Goal: Task Accomplishment & Management: Complete application form

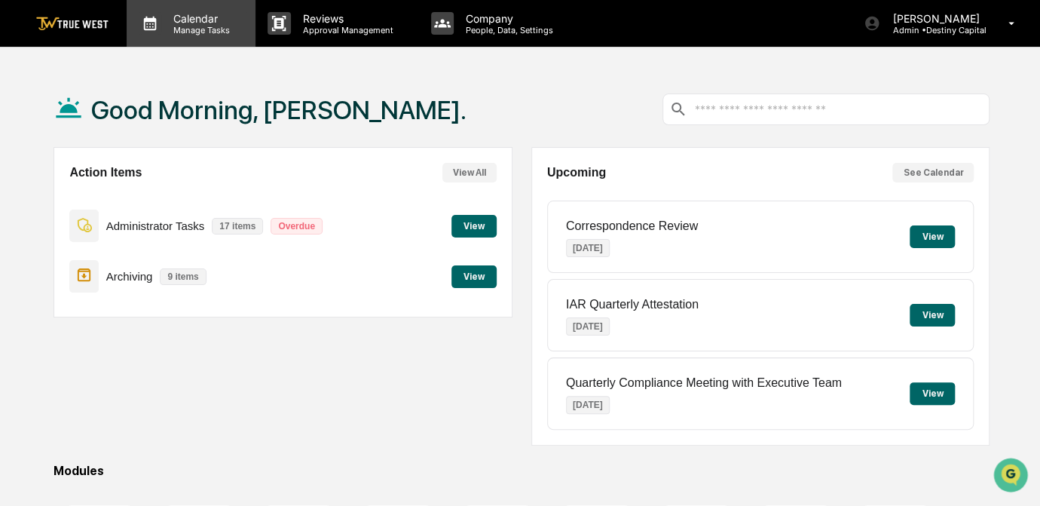
click at [197, 32] on p "Manage Tasks" at bounding box center [199, 30] width 76 height 11
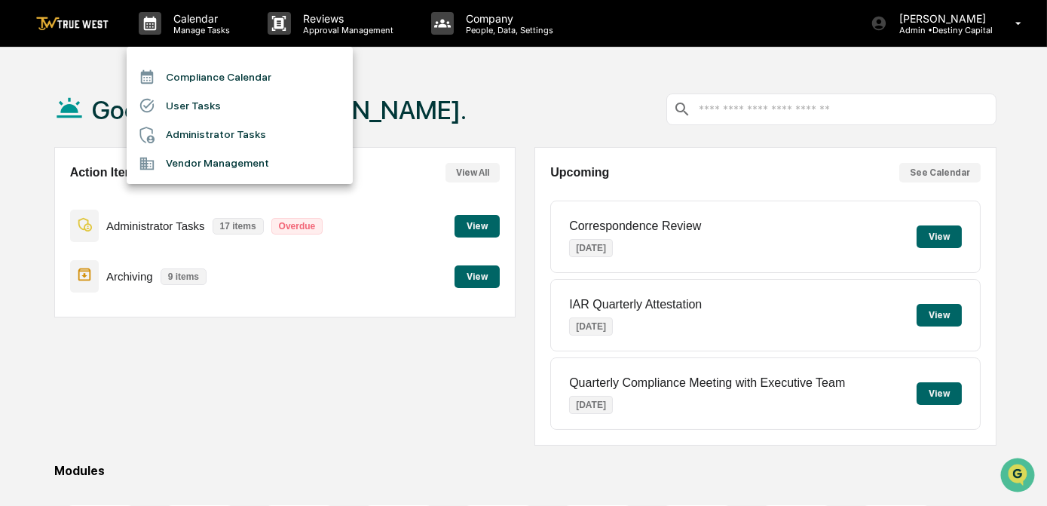
click at [235, 82] on li "Compliance Calendar" at bounding box center [240, 77] width 226 height 29
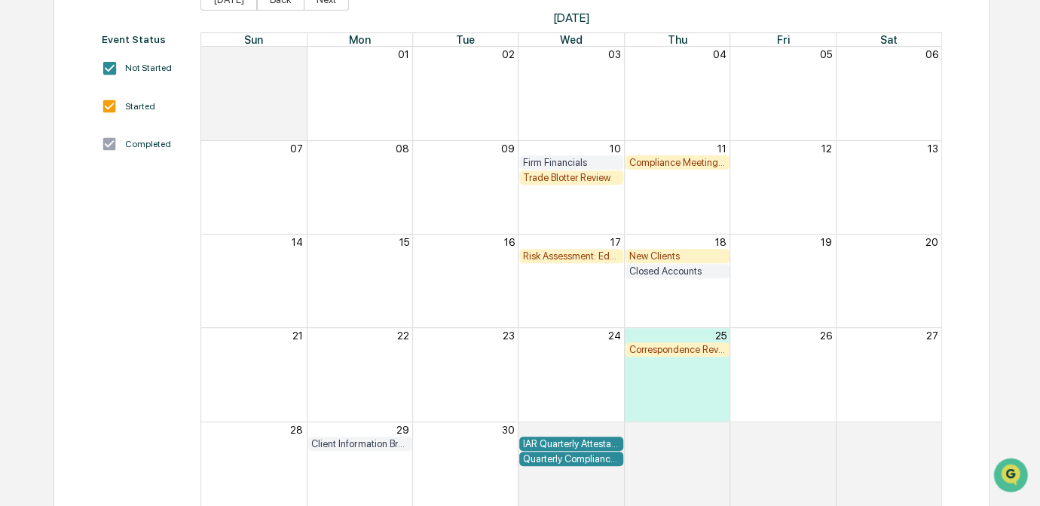
scroll to position [188, 0]
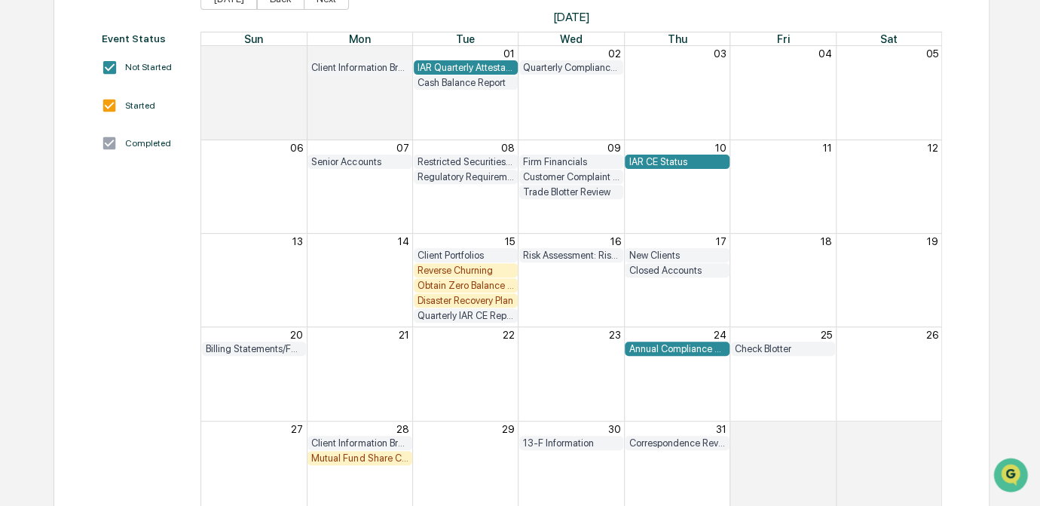
click at [492, 302] on div "Disaster Recovery Plan" at bounding box center [466, 300] width 96 height 11
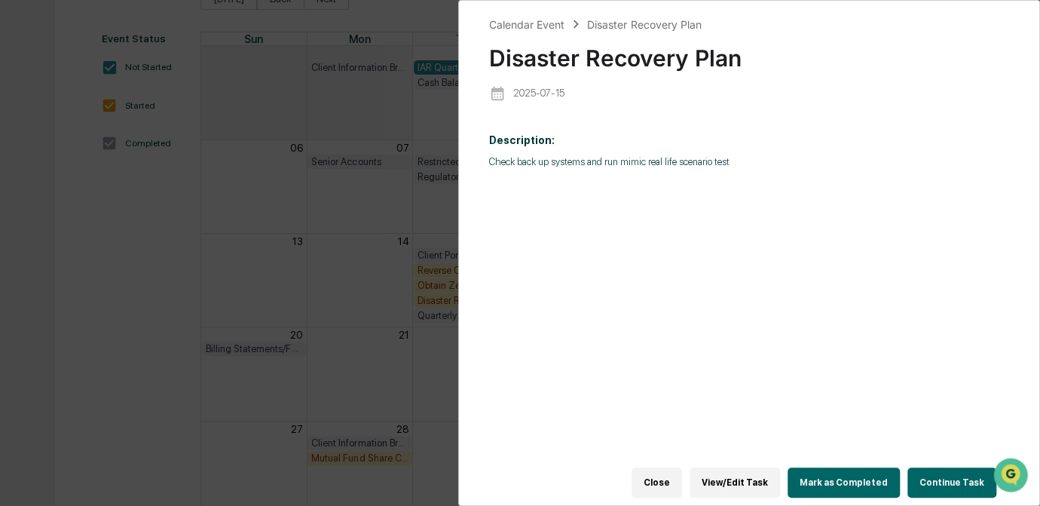
click at [938, 473] on button "Continue Task" at bounding box center [951, 482] width 89 height 30
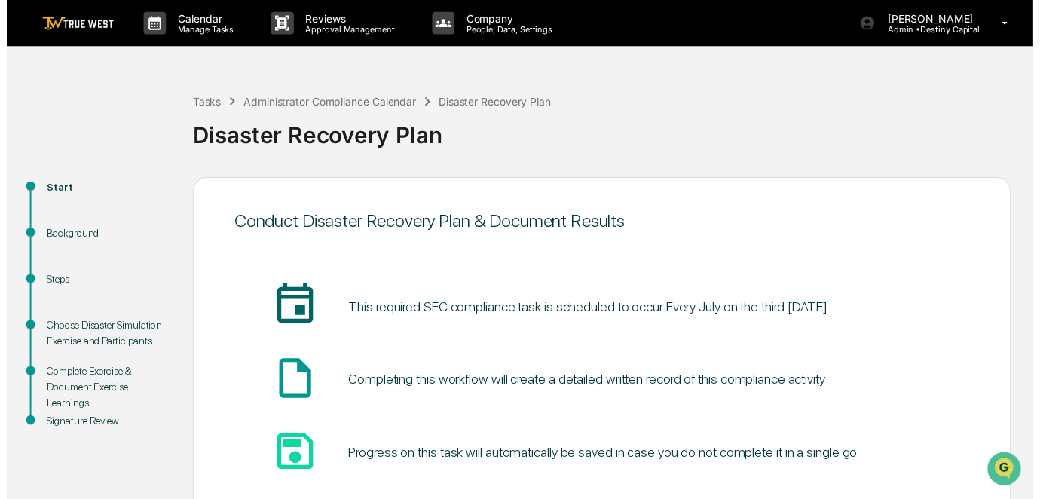
scroll to position [101, 0]
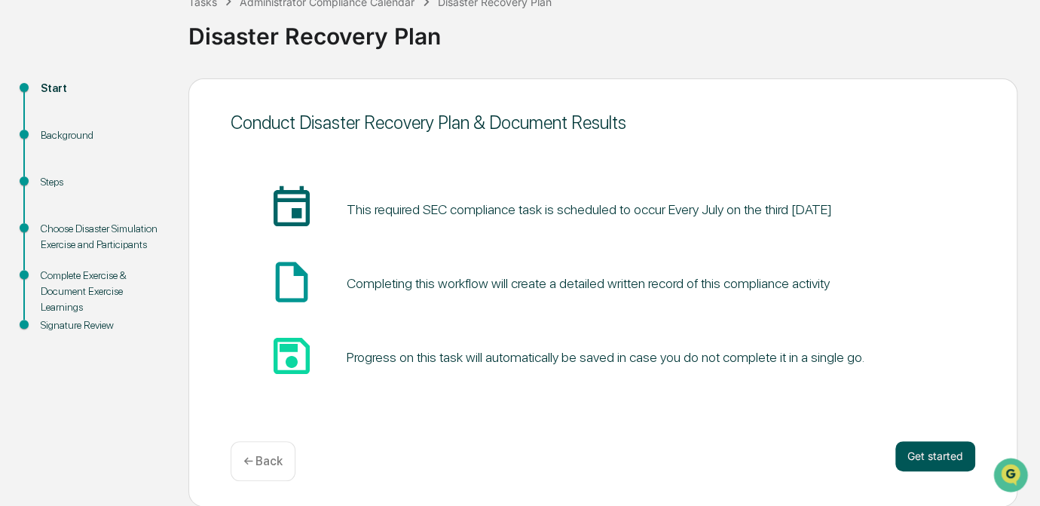
click at [939, 451] on button "Get started" at bounding box center [935, 456] width 80 height 30
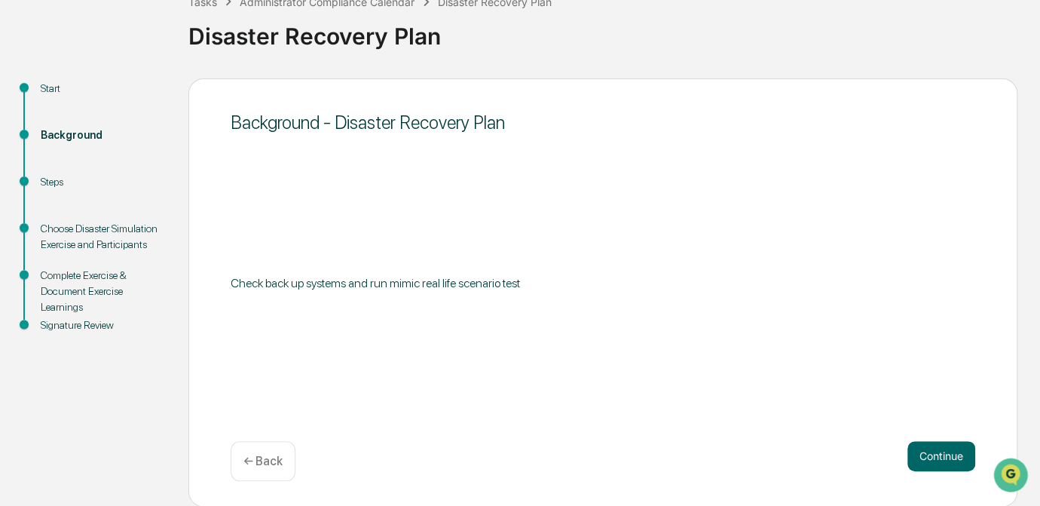
click at [939, 451] on button "Continue" at bounding box center [941, 456] width 68 height 30
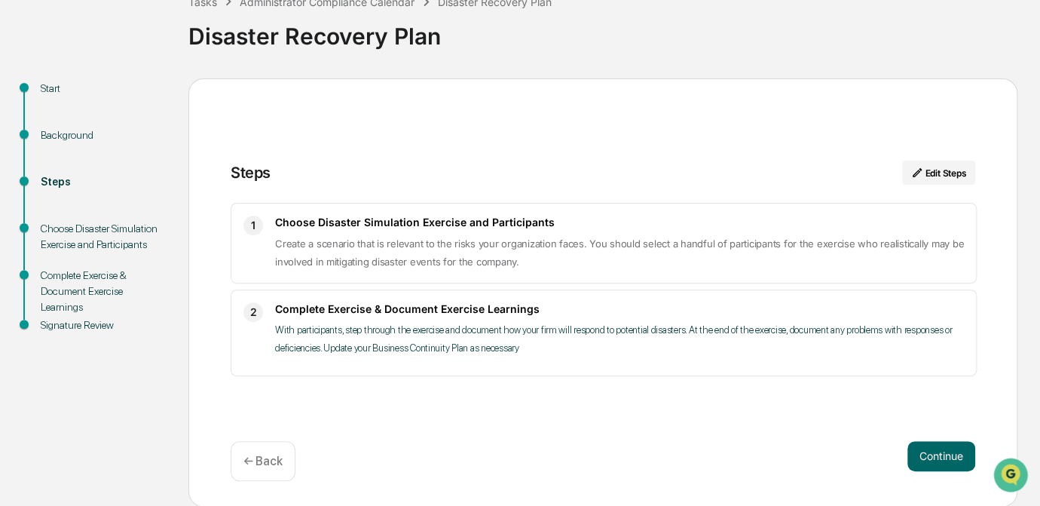
click at [939, 451] on button "Continue" at bounding box center [941, 456] width 68 height 30
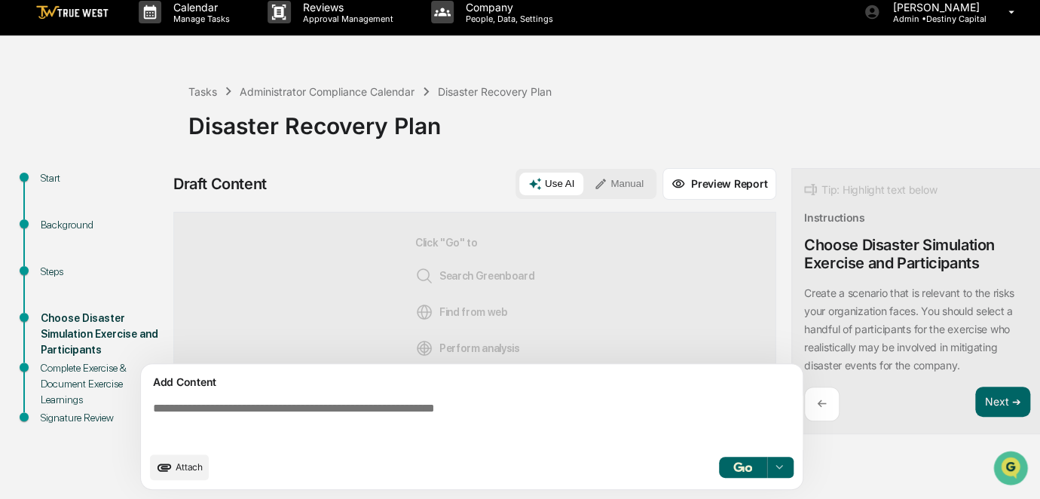
scroll to position [18, 0]
click at [993, 397] on button "Next ➔" at bounding box center [1002, 402] width 55 height 31
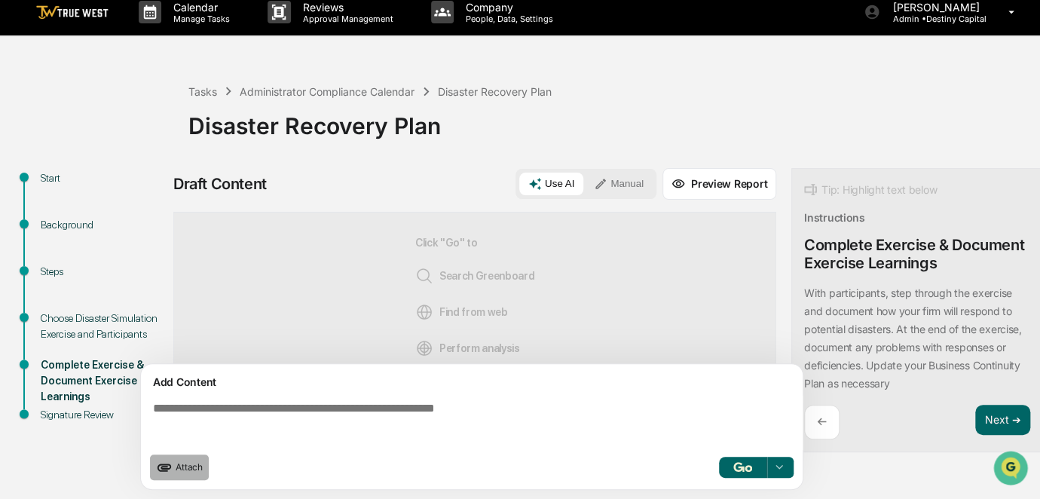
click at [177, 465] on span "Attach" at bounding box center [189, 466] width 27 height 11
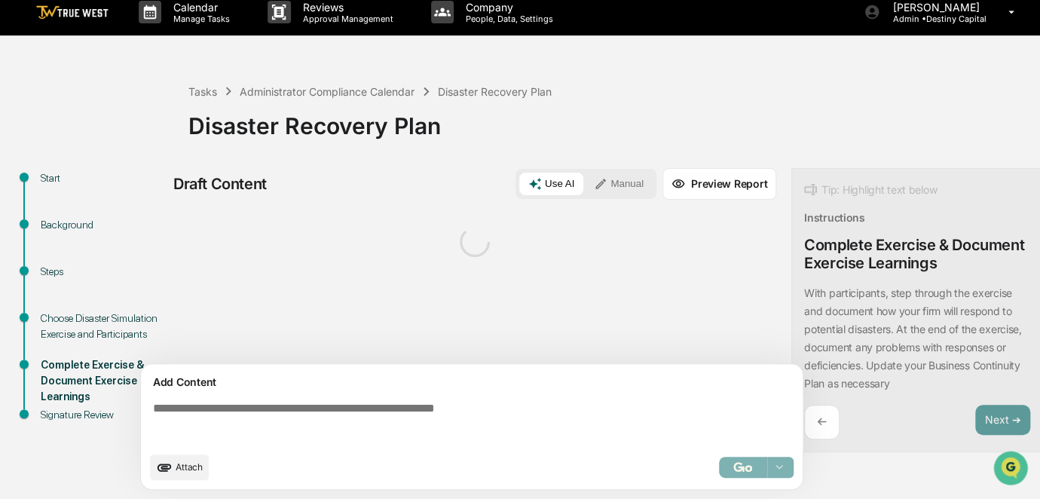
click at [522, 418] on textarea at bounding box center [475, 423] width 656 height 54
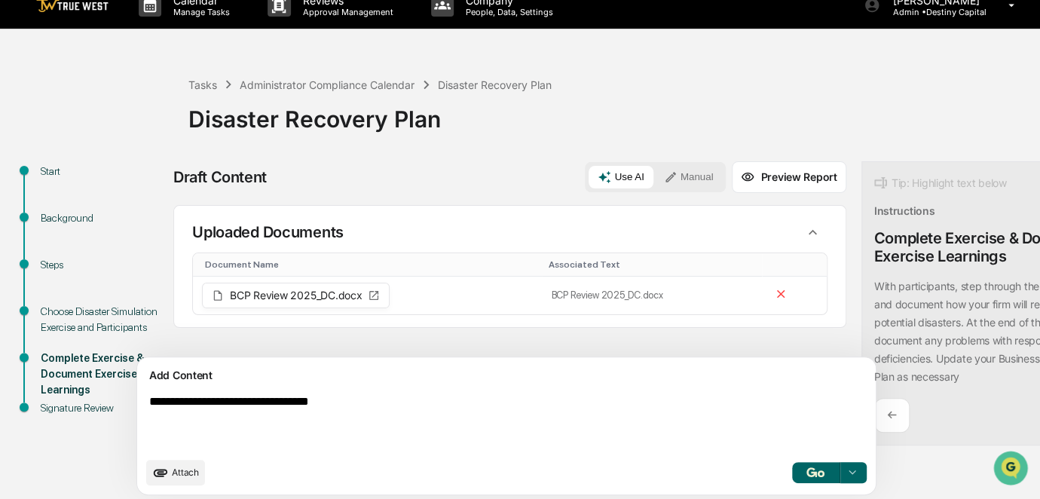
scroll to position [18, 2]
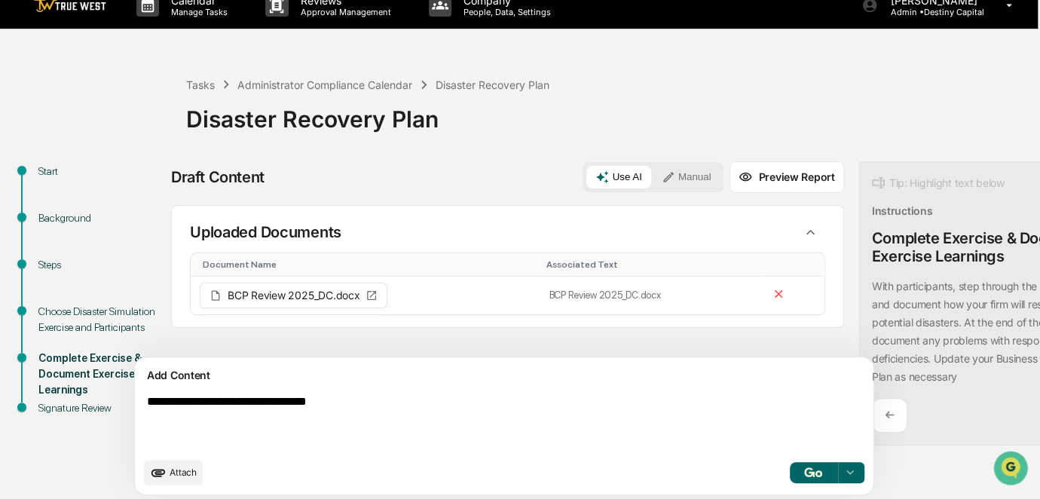
type textarea "**********"
click at [653, 179] on button "Manual" at bounding box center [687, 177] width 68 height 23
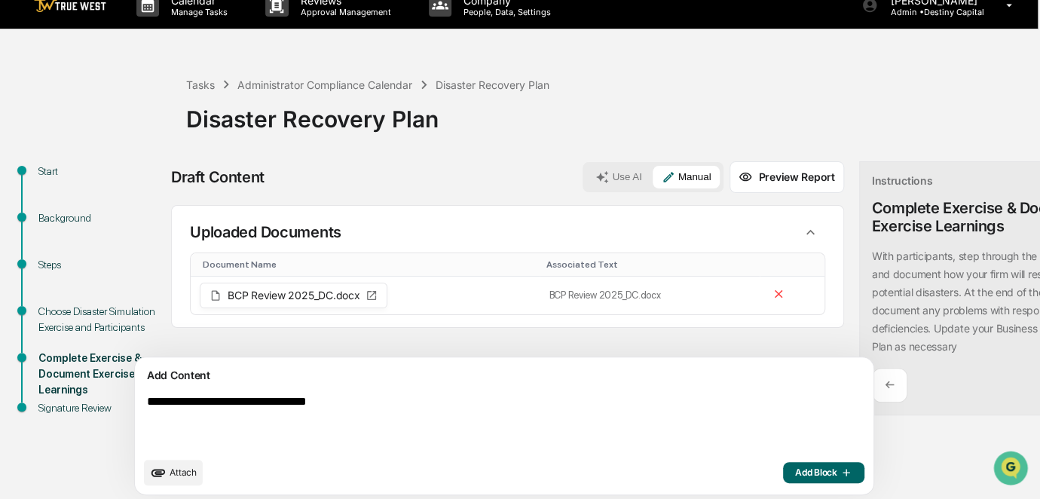
click at [795, 477] on span "Add Block" at bounding box center [823, 473] width 57 height 12
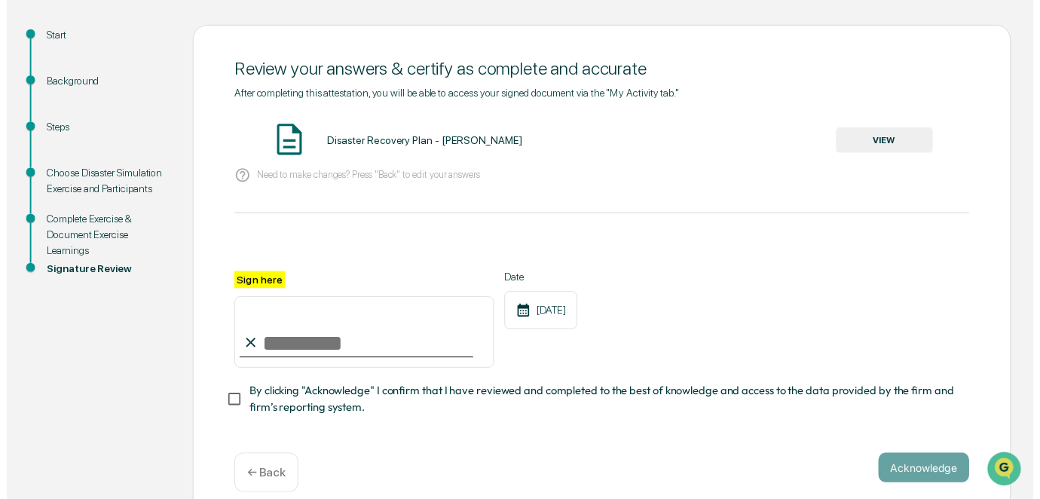
scroll to position [178, 0]
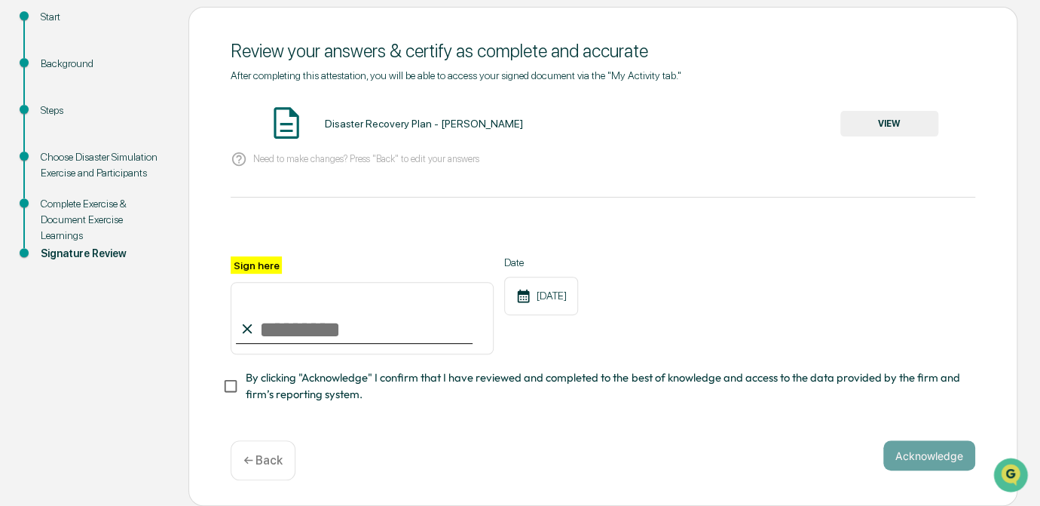
click at [362, 323] on input "Sign here" at bounding box center [362, 318] width 263 height 72
type input "*********"
click at [858, 127] on button "VIEW" at bounding box center [889, 124] width 98 height 26
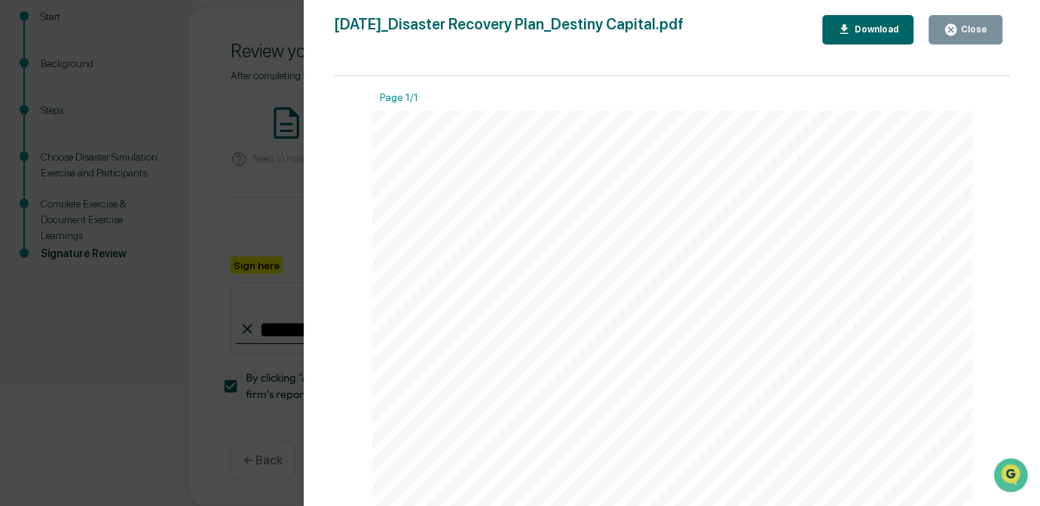
click at [234, 216] on div "Version History [DATE] 01:19 PM [PERSON_NAME] [DATE]_Disaster Recovery Plan_Des…" at bounding box center [520, 253] width 1040 height 506
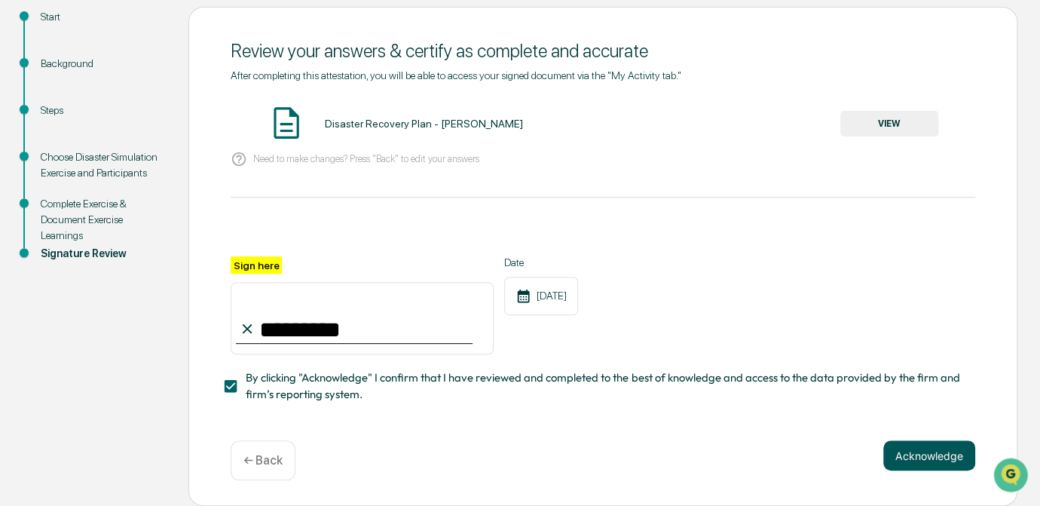
click at [911, 454] on button "Acknowledge" at bounding box center [929, 455] width 92 height 30
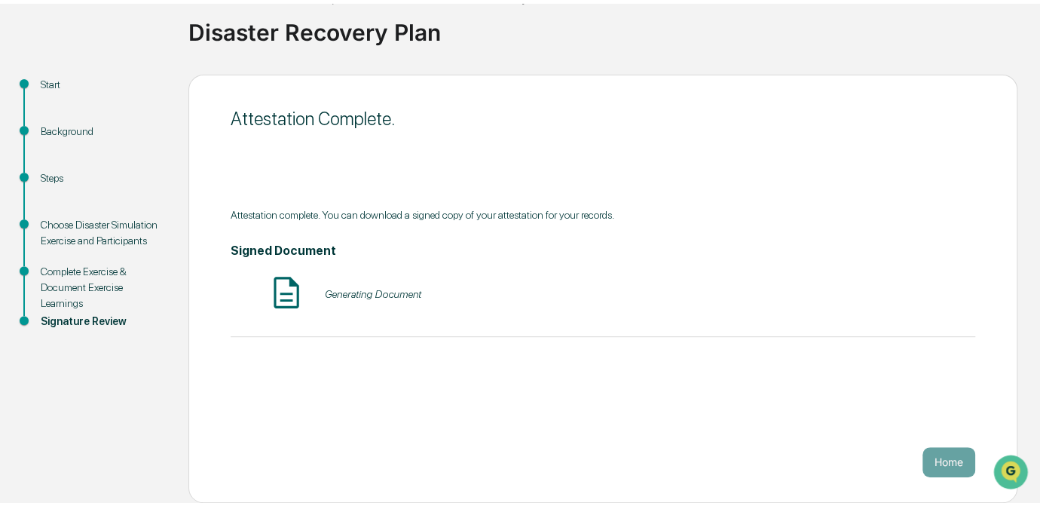
scroll to position [101, 0]
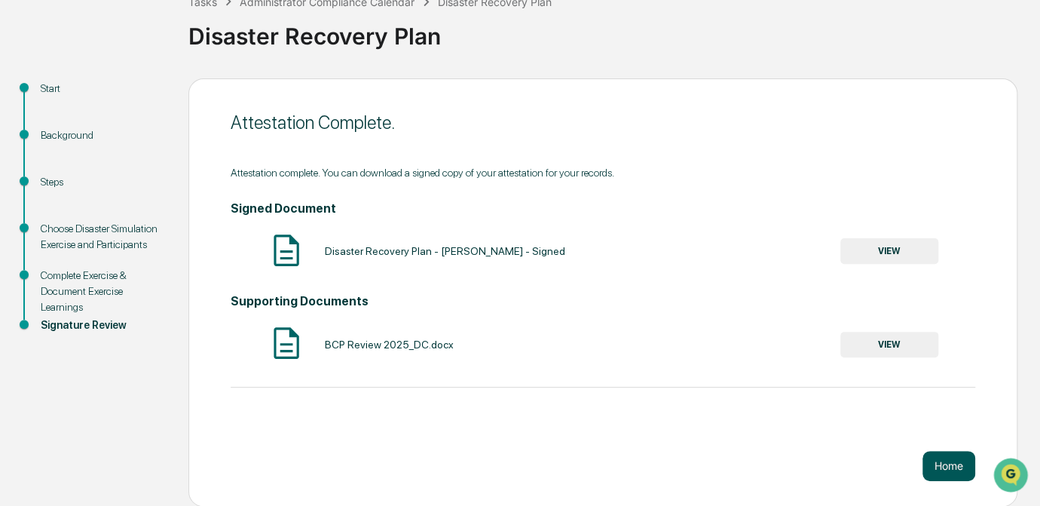
click at [947, 475] on button "Home" at bounding box center [949, 466] width 53 height 30
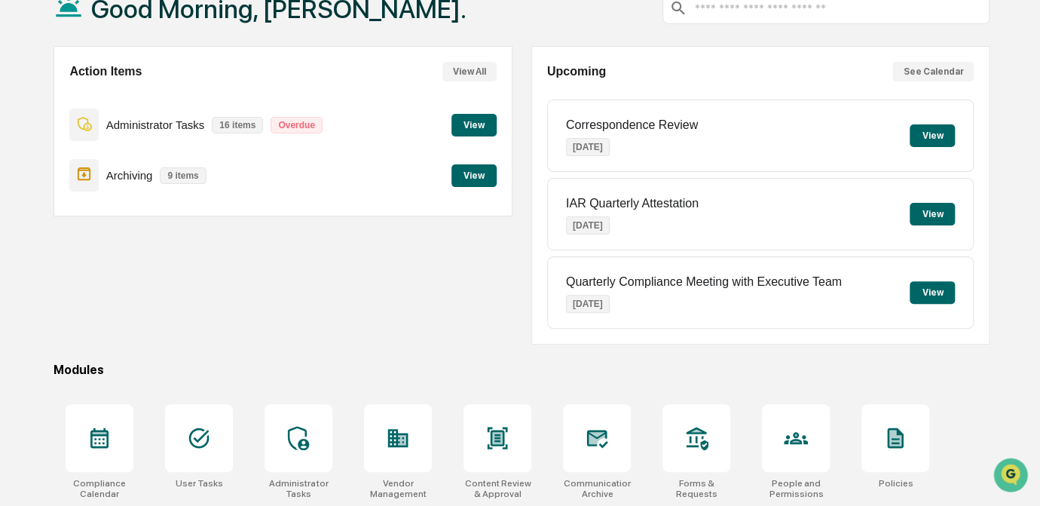
scroll to position [2, 0]
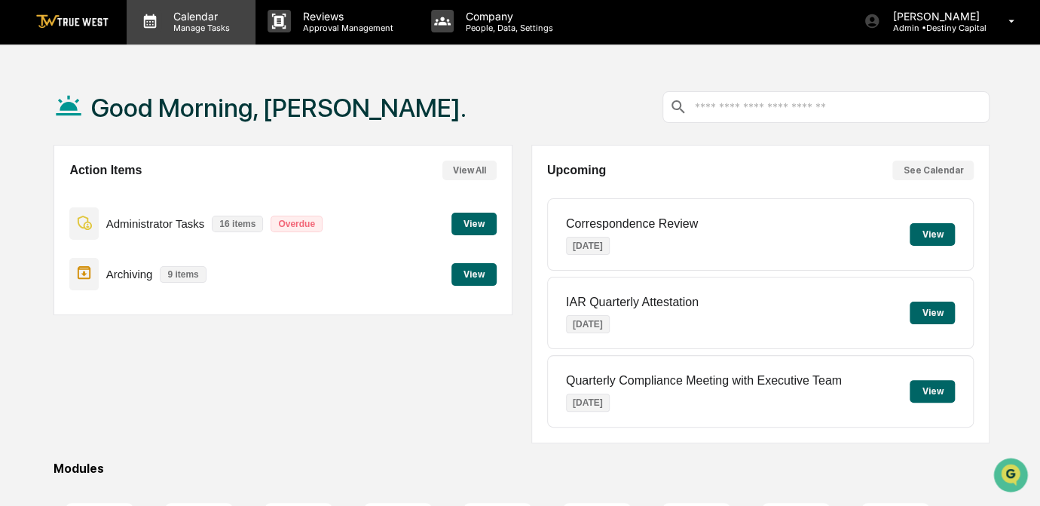
click at [200, 33] on div "Calendar Manage Tasks" at bounding box center [191, 21] width 129 height 47
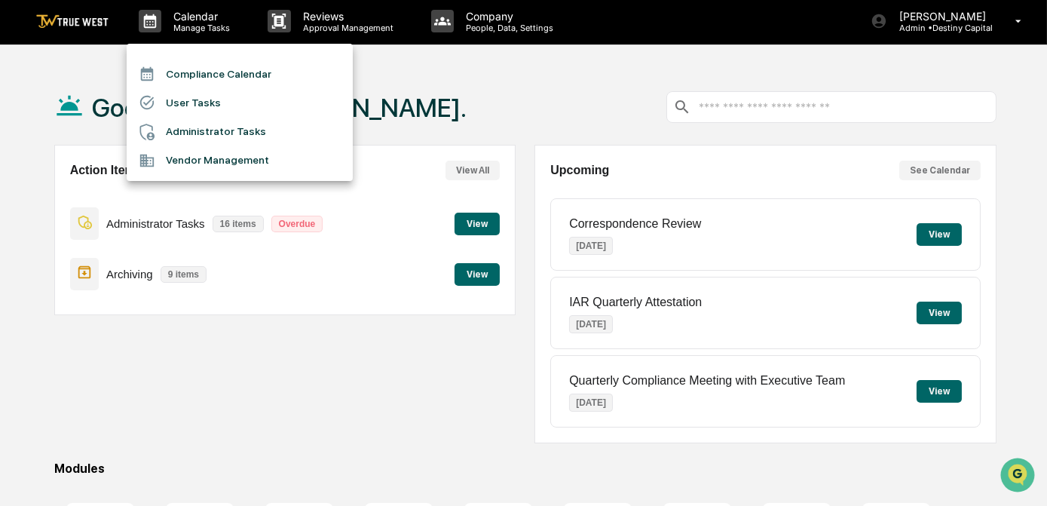
click at [210, 68] on li "Compliance Calendar" at bounding box center [240, 74] width 226 height 29
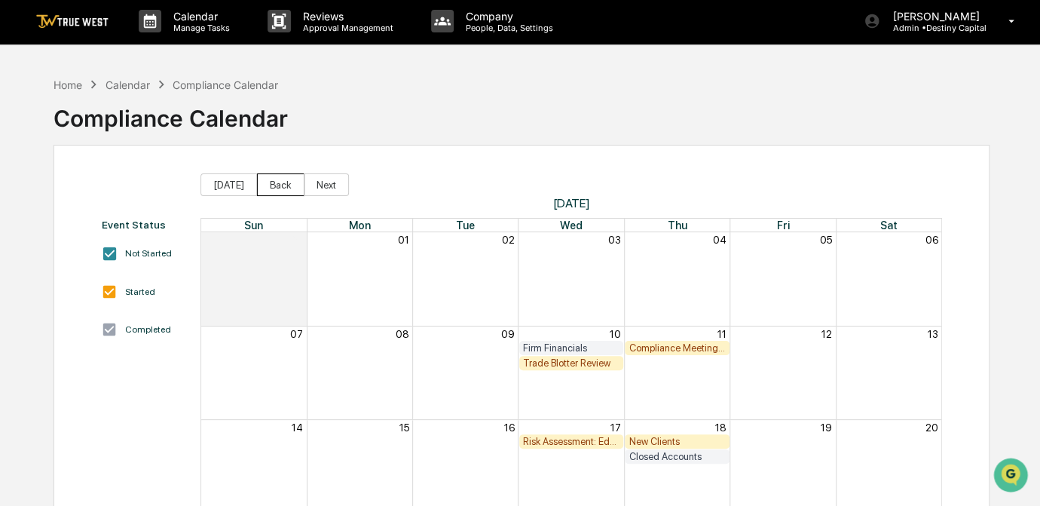
click at [277, 185] on button "Back" at bounding box center [280, 184] width 47 height 23
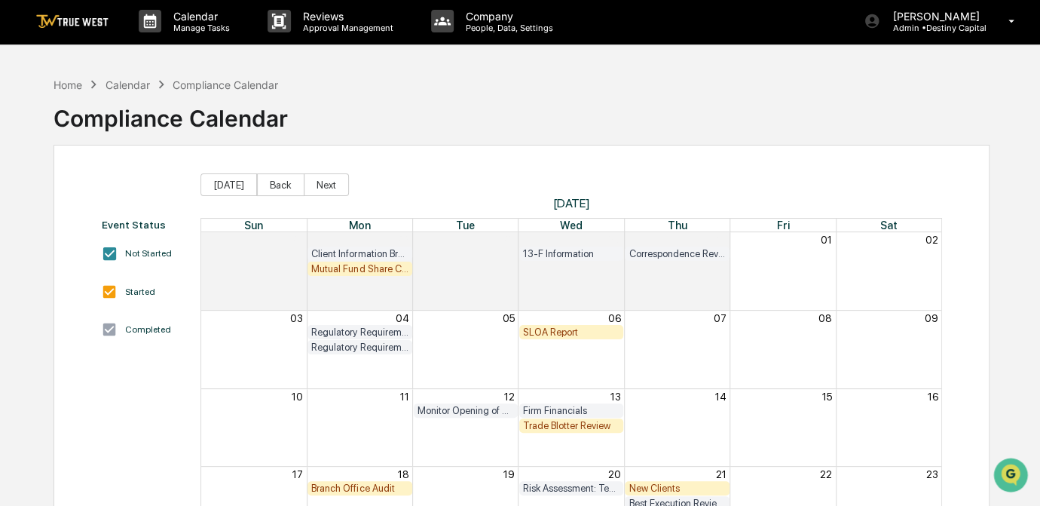
click at [947, 118] on div "Home Calendar Compliance Calendar Compliance Calendar" at bounding box center [522, 106] width 936 height 75
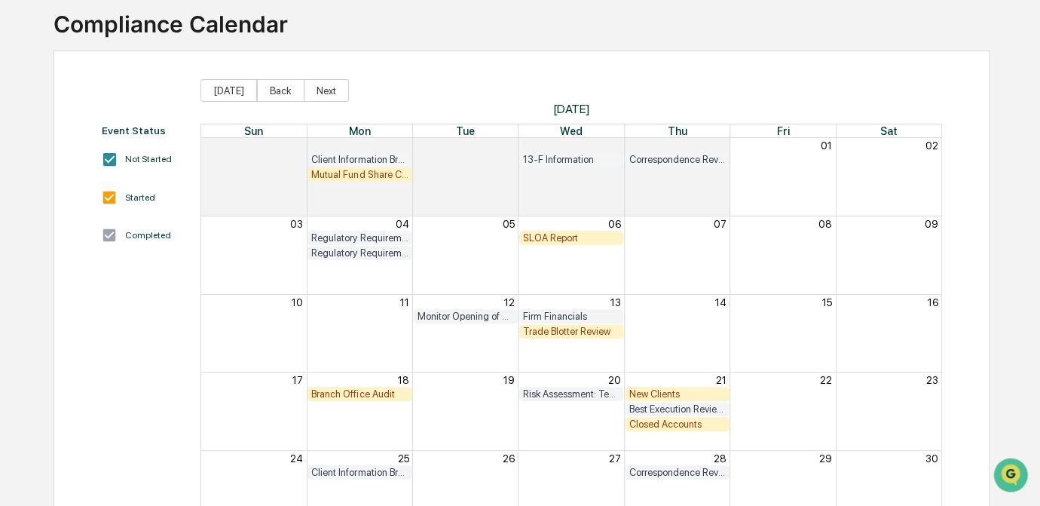
click at [655, 424] on div "Closed Accounts" at bounding box center [677, 423] width 96 height 11
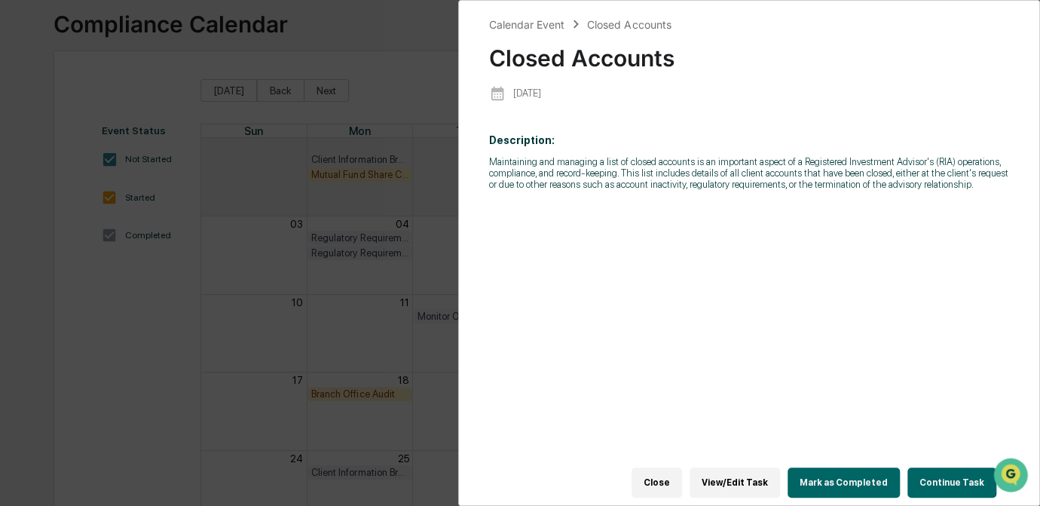
click at [941, 475] on button "Continue Task" at bounding box center [951, 482] width 89 height 30
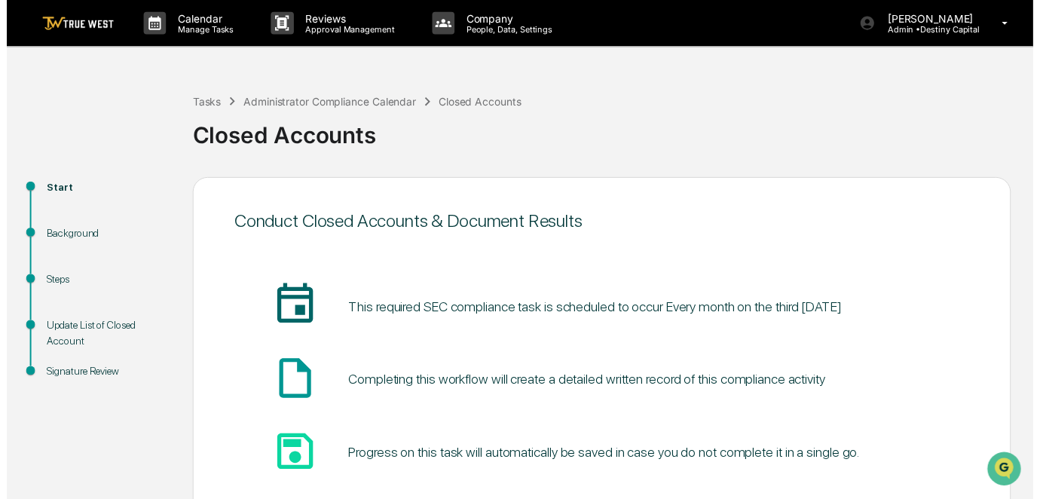
scroll to position [101, 0]
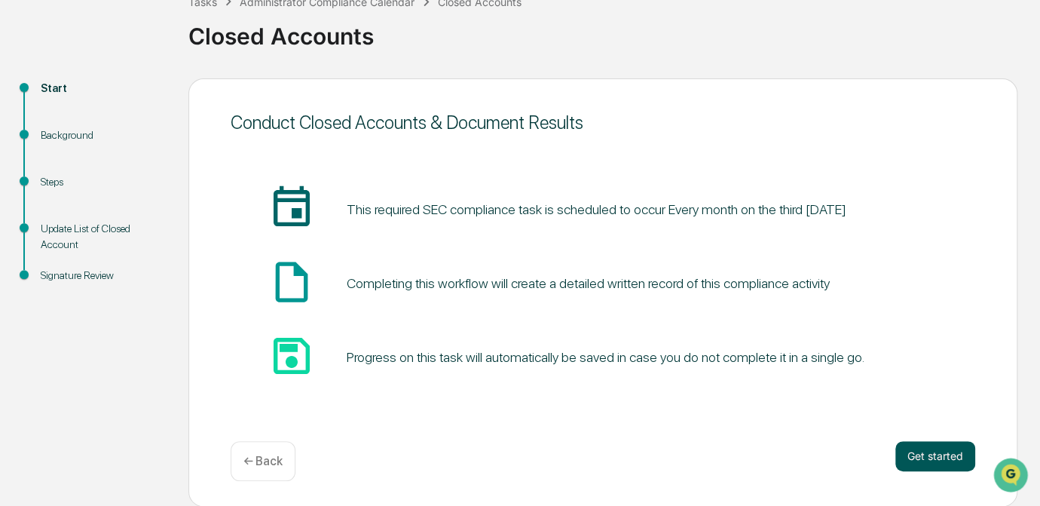
click at [922, 449] on button "Get started" at bounding box center [935, 456] width 80 height 30
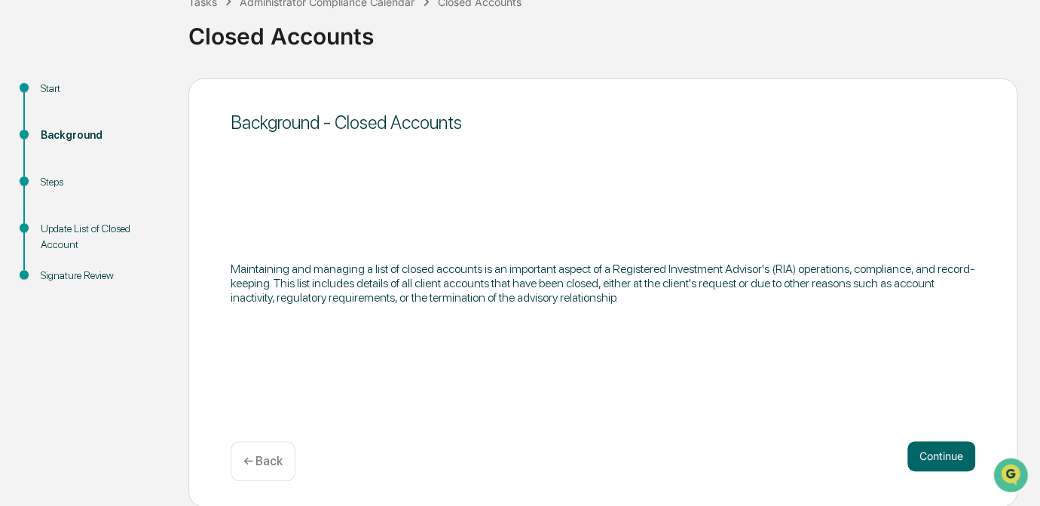
click at [922, 449] on button "Continue" at bounding box center [941, 456] width 68 height 30
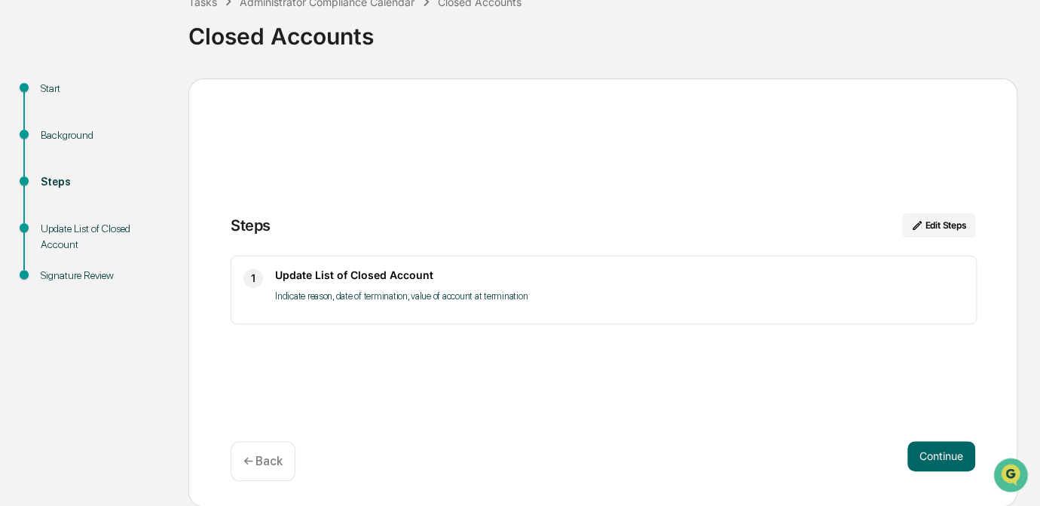
click at [922, 449] on button "Continue" at bounding box center [941, 456] width 68 height 30
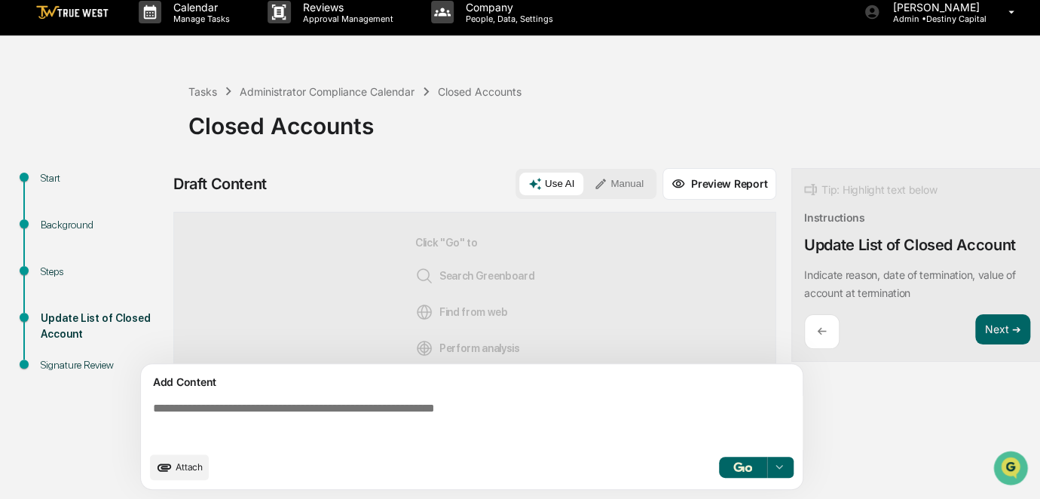
scroll to position [18, 0]
click at [504, 413] on textarea at bounding box center [475, 423] width 656 height 54
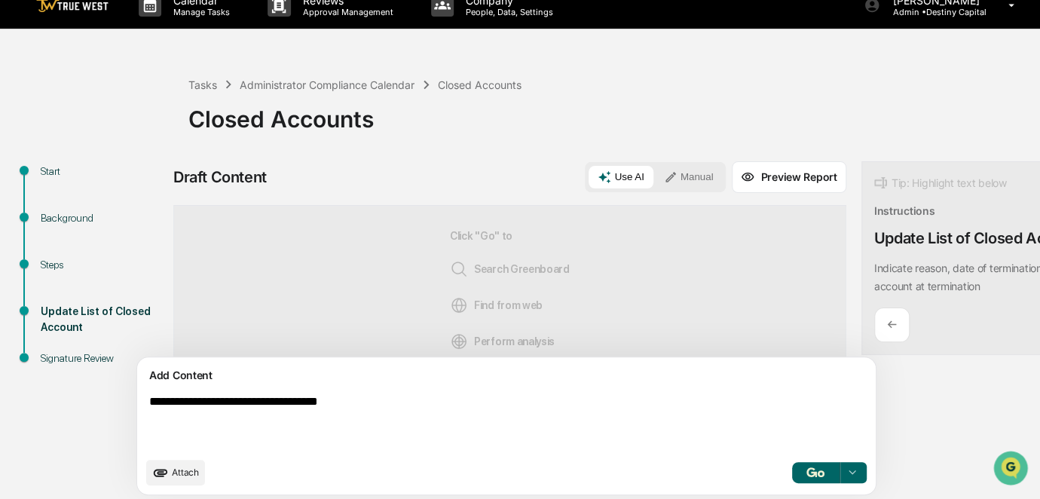
type textarea "**********"
click at [655, 180] on button "Manual" at bounding box center [689, 177] width 68 height 23
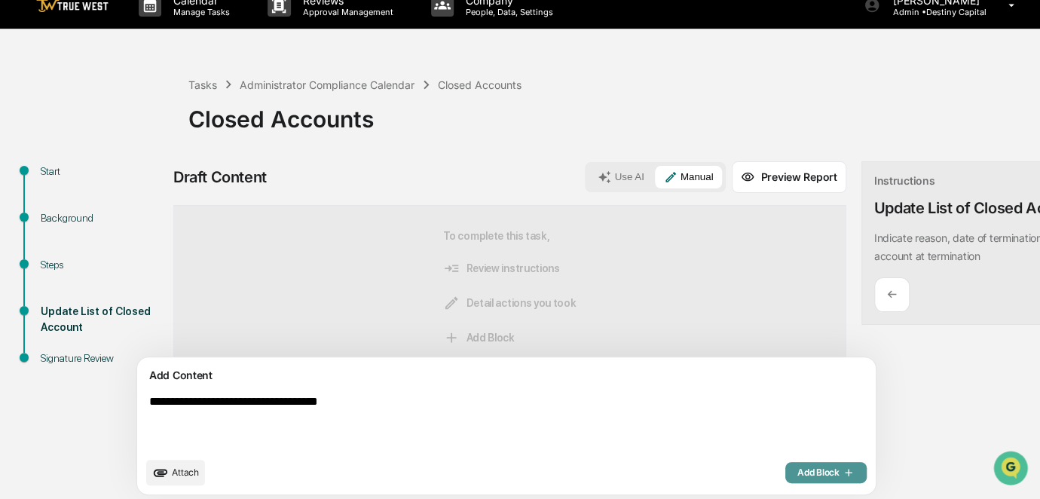
click at [797, 475] on span "Add Block" at bounding box center [825, 473] width 57 height 12
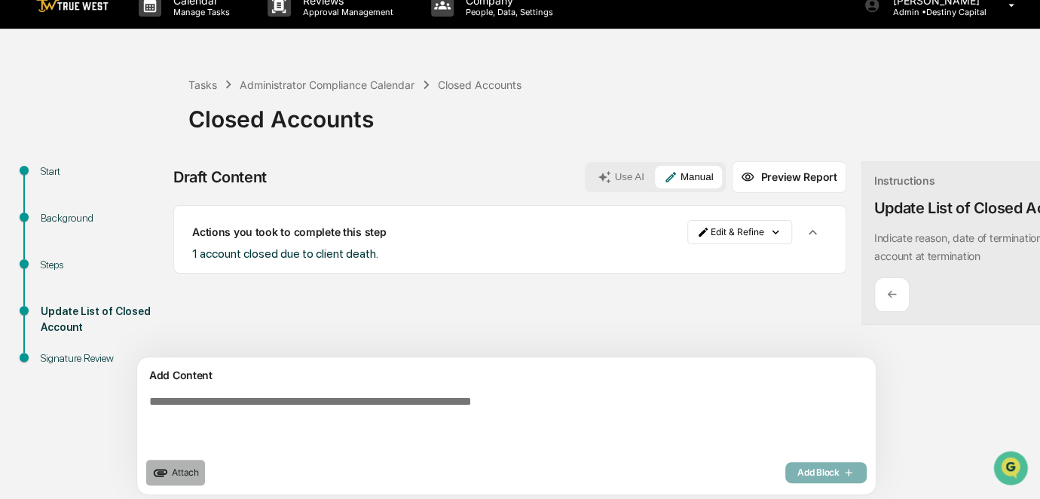
click at [184, 478] on span "Attach" at bounding box center [185, 472] width 27 height 11
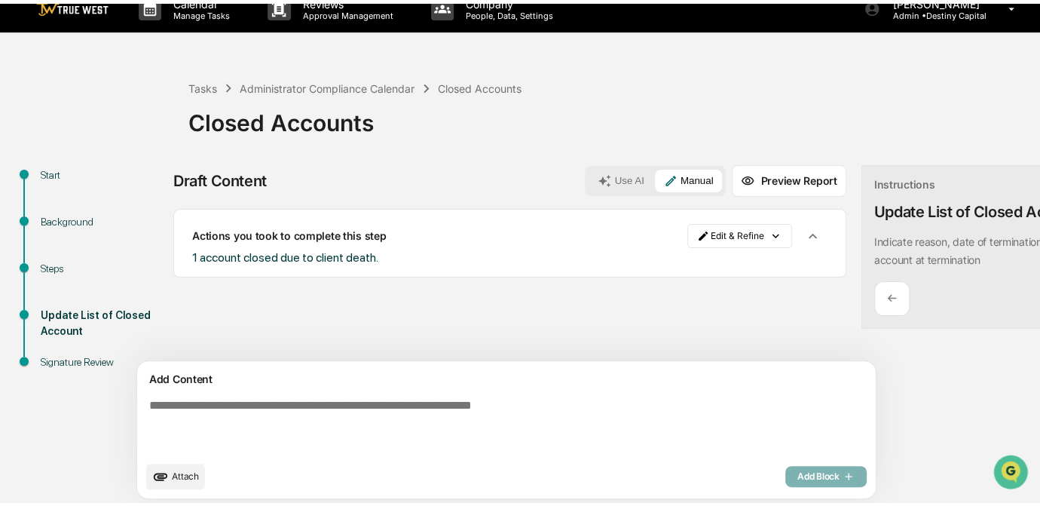
scroll to position [30, 0]
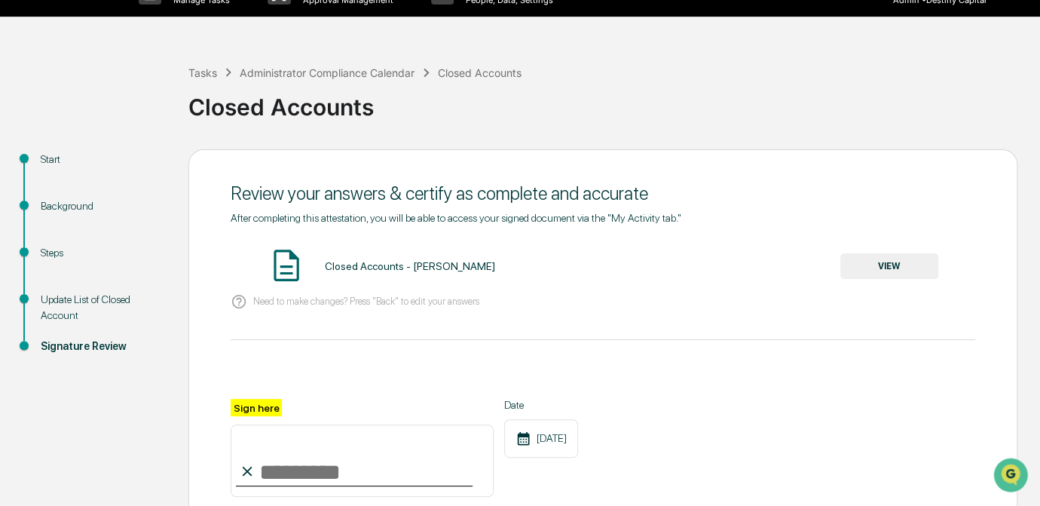
click at [332, 474] on input "Sign here" at bounding box center [362, 460] width 263 height 72
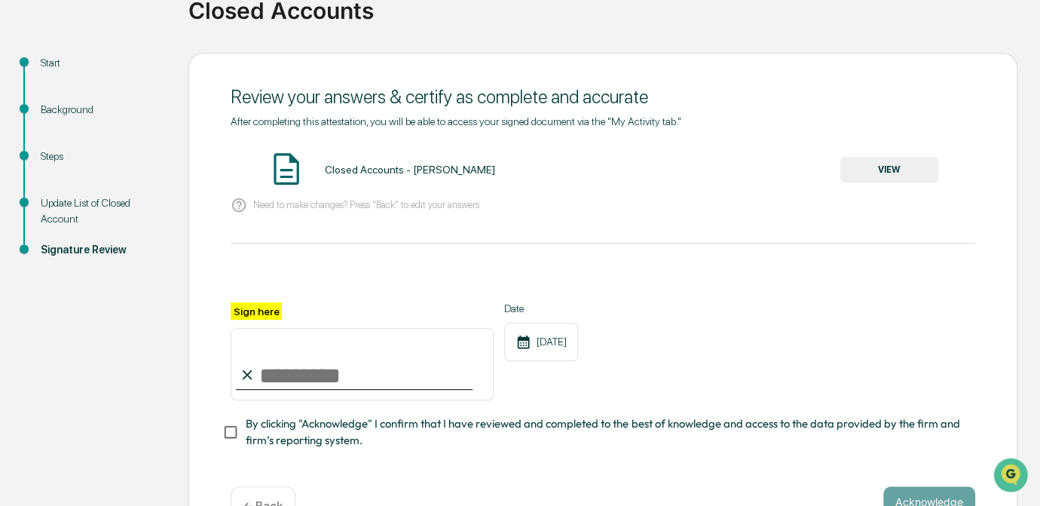
scroll to position [131, 0]
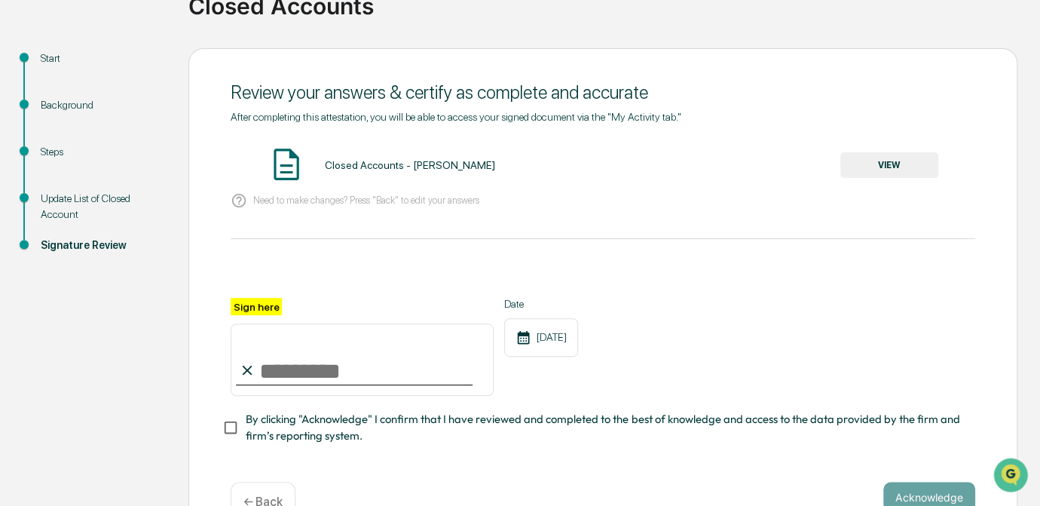
click at [277, 375] on input "Sign here" at bounding box center [362, 359] width 263 height 72
type input "*********"
click at [868, 166] on button "VIEW" at bounding box center [889, 165] width 98 height 26
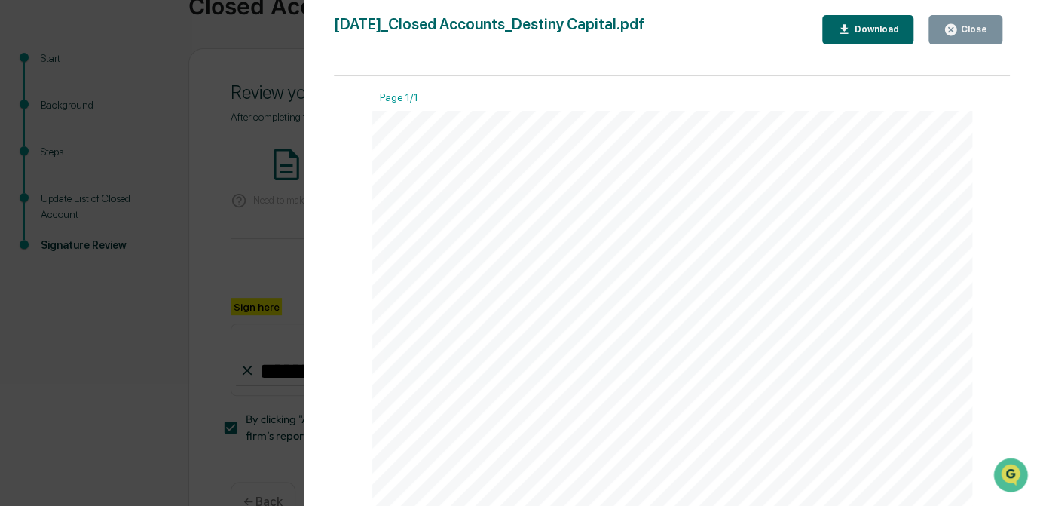
click at [247, 268] on div "Version History [DATE] 01:22 PM [PERSON_NAME] [DATE]_Closed Accounts_Destiny Ca…" at bounding box center [520, 253] width 1040 height 506
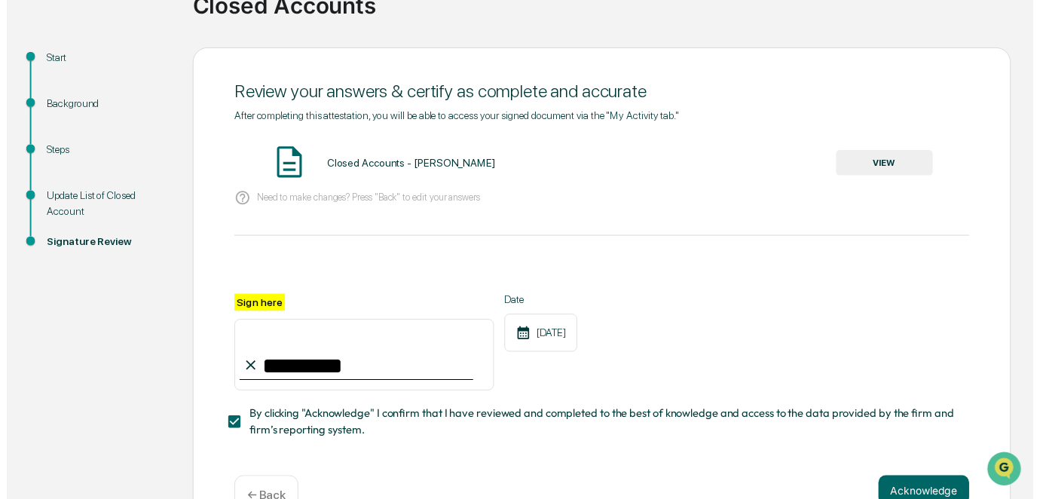
scroll to position [178, 0]
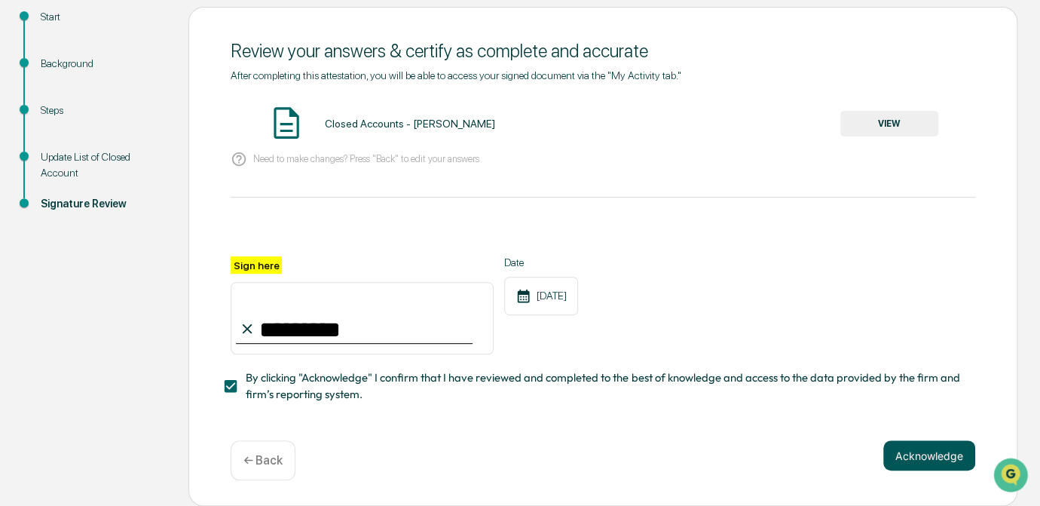
click at [926, 461] on button "Acknowledge" at bounding box center [929, 455] width 92 height 30
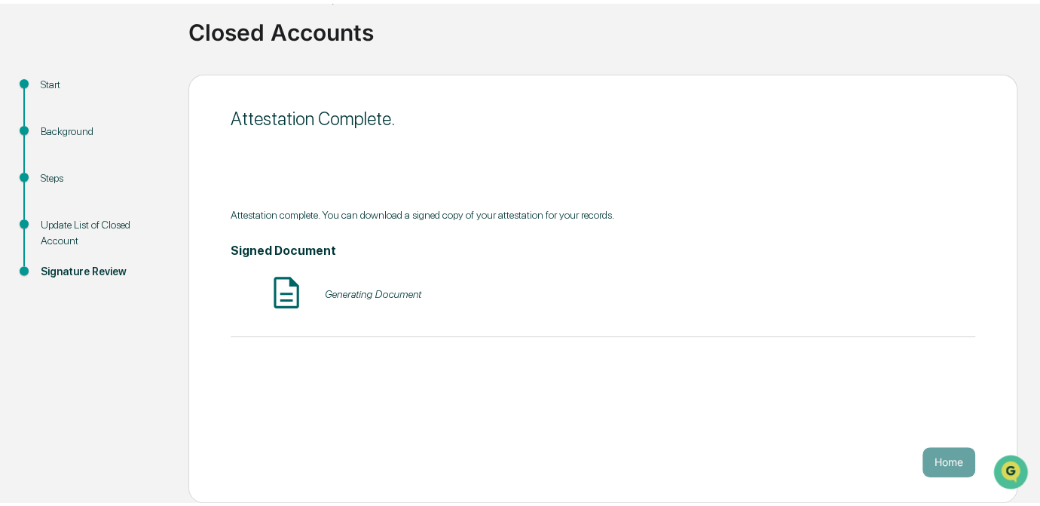
scroll to position [101, 0]
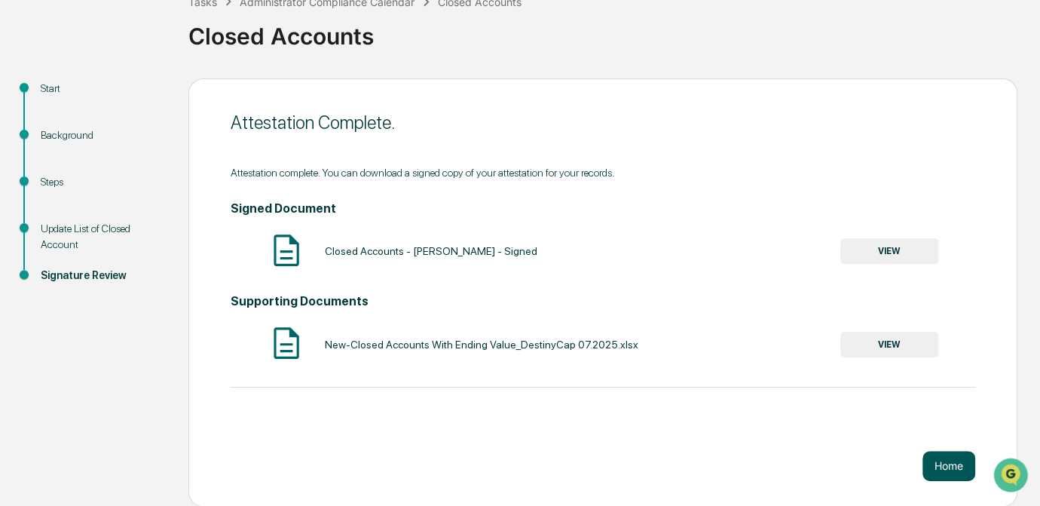
click at [943, 463] on button "Home" at bounding box center [949, 466] width 53 height 30
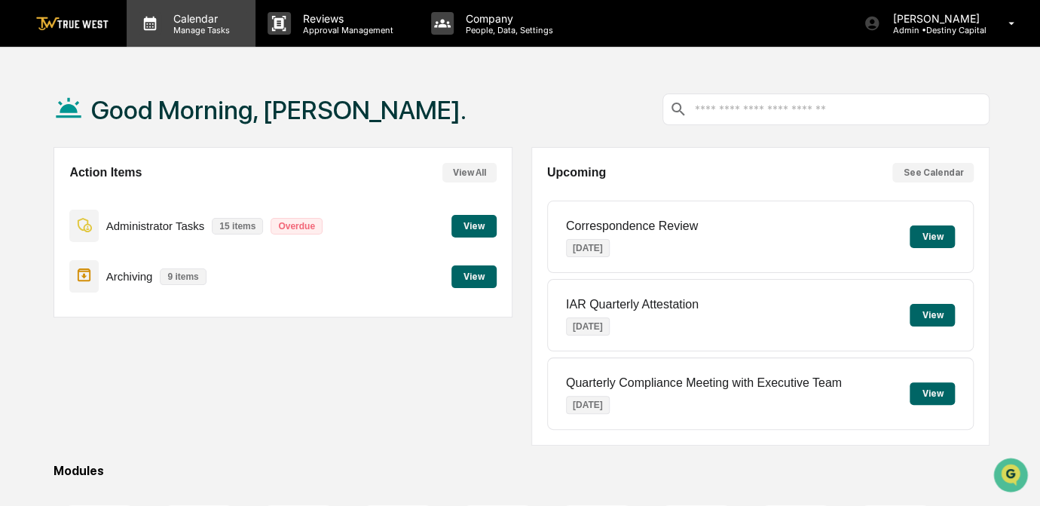
click at [194, 29] on p "Manage Tasks" at bounding box center [199, 30] width 76 height 11
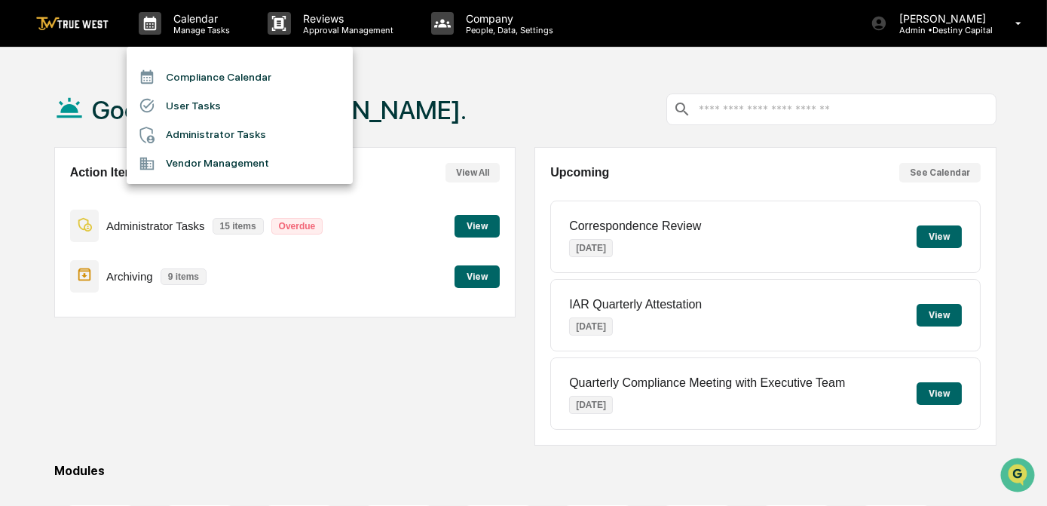
click at [215, 82] on li "Compliance Calendar" at bounding box center [240, 77] width 226 height 29
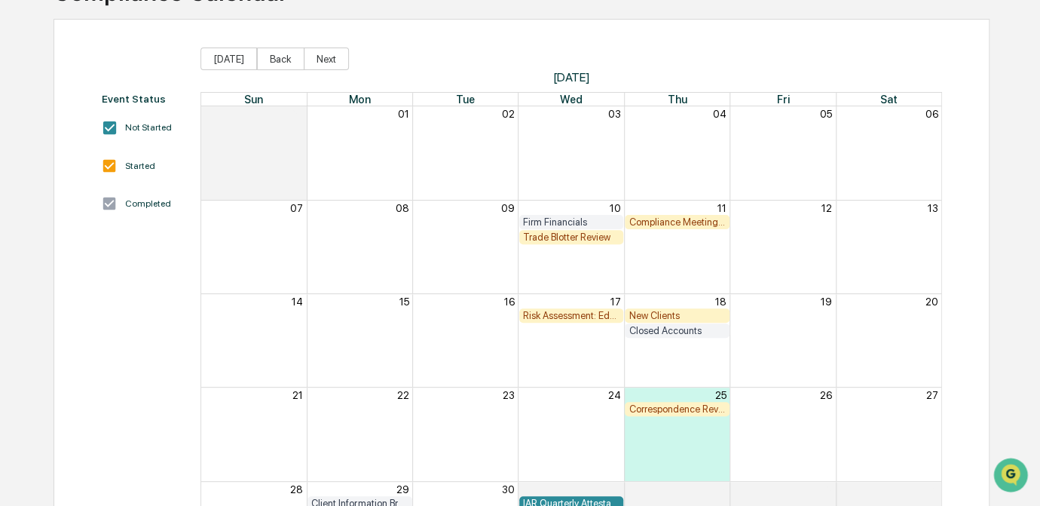
scroll to position [108, 0]
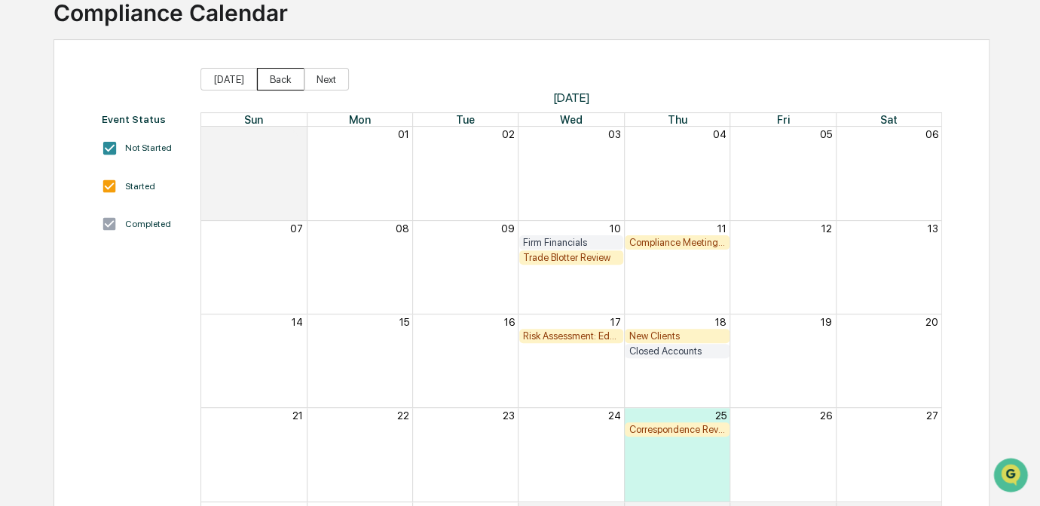
click at [267, 79] on button "Back" at bounding box center [280, 79] width 47 height 23
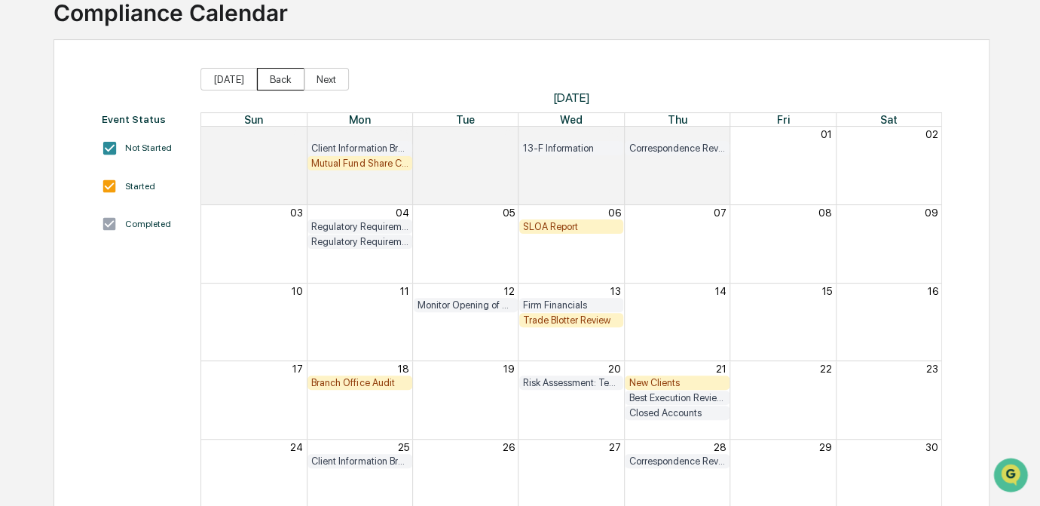
click at [268, 81] on button "Back" at bounding box center [280, 79] width 47 height 23
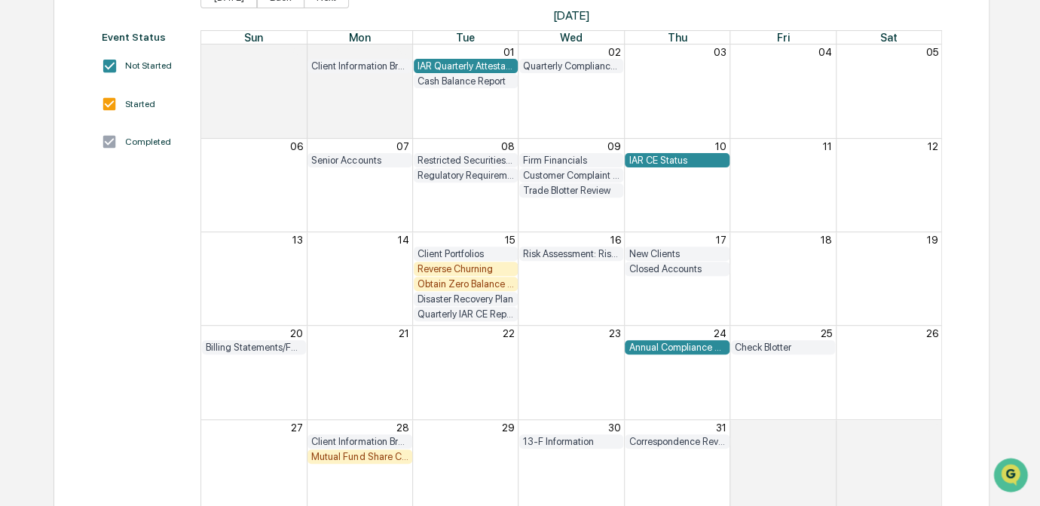
scroll to position [225, 0]
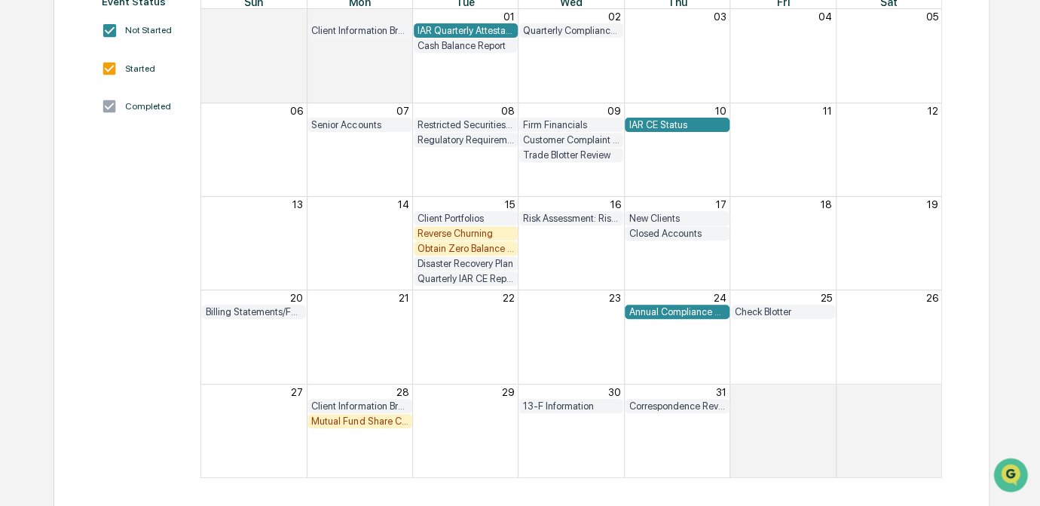
click at [364, 420] on div "Mutual Fund Share Class Review" at bounding box center [359, 420] width 96 height 11
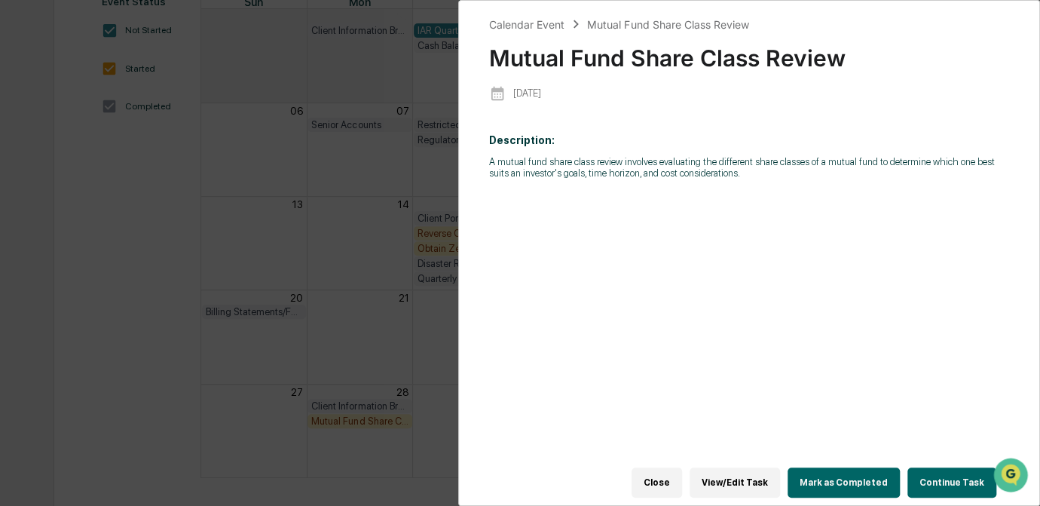
click at [948, 481] on button "Continue Task" at bounding box center [951, 482] width 89 height 30
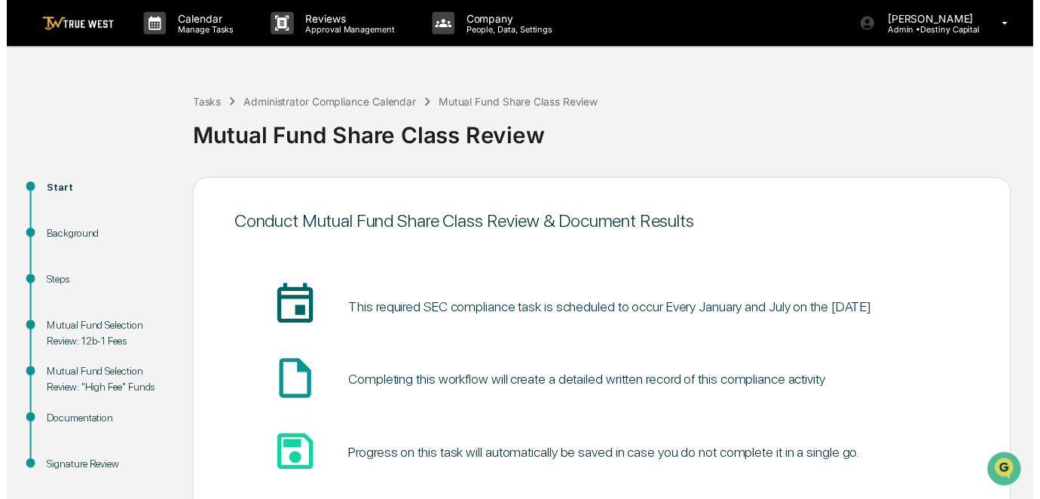
scroll to position [101, 0]
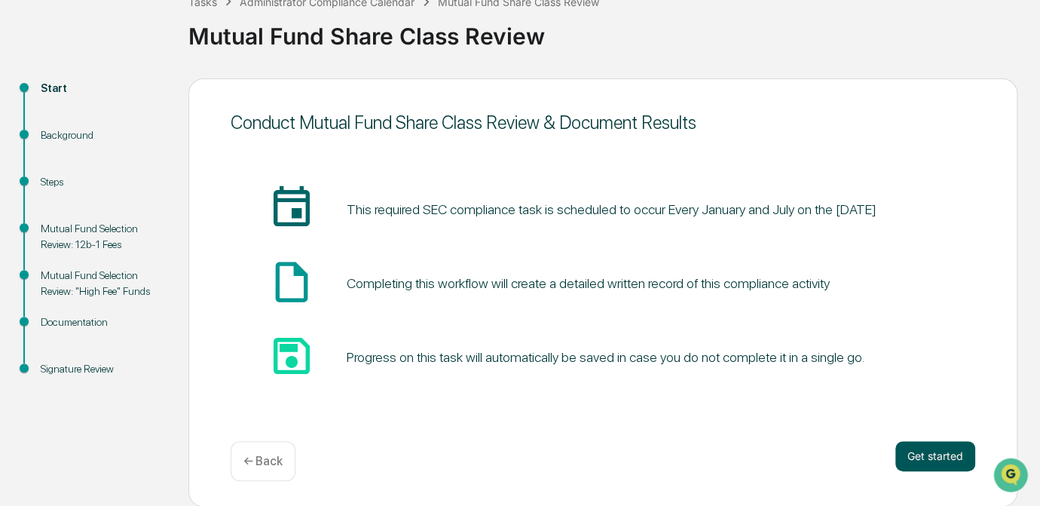
click at [918, 455] on button "Get started" at bounding box center [935, 456] width 80 height 30
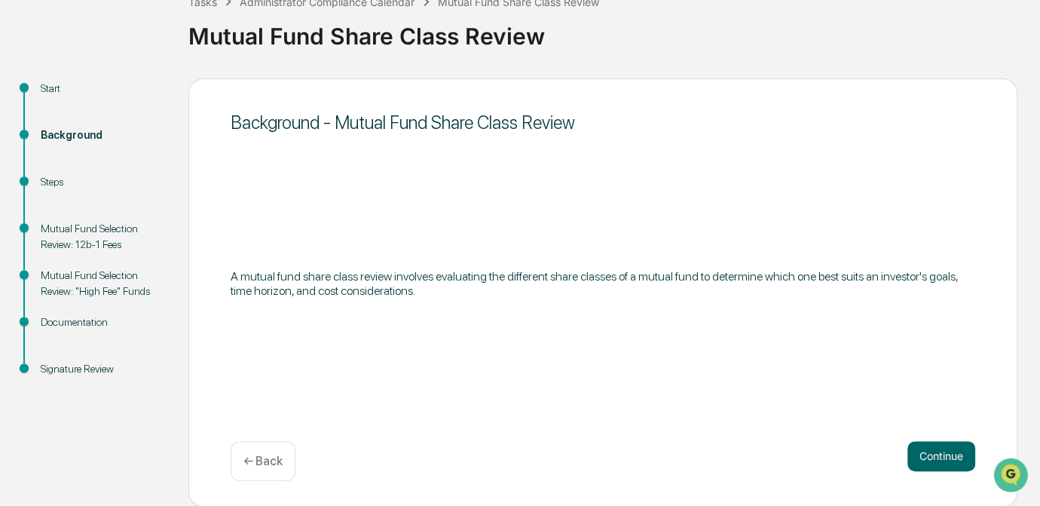
click at [918, 455] on button "Continue" at bounding box center [941, 456] width 68 height 30
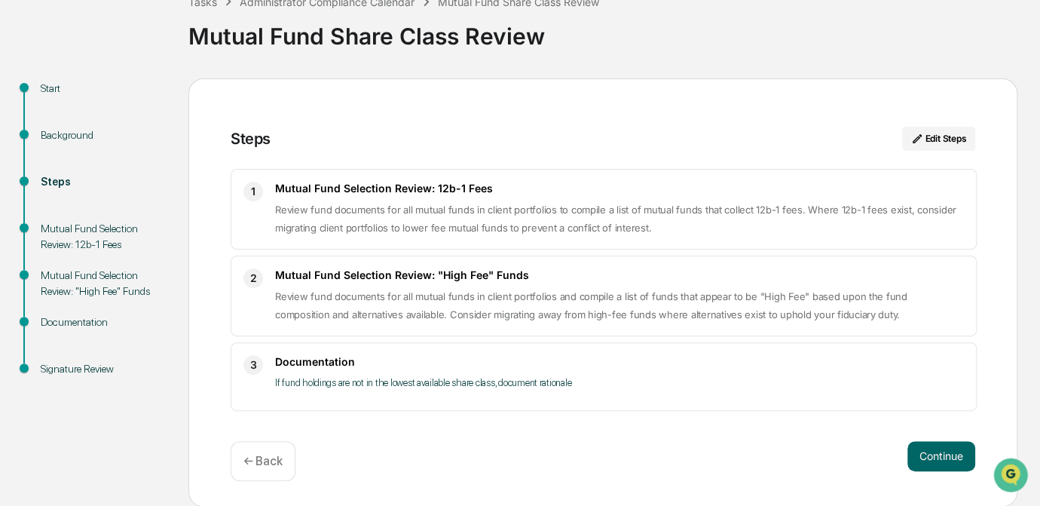
click at [918, 455] on button "Continue" at bounding box center [941, 456] width 68 height 30
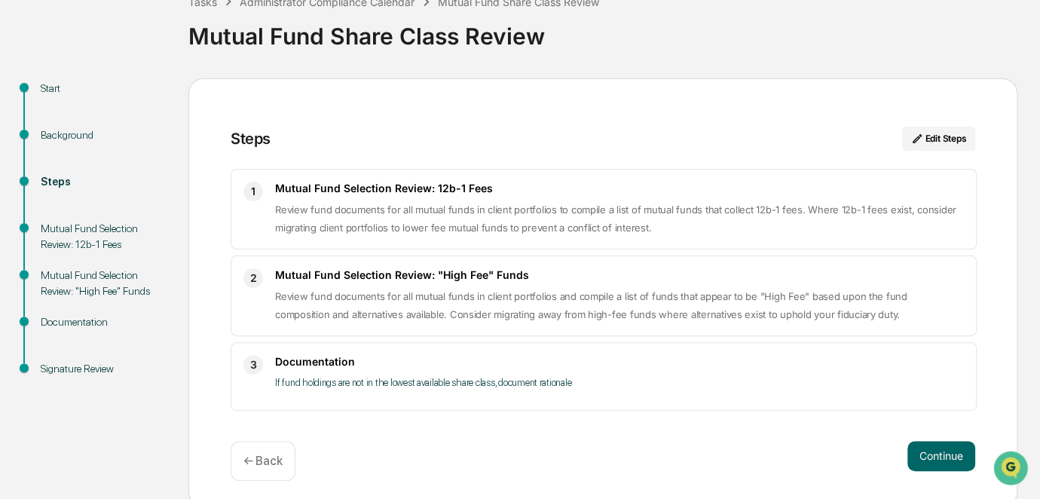
scroll to position [24, 0]
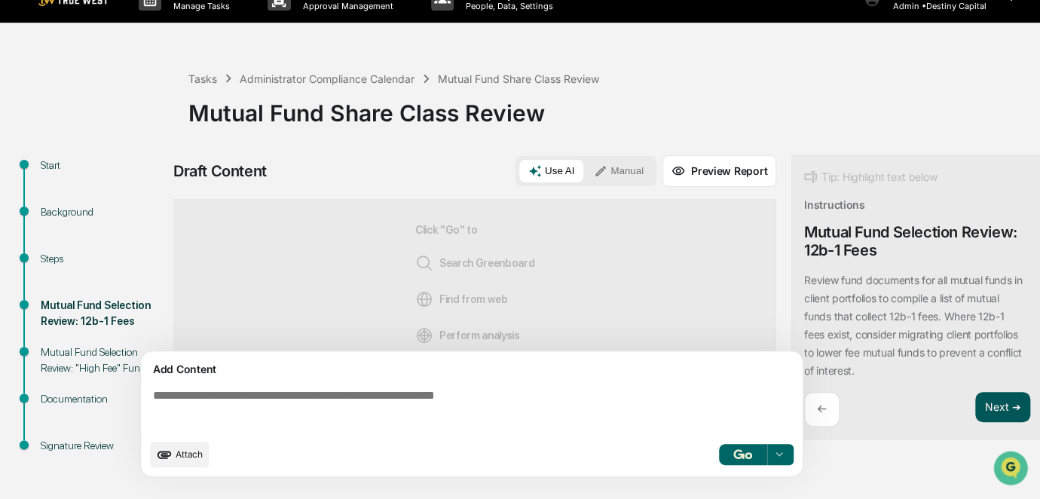
click at [992, 412] on button "Next ➔" at bounding box center [1002, 407] width 55 height 31
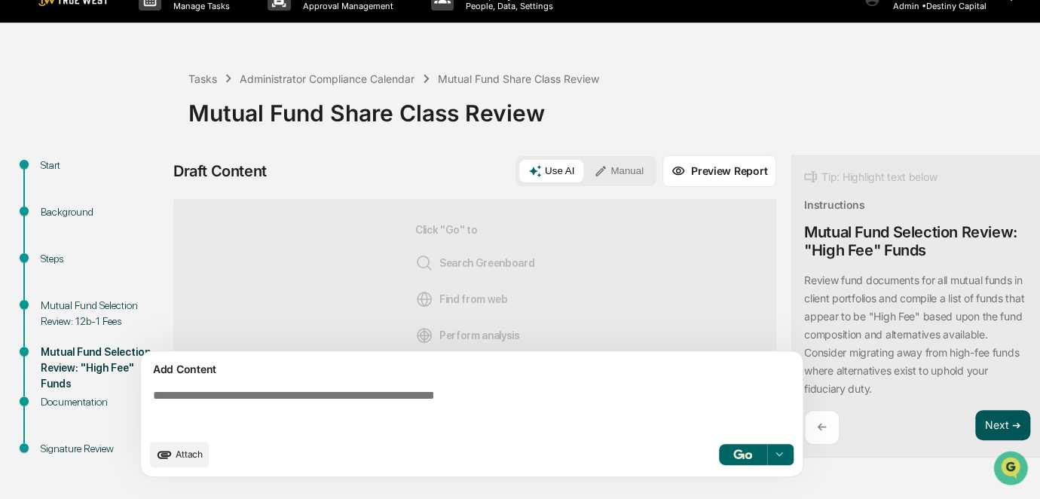
click at [992, 412] on button "Next ➔" at bounding box center [1002, 425] width 55 height 31
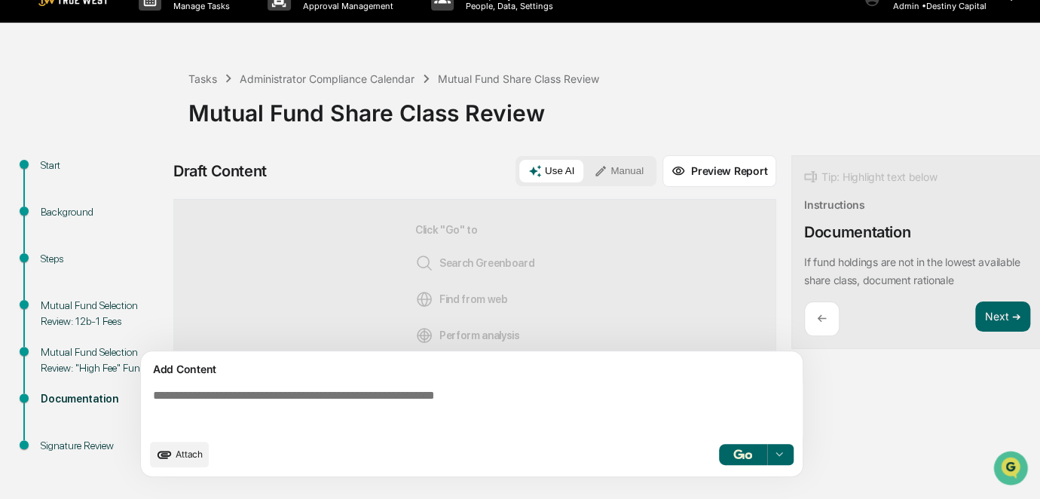
click at [615, 418] on textarea at bounding box center [475, 410] width 656 height 54
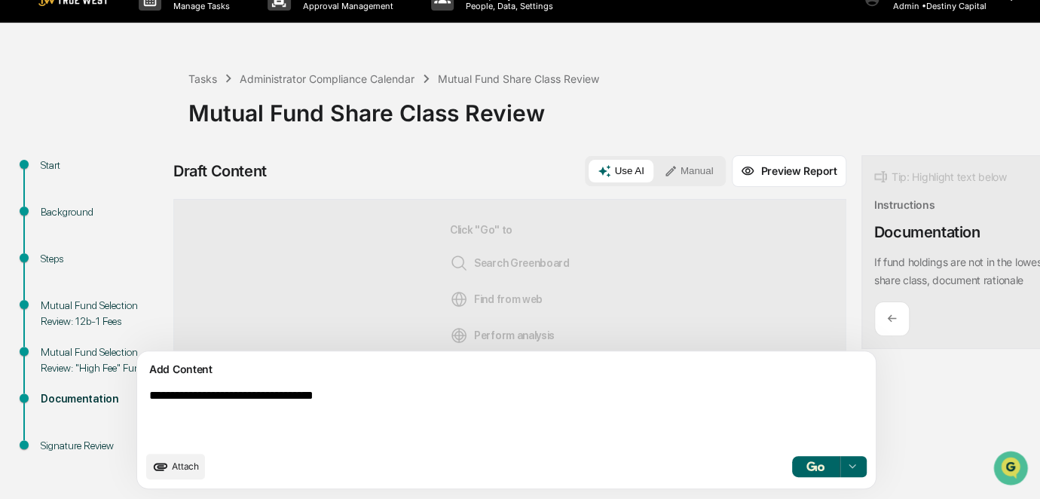
type textarea "**********"
click at [655, 170] on button "Manual" at bounding box center [689, 171] width 68 height 23
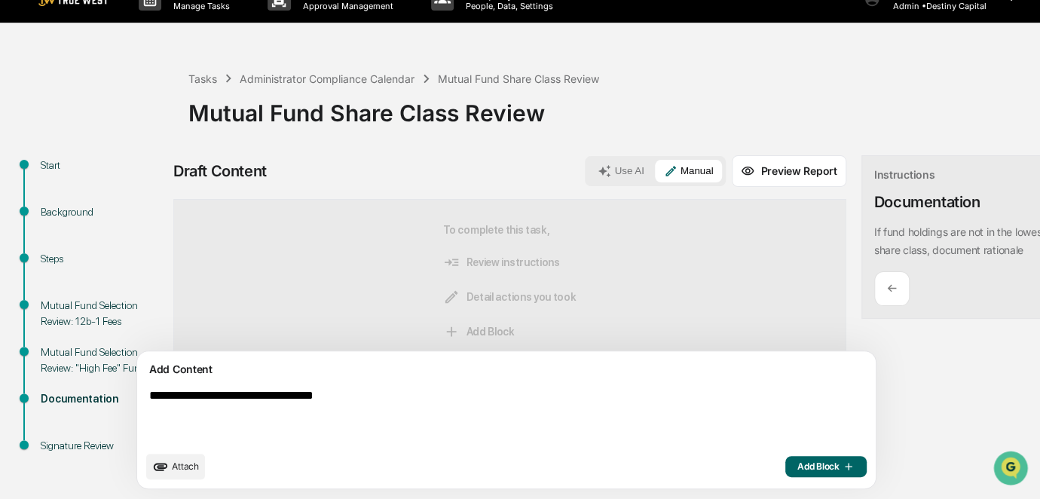
click at [797, 473] on span "Add Block" at bounding box center [825, 467] width 57 height 12
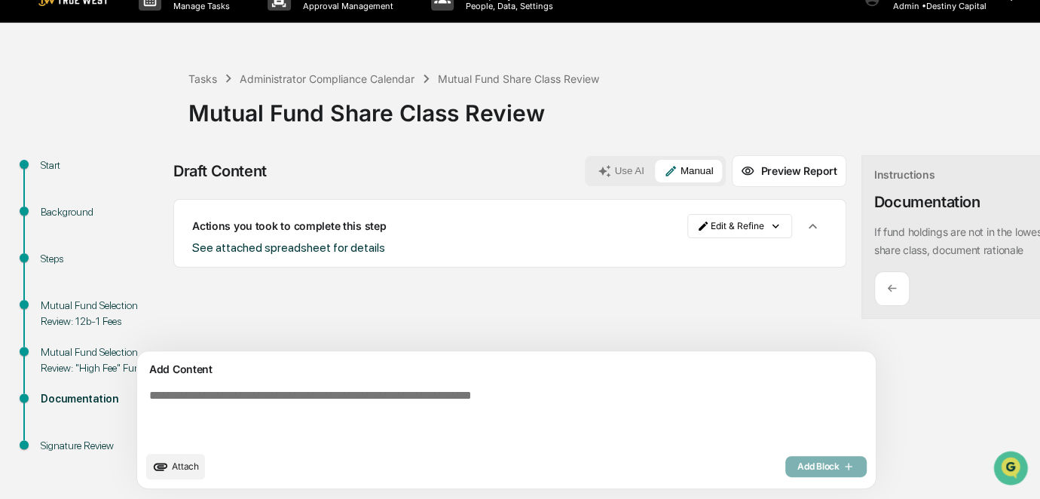
click at [164, 475] on icon "upload document" at bounding box center [160, 466] width 17 height 17
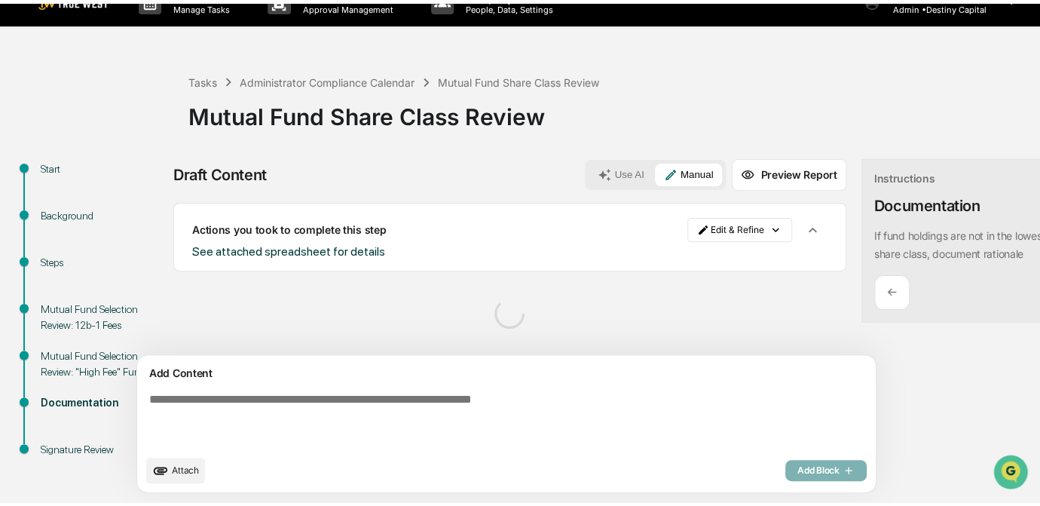
scroll to position [30, 0]
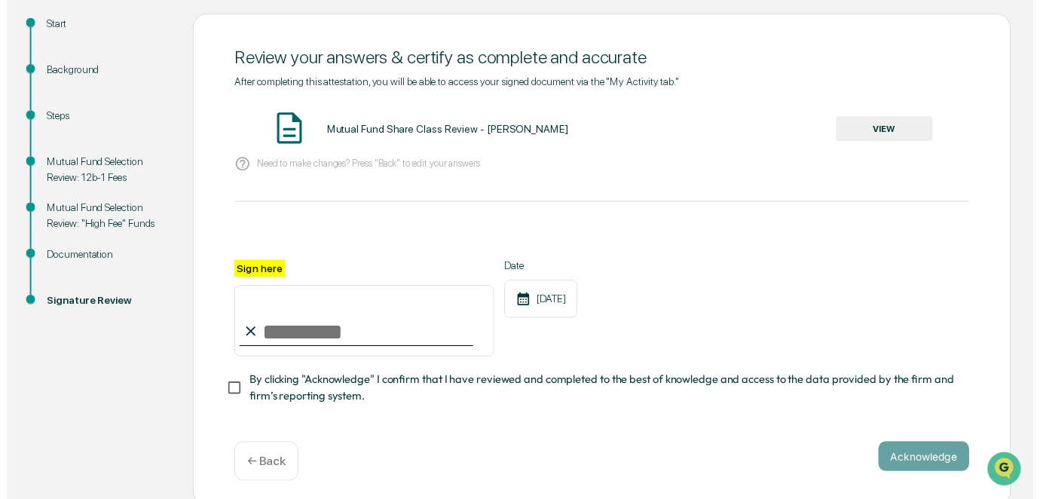
scroll to position [169, 0]
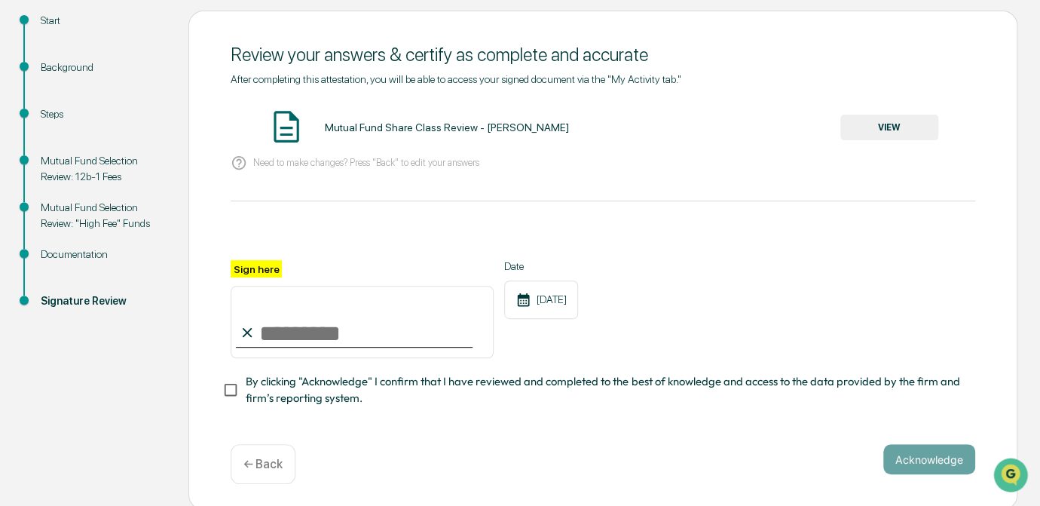
click at [314, 344] on input "Sign here" at bounding box center [362, 322] width 263 height 72
type input "*********"
click at [873, 133] on button "VIEW" at bounding box center [889, 128] width 98 height 26
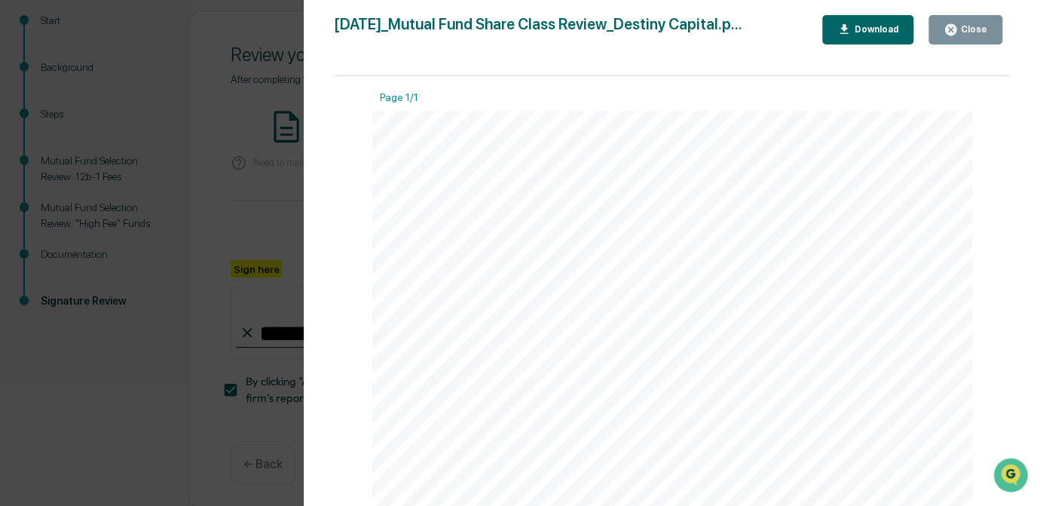
click at [262, 216] on div "Version History [DATE] 01:23 PM [PERSON_NAME] [DATE]_Mutual Fund Share Class Re…" at bounding box center [520, 253] width 1040 height 506
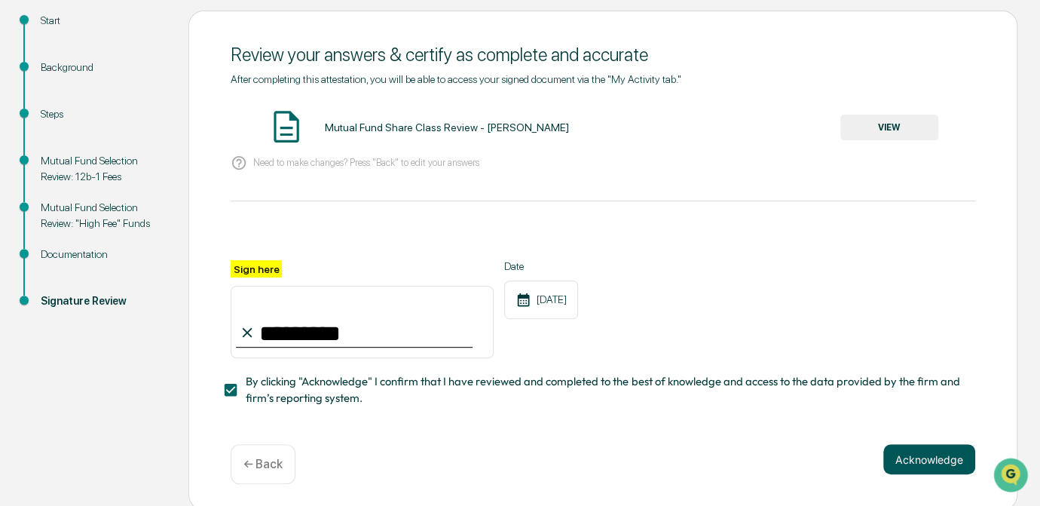
click at [907, 467] on button "Acknowledge" at bounding box center [929, 459] width 92 height 30
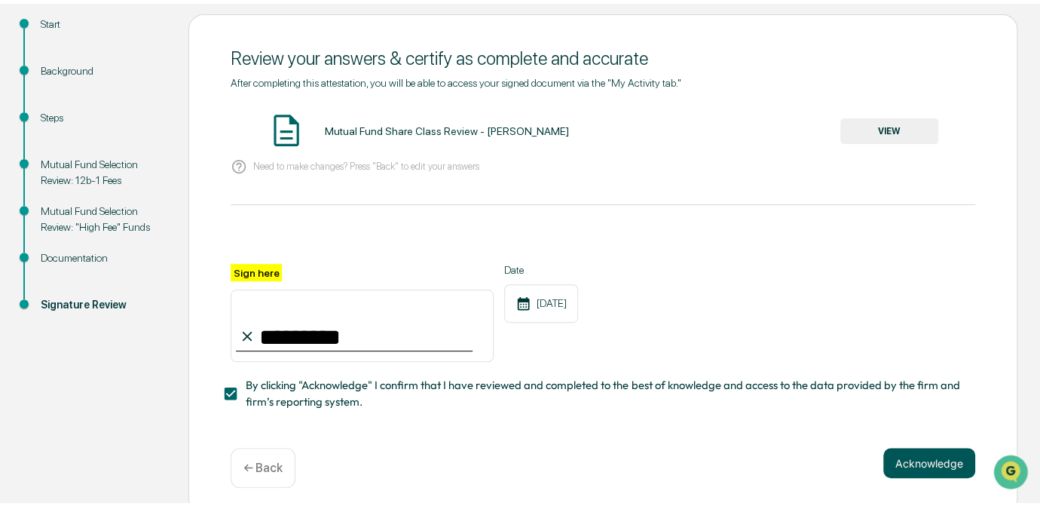
scroll to position [101, 0]
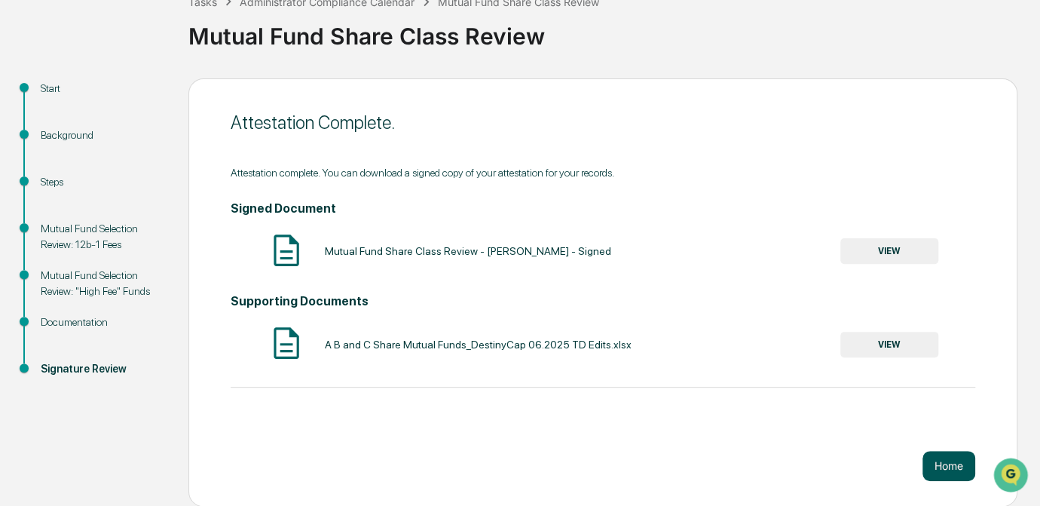
click at [954, 473] on button "Home" at bounding box center [949, 466] width 53 height 30
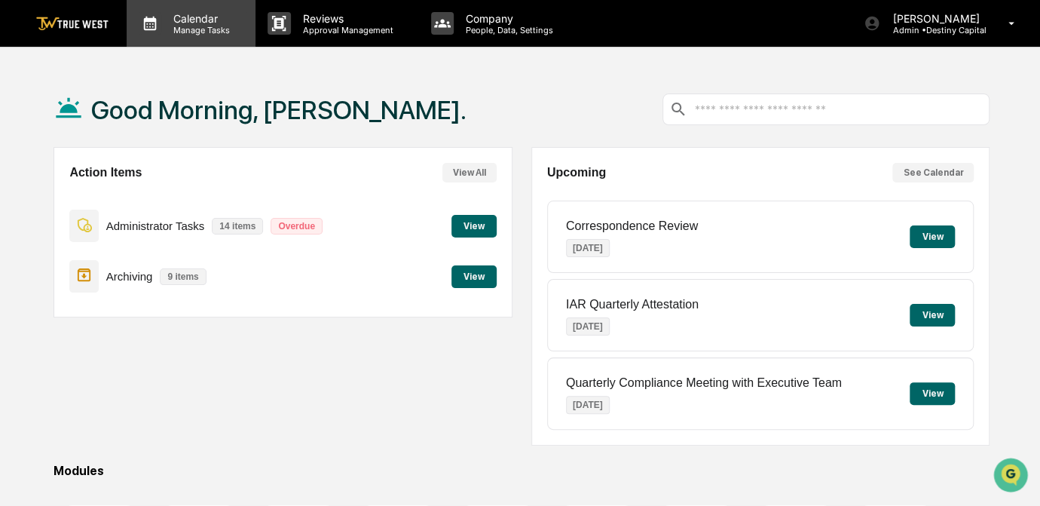
click at [198, 29] on p "Manage Tasks" at bounding box center [199, 30] width 76 height 11
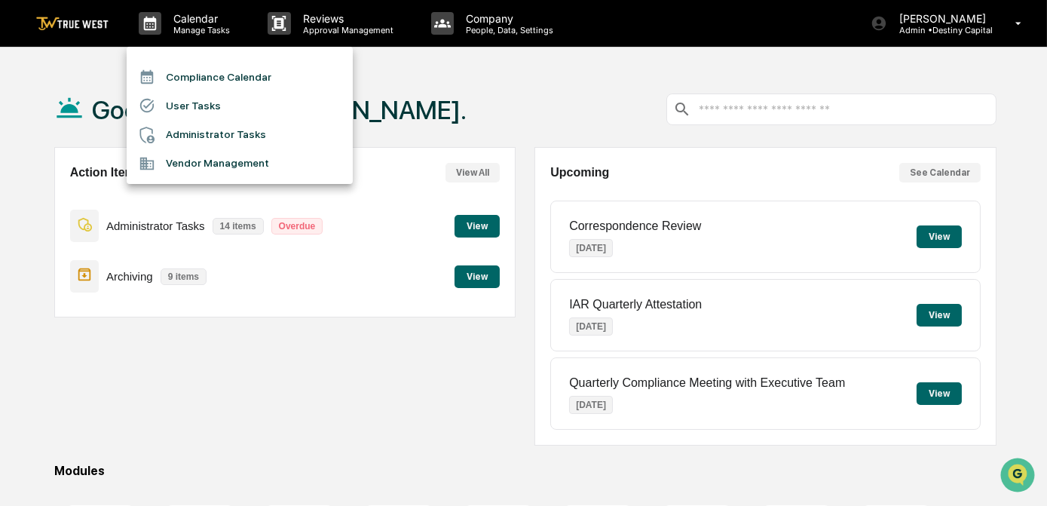
click at [220, 84] on li "Compliance Calendar" at bounding box center [240, 77] width 226 height 29
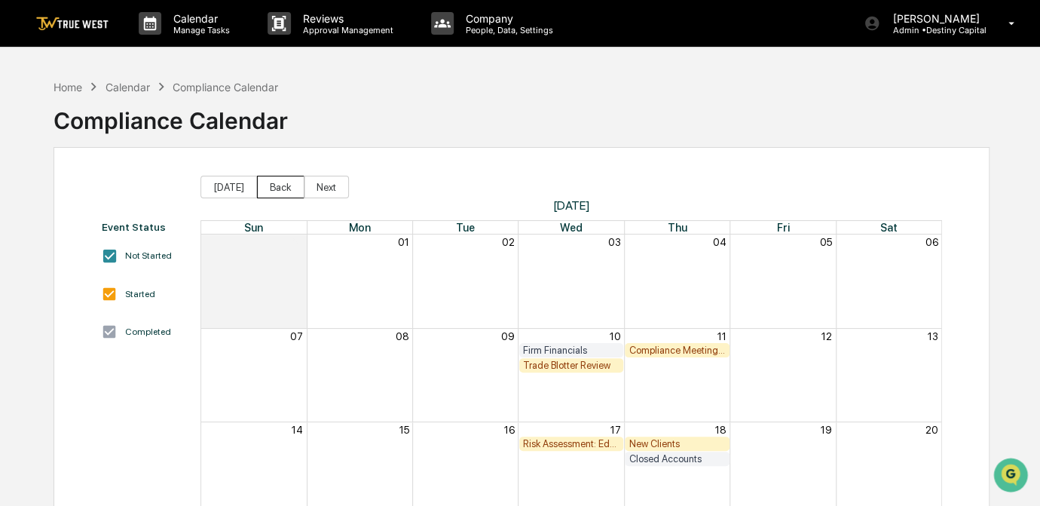
click at [278, 191] on button "Back" at bounding box center [280, 187] width 47 height 23
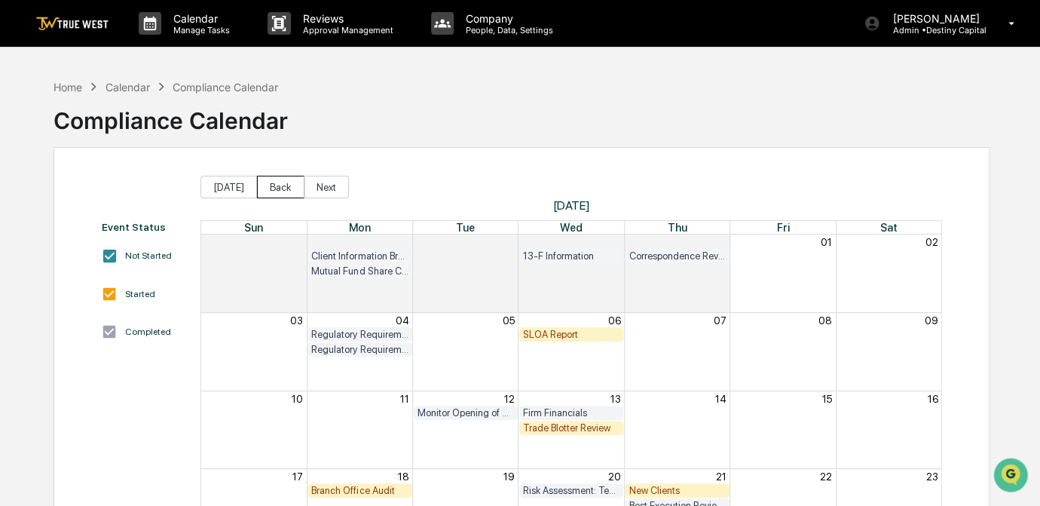
click at [278, 191] on button "Back" at bounding box center [280, 187] width 47 height 23
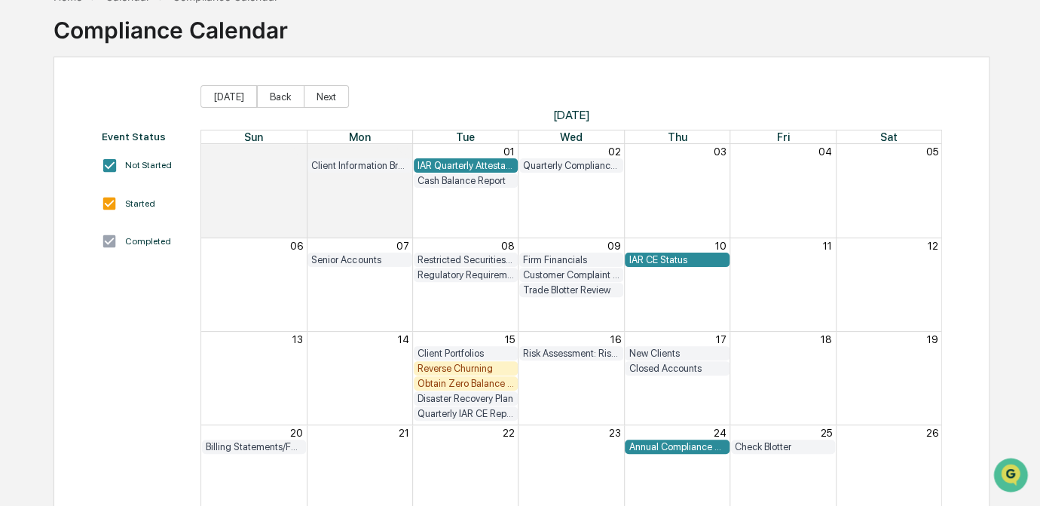
scroll to position [181, 0]
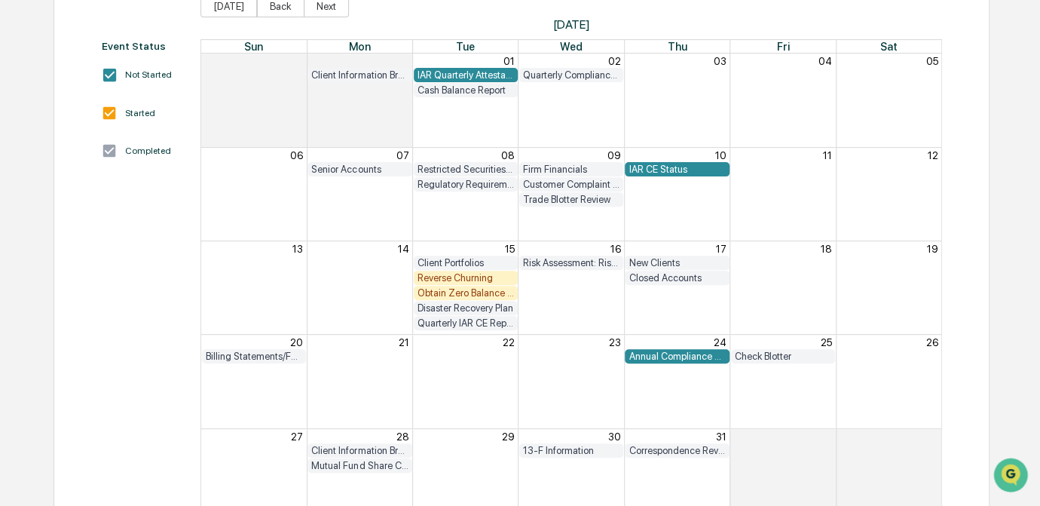
click at [468, 293] on div "Obtain Zero Balance Report from Custodian" at bounding box center [466, 292] width 96 height 11
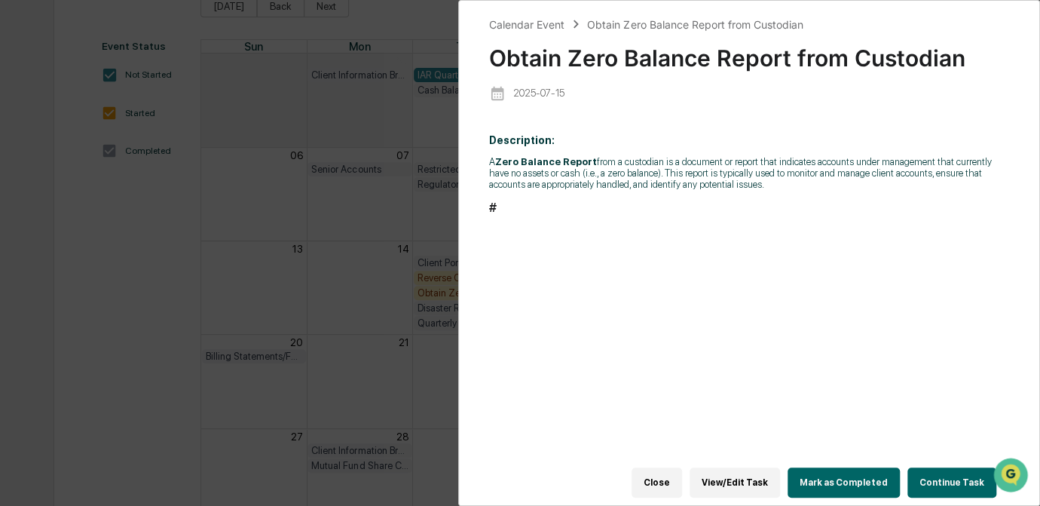
click at [949, 469] on button "Continue Task" at bounding box center [951, 482] width 89 height 30
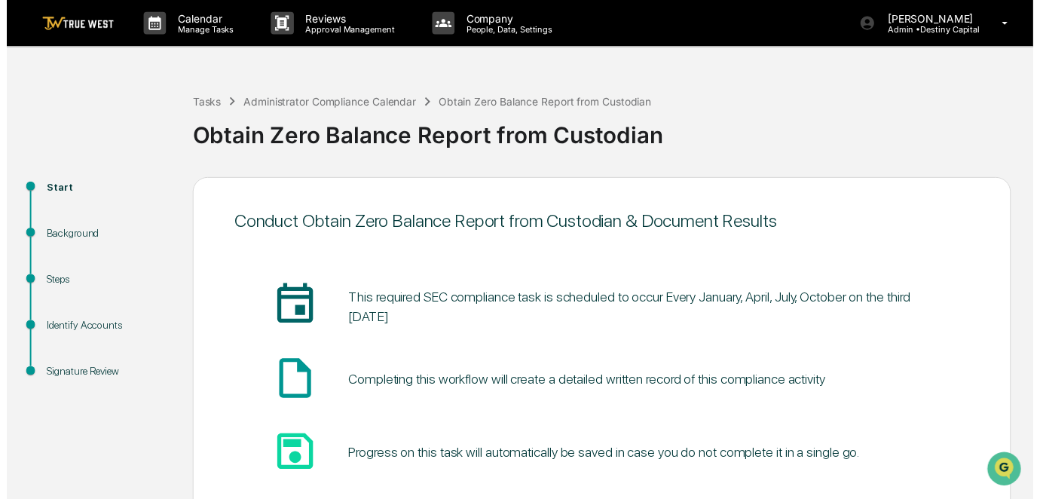
scroll to position [101, 0]
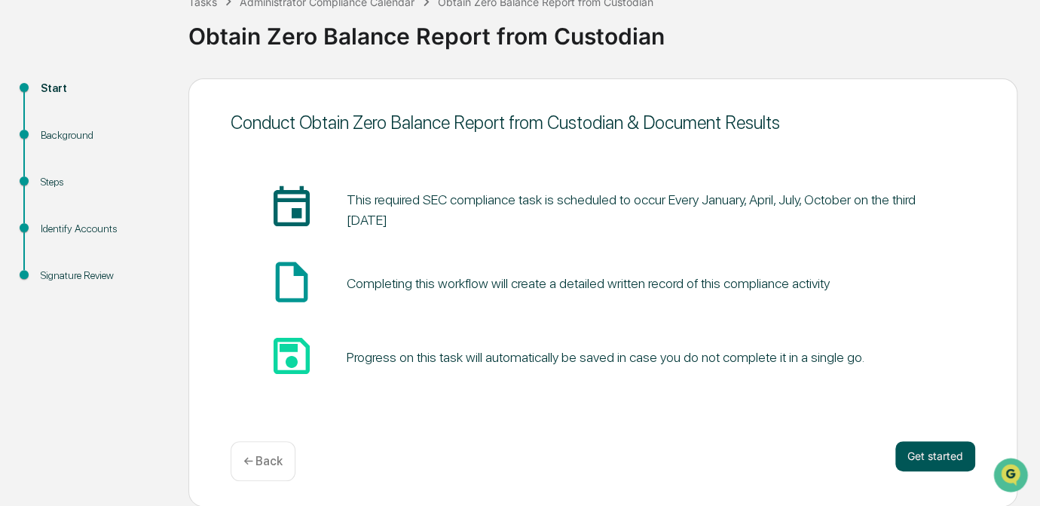
click at [929, 457] on button "Get started" at bounding box center [935, 456] width 80 height 30
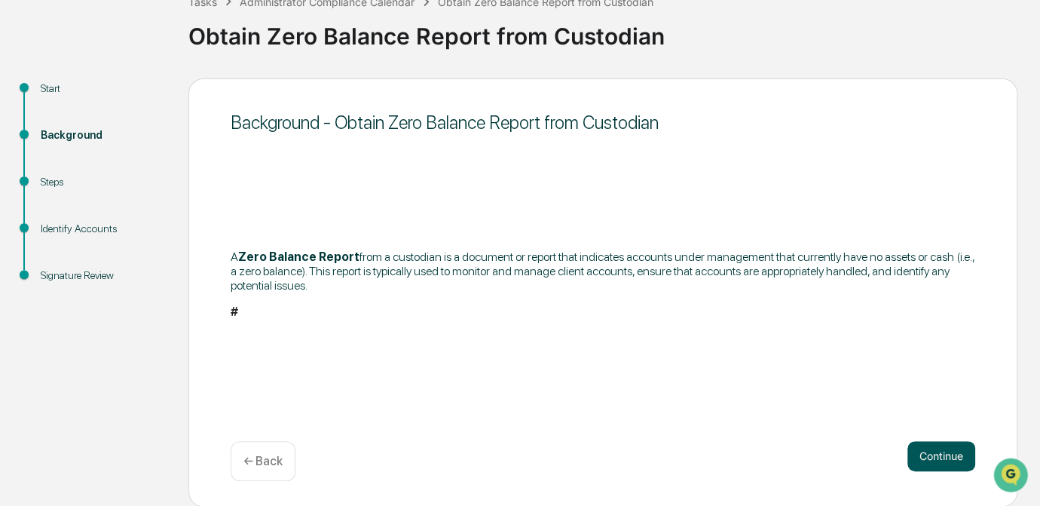
click at [942, 462] on button "Continue" at bounding box center [941, 456] width 68 height 30
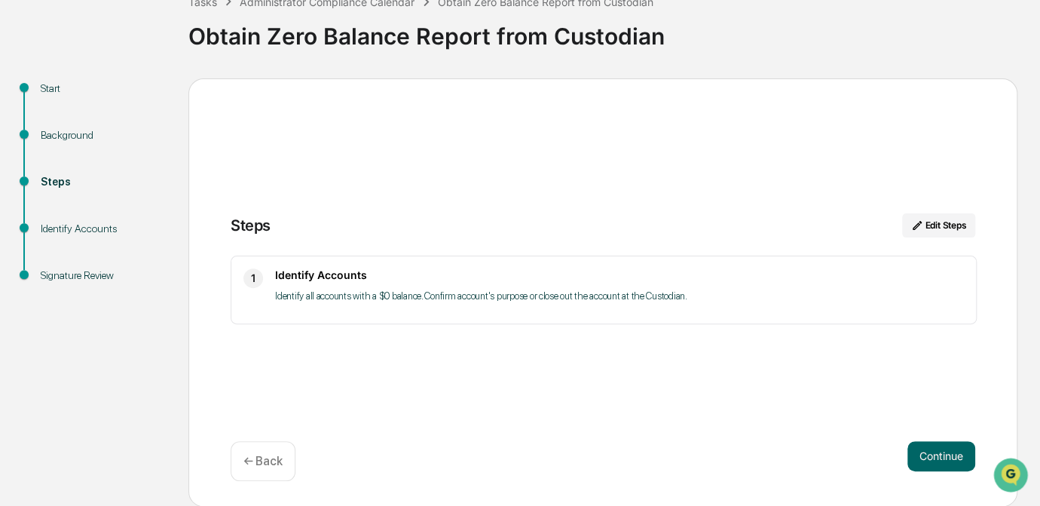
click at [942, 462] on button "Continue" at bounding box center [941, 456] width 68 height 30
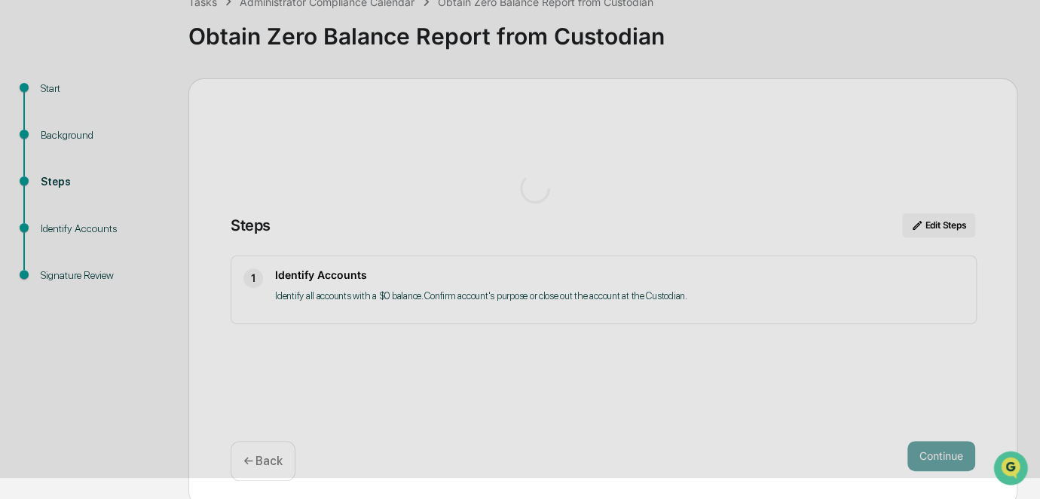
scroll to position [18, 0]
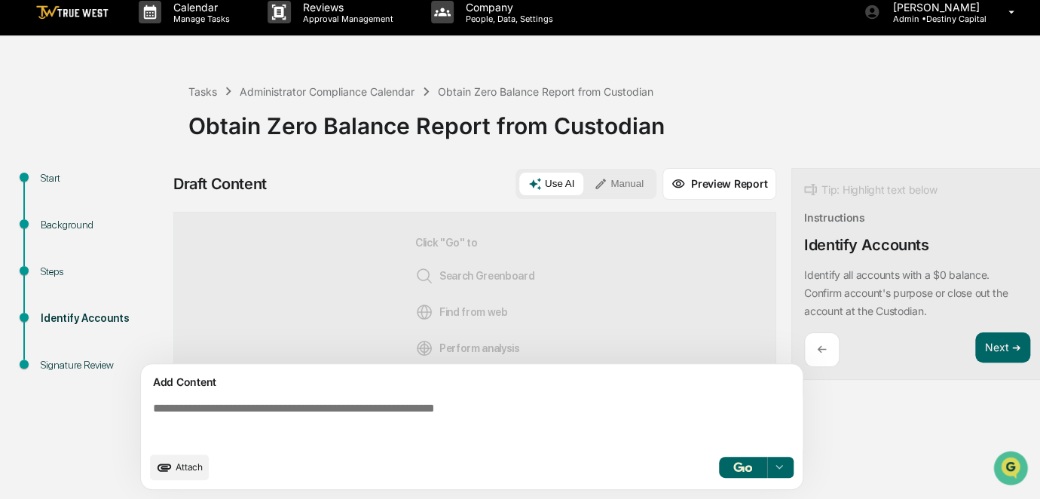
click at [447, 409] on textarea at bounding box center [475, 423] width 656 height 54
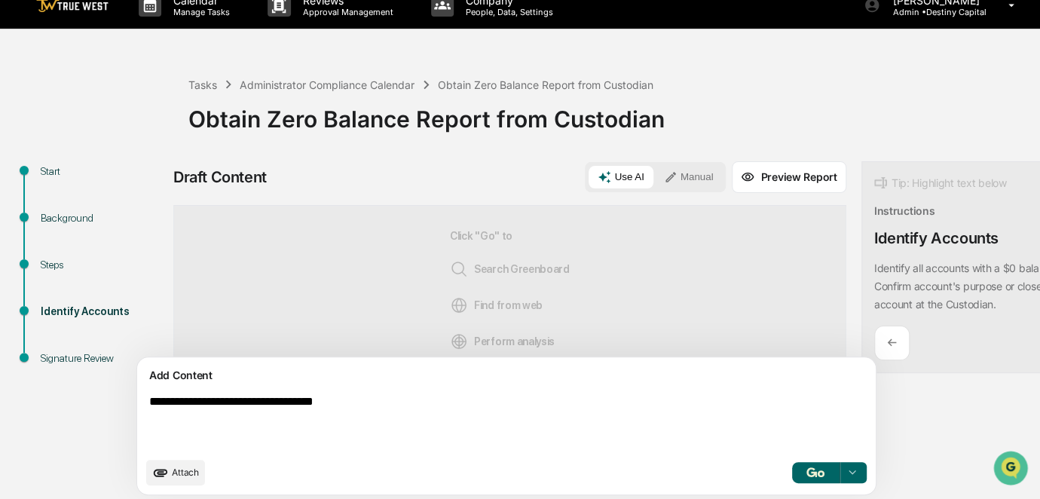
type textarea "**********"
click at [655, 185] on button "Manual" at bounding box center [689, 177] width 68 height 23
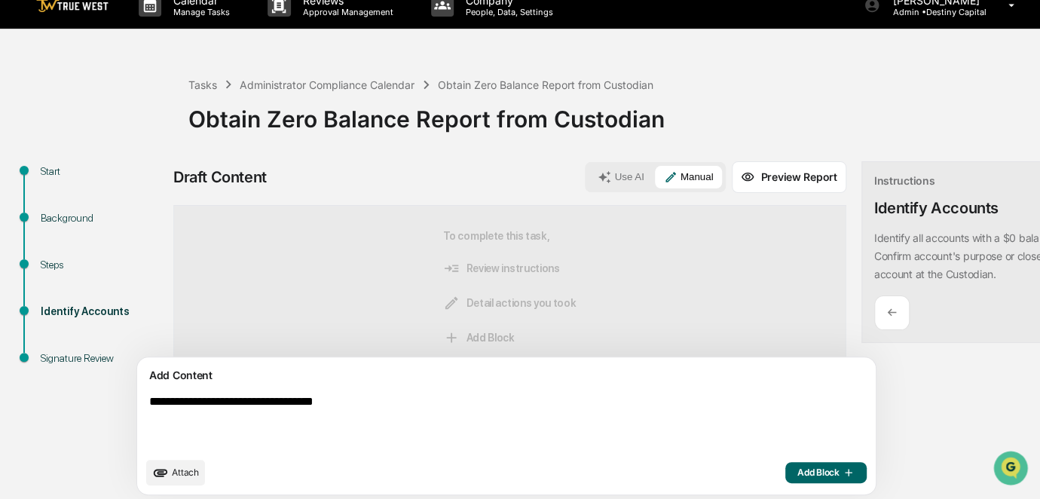
click at [797, 476] on span "Add Block" at bounding box center [825, 473] width 57 height 12
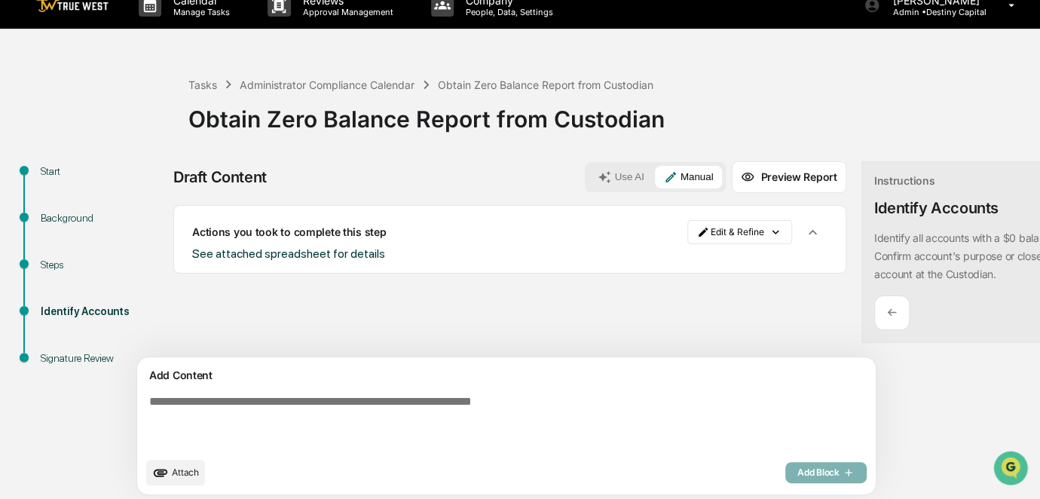
click at [179, 478] on span "Attach" at bounding box center [185, 472] width 27 height 11
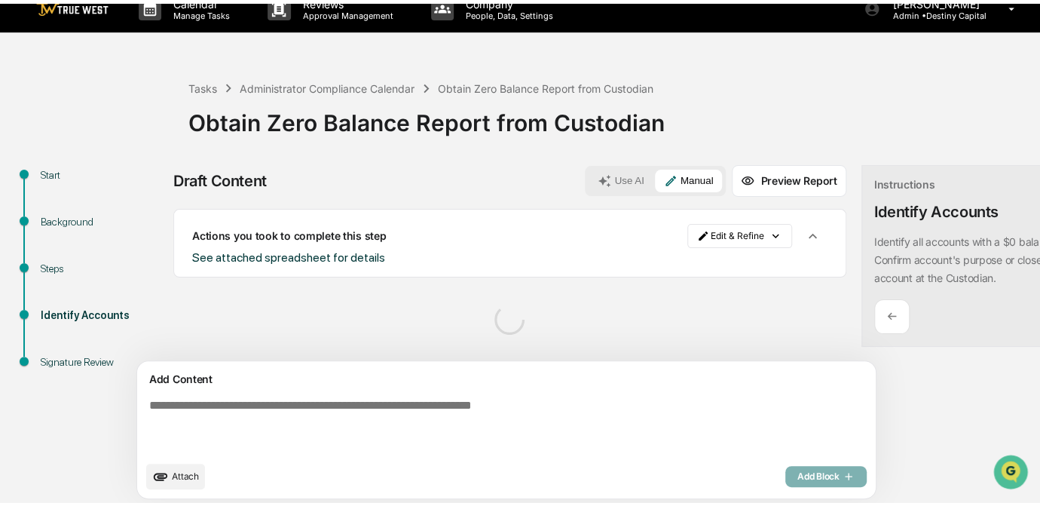
scroll to position [30, 0]
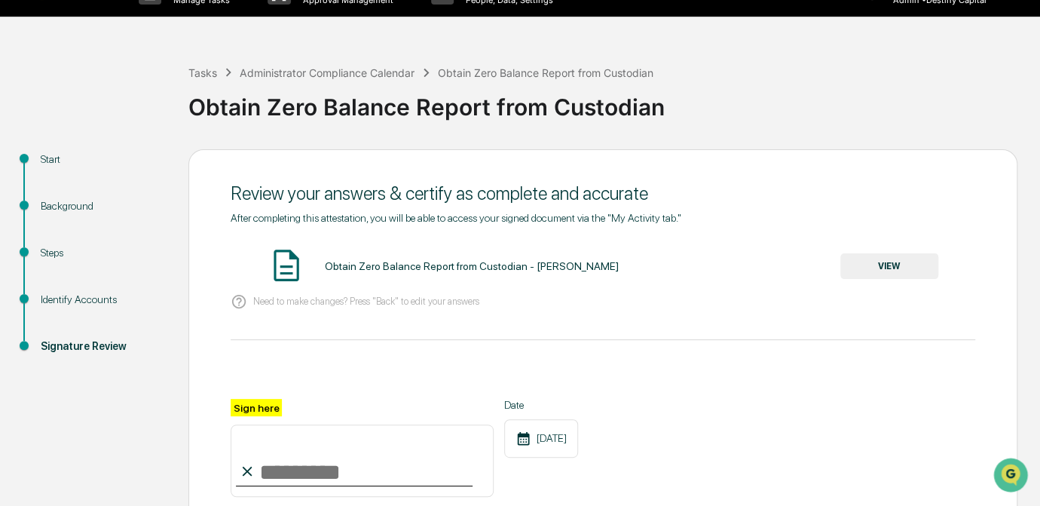
scroll to position [178, 0]
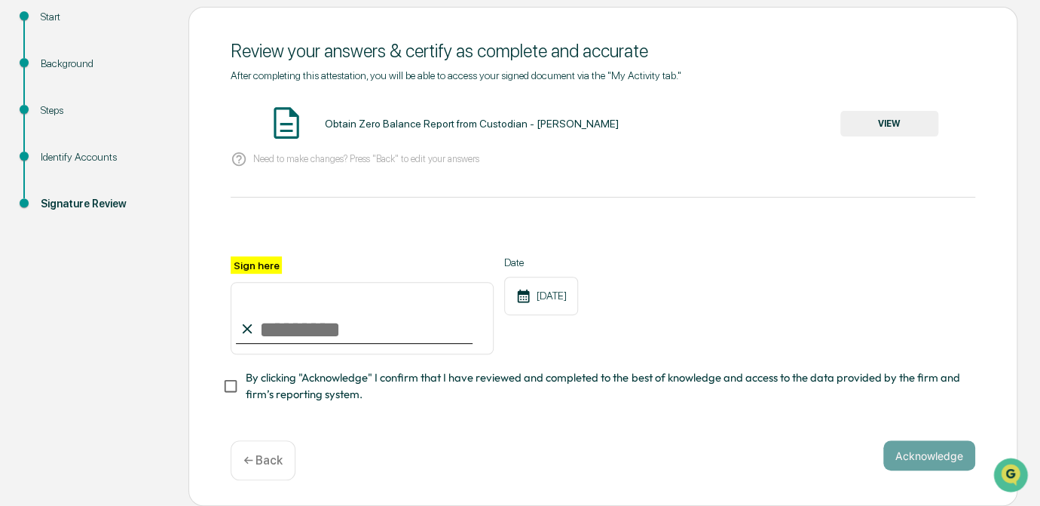
click at [332, 326] on input "Sign here" at bounding box center [362, 318] width 263 height 72
type input "*********"
click at [885, 126] on button "VIEW" at bounding box center [889, 124] width 98 height 26
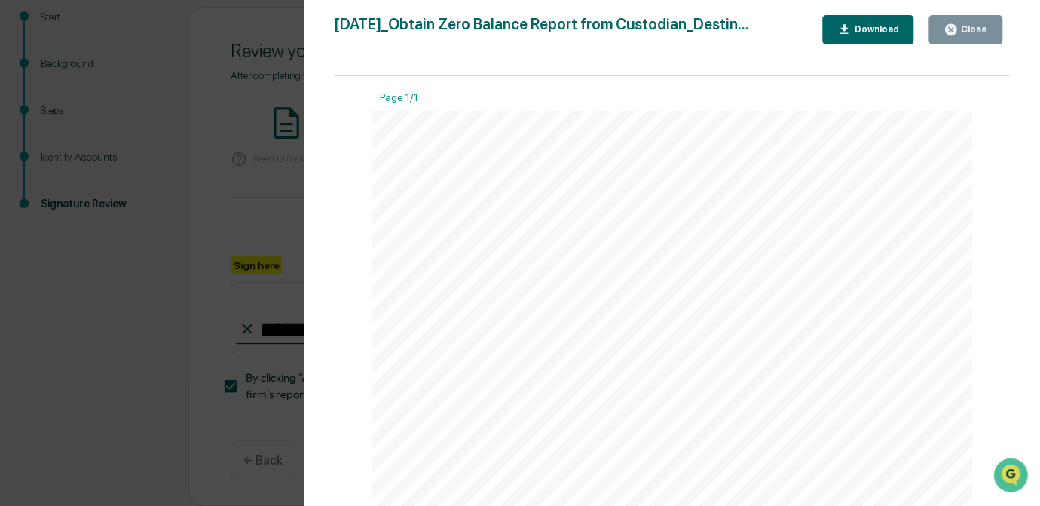
click at [262, 206] on div "Version History [DATE] 01:24 PM [PERSON_NAME] [DATE]_Obtain Zero Balance Report…" at bounding box center [520, 253] width 1040 height 506
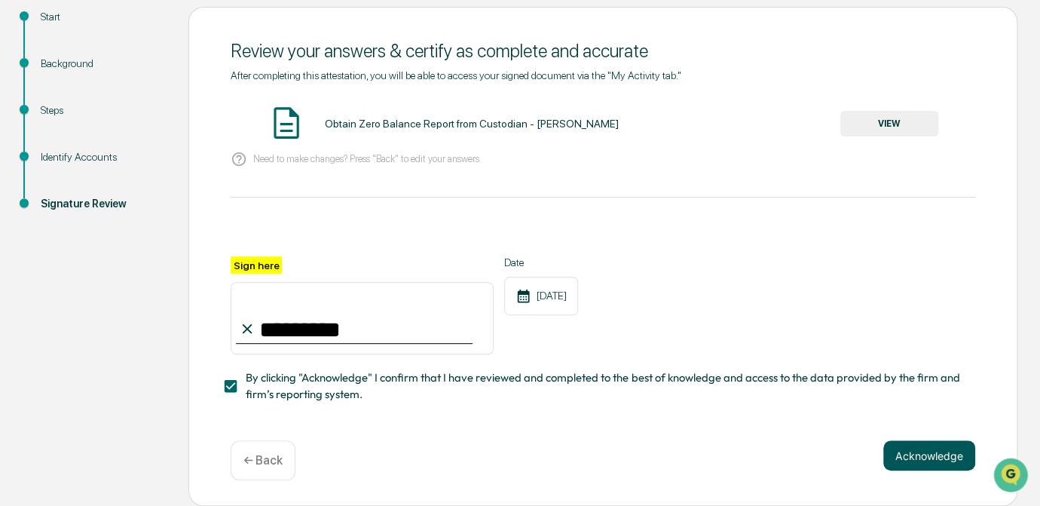
click at [913, 459] on button "Acknowledge" at bounding box center [929, 455] width 92 height 30
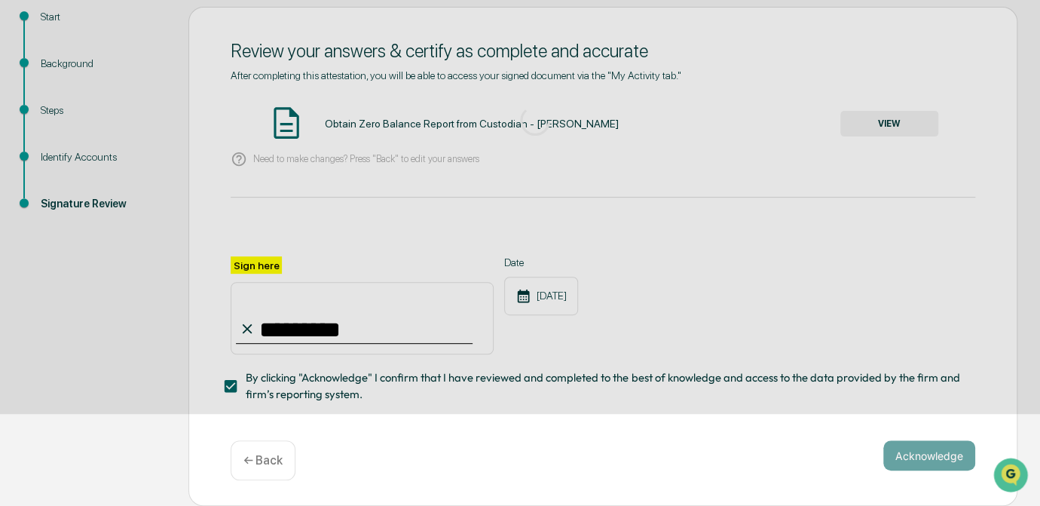
scroll to position [101, 0]
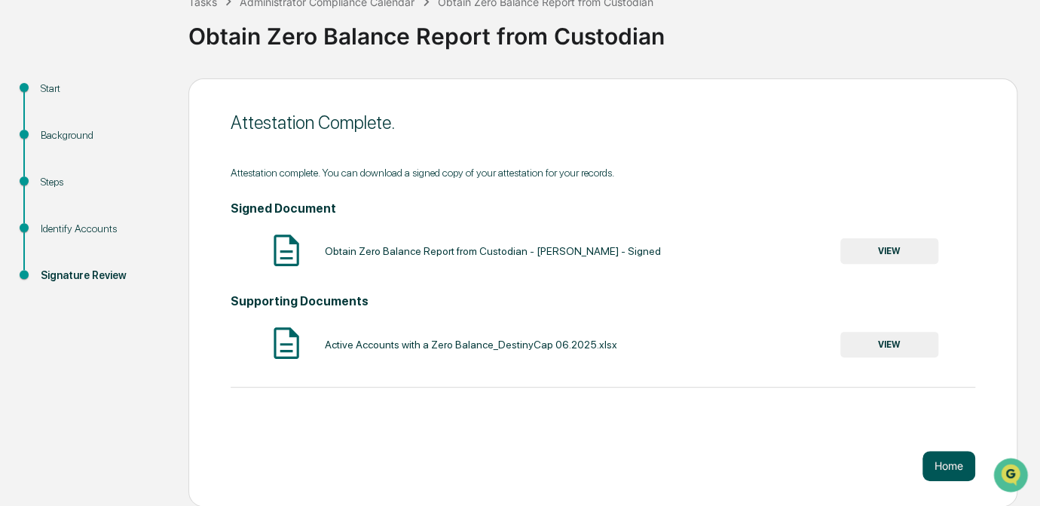
click at [938, 459] on button "Home" at bounding box center [949, 466] width 53 height 30
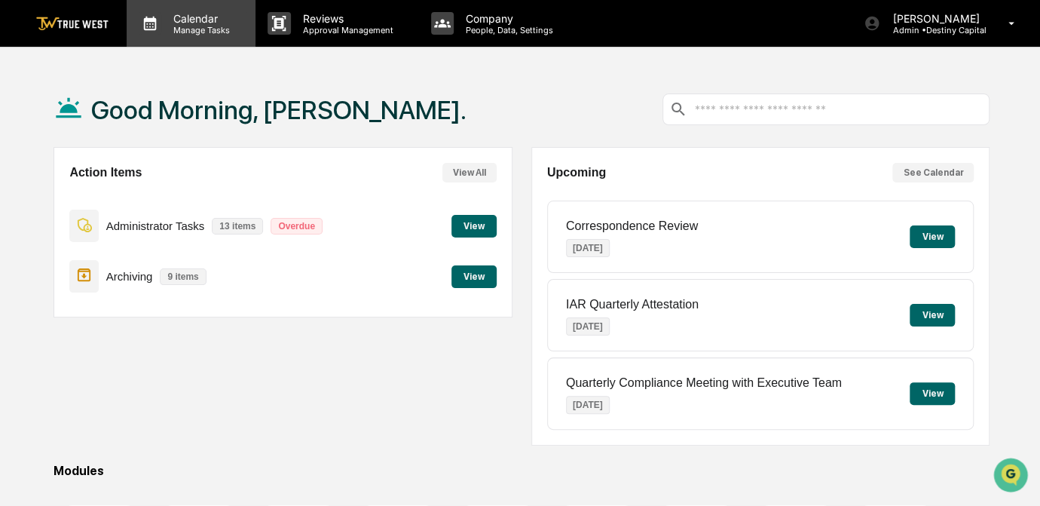
click at [203, 25] on p "Manage Tasks" at bounding box center [199, 30] width 76 height 11
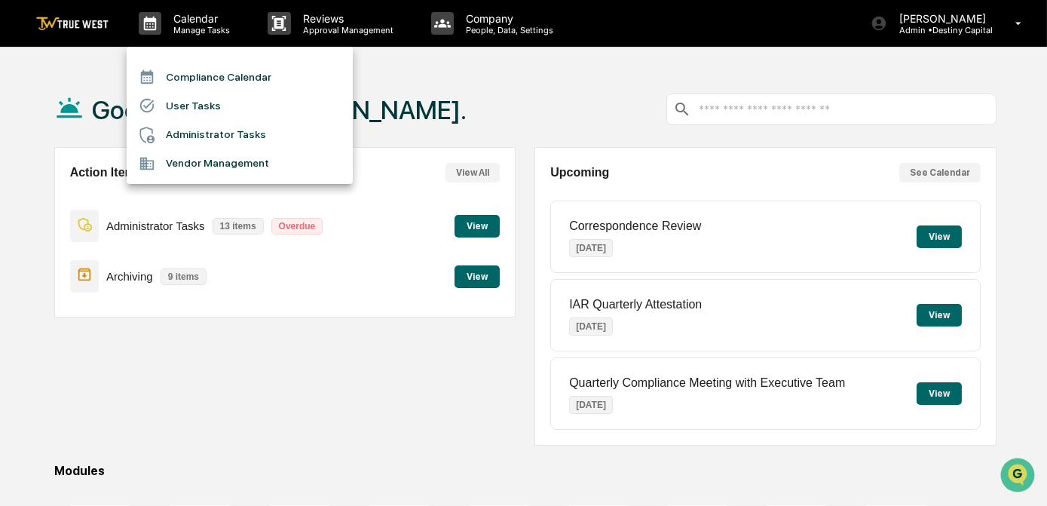
click at [216, 72] on li "Compliance Calendar" at bounding box center [240, 77] width 226 height 29
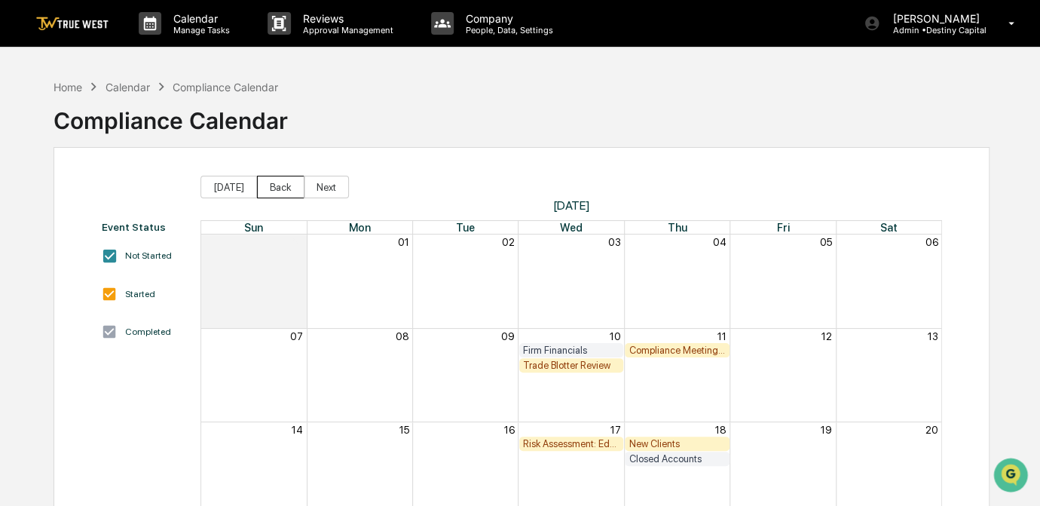
click at [277, 188] on button "Back" at bounding box center [280, 187] width 47 height 23
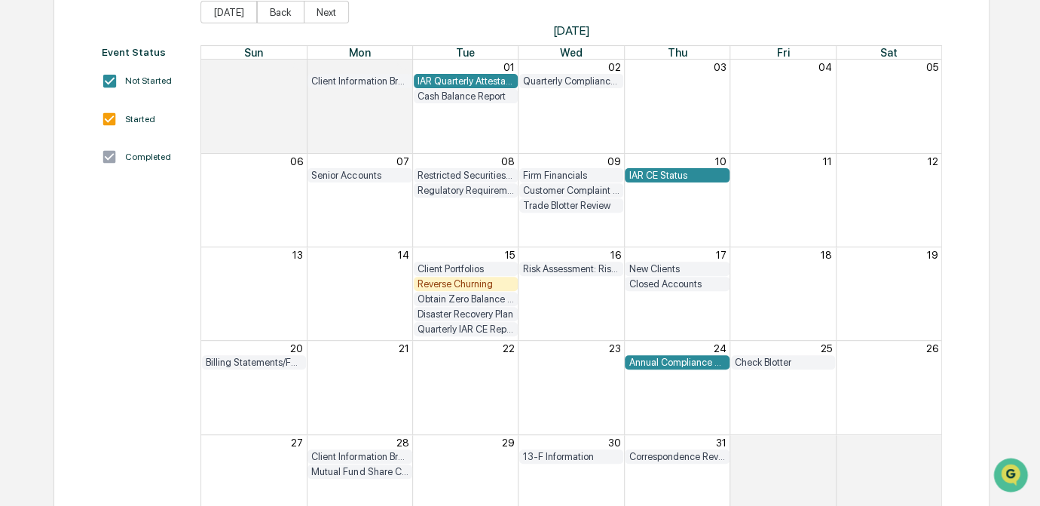
scroll to position [175, 0]
click at [490, 287] on div "Reverse Churning" at bounding box center [466, 283] width 96 height 11
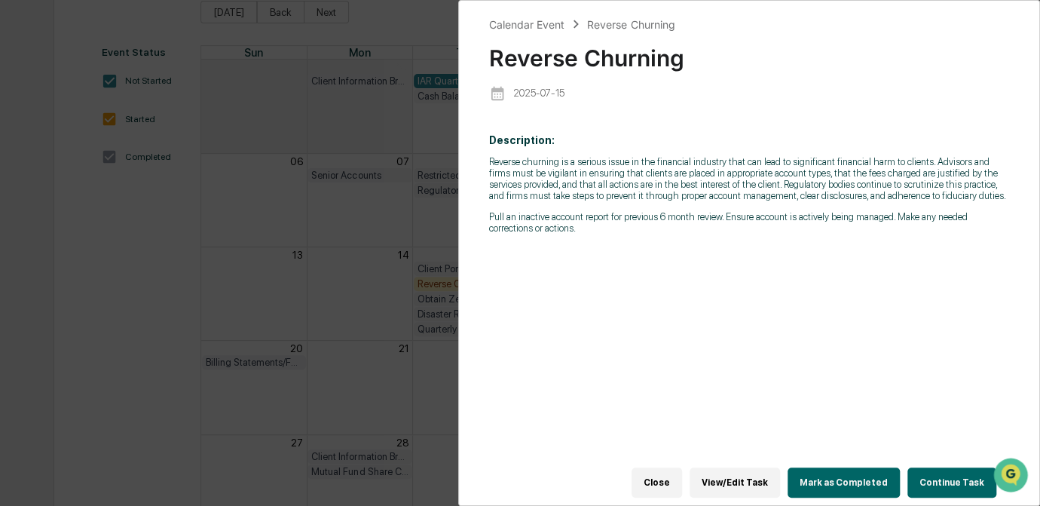
click at [951, 479] on button "Continue Task" at bounding box center [951, 482] width 89 height 30
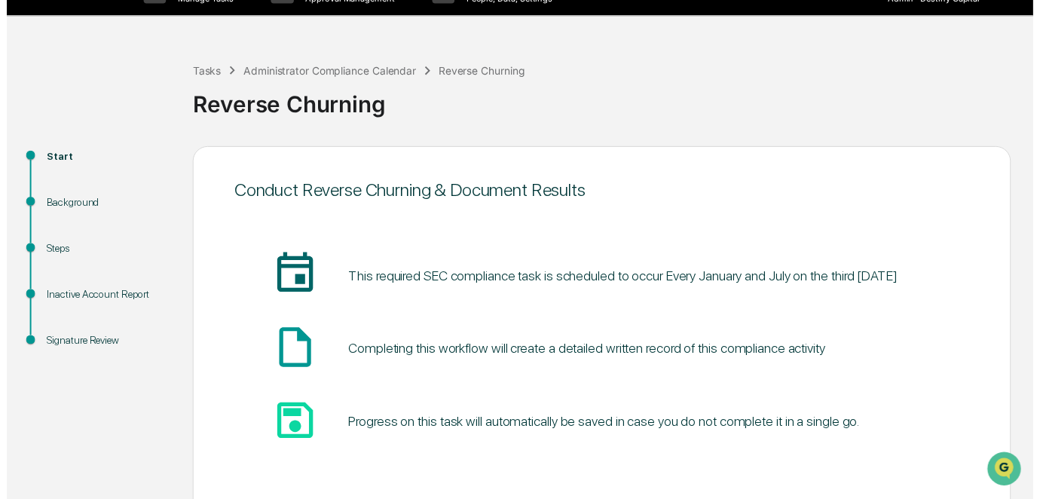
scroll to position [101, 0]
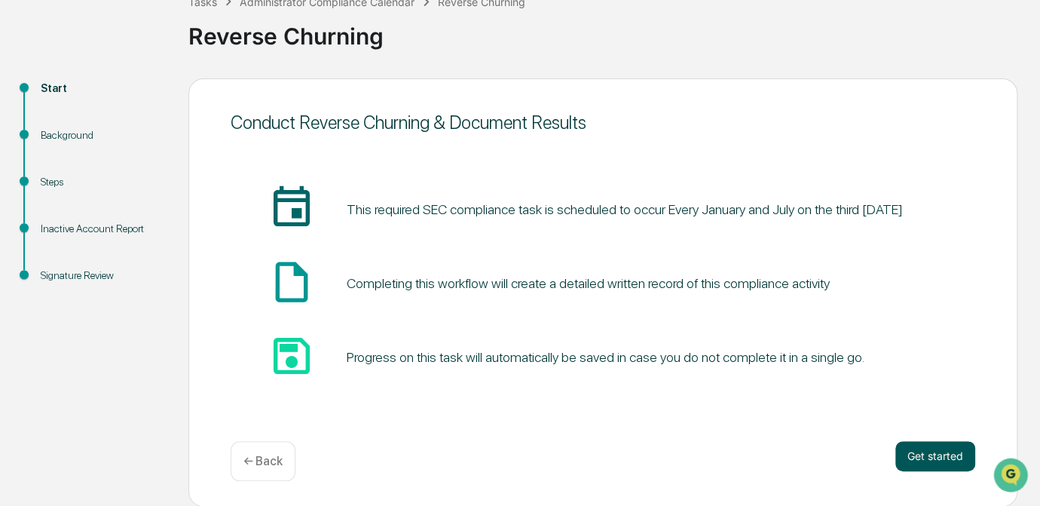
click at [940, 457] on button "Get started" at bounding box center [935, 456] width 80 height 30
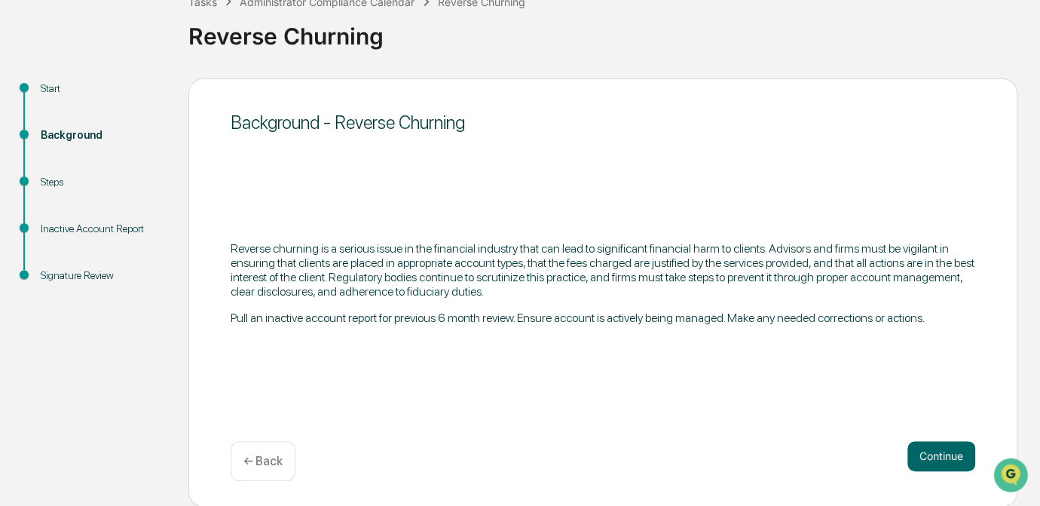
click at [940, 457] on button "Continue" at bounding box center [941, 456] width 68 height 30
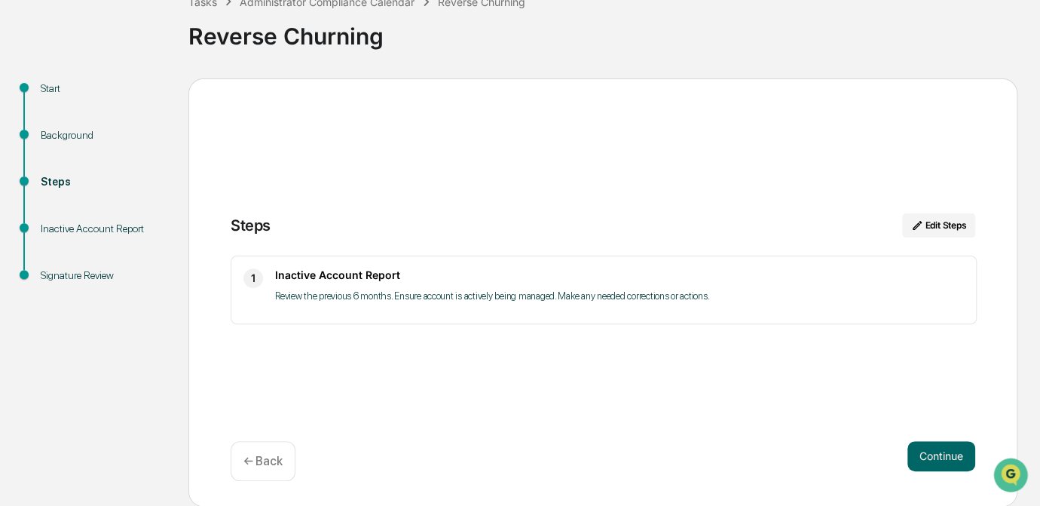
click at [940, 457] on button "Continue" at bounding box center [941, 456] width 68 height 30
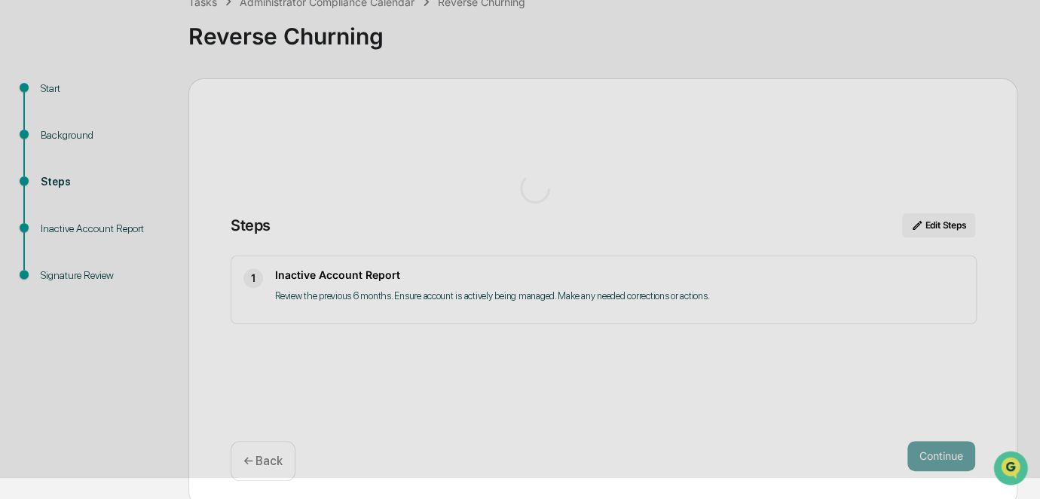
scroll to position [18, 0]
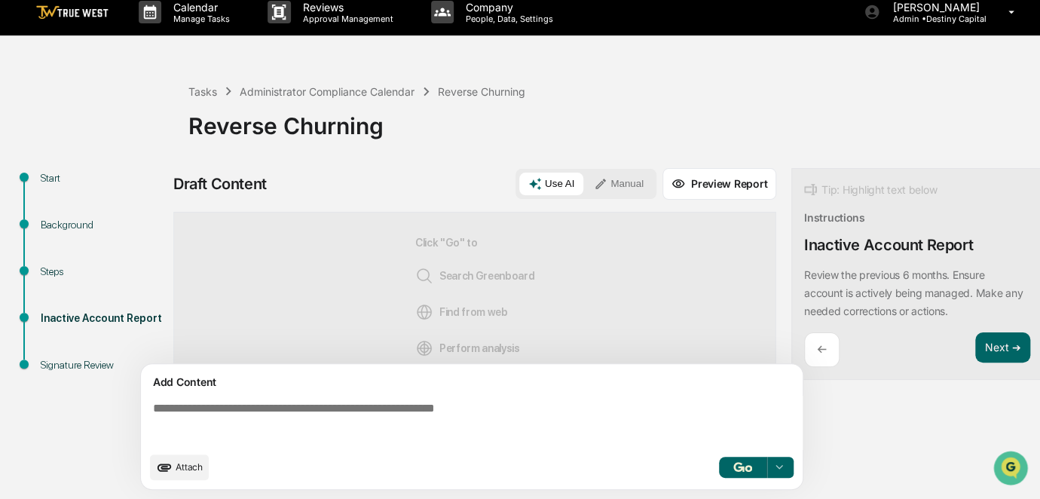
click at [526, 407] on textarea at bounding box center [475, 423] width 656 height 54
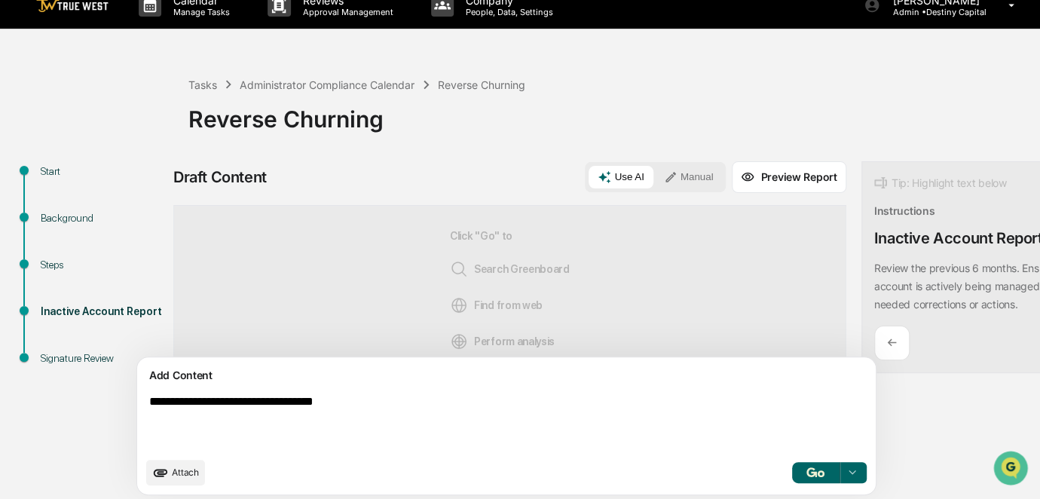
type textarea "**********"
click at [655, 170] on button "Manual" at bounding box center [689, 177] width 68 height 23
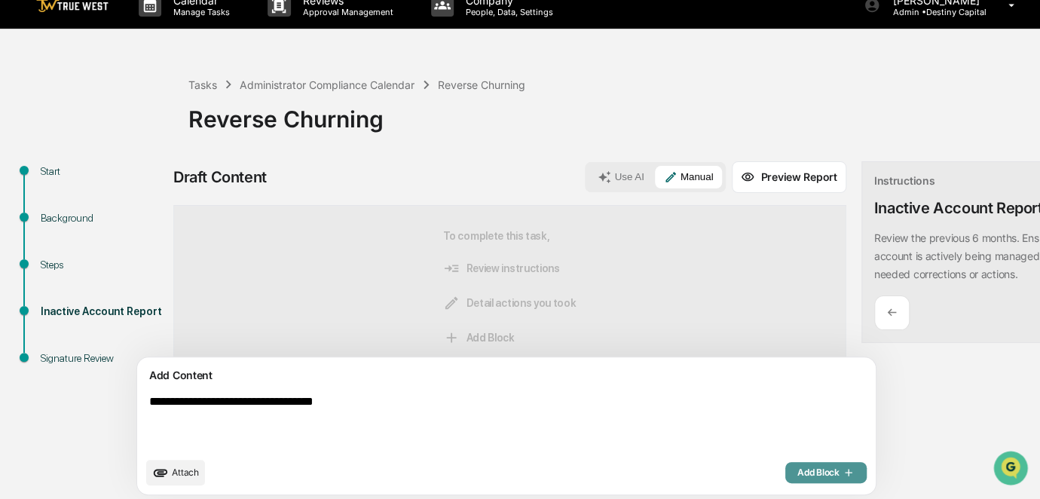
click at [797, 479] on span "Add Block" at bounding box center [825, 473] width 57 height 12
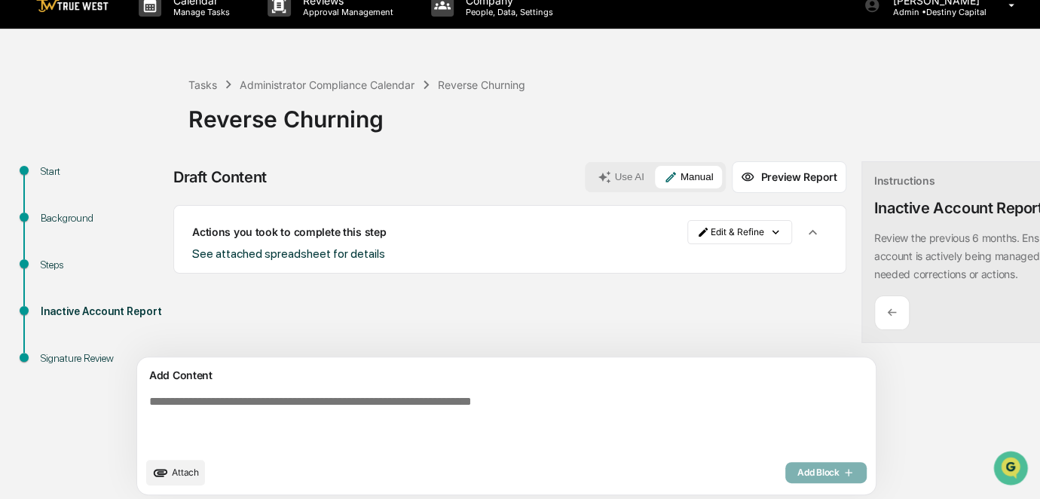
click at [188, 477] on span "Attach" at bounding box center [185, 472] width 27 height 11
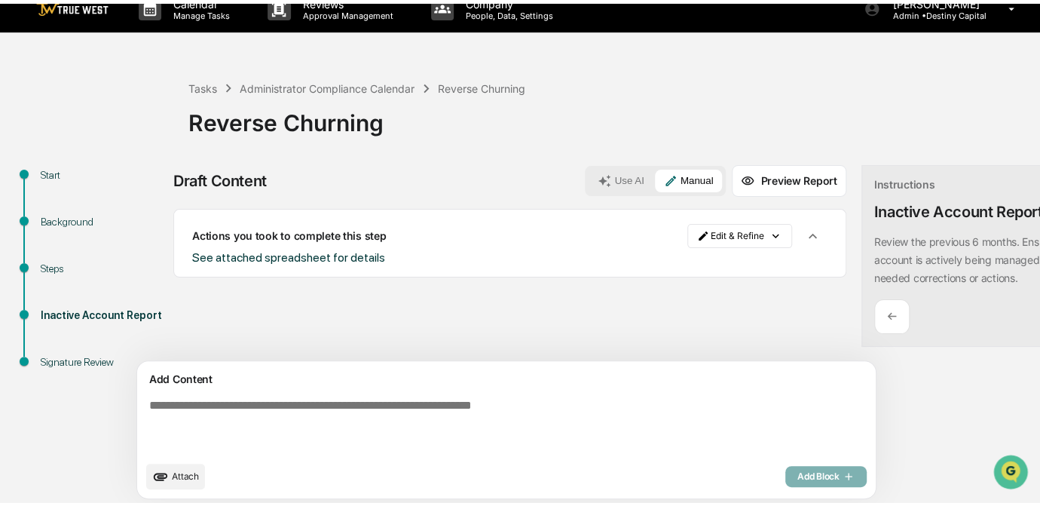
scroll to position [30, 0]
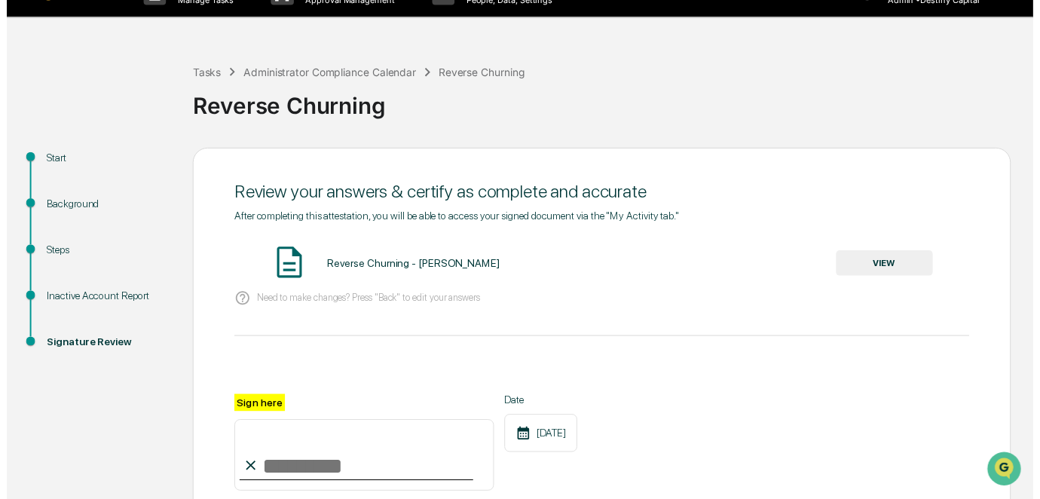
scroll to position [178, 0]
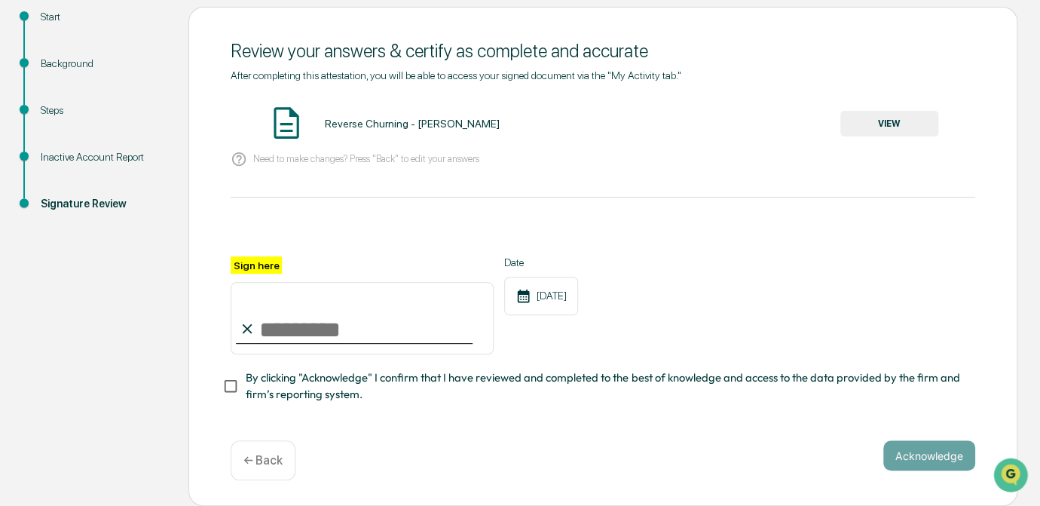
click at [296, 327] on input "Sign here" at bounding box center [362, 318] width 263 height 72
type input "*********"
click at [861, 123] on button "VIEW" at bounding box center [889, 124] width 98 height 26
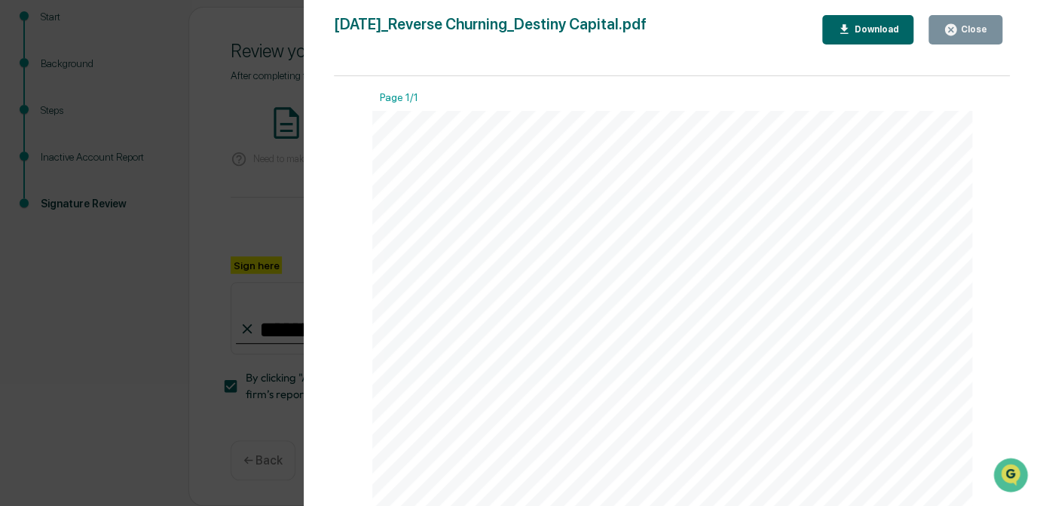
click at [275, 216] on div "Version History [DATE] 01:25 PM [PERSON_NAME] [DATE]_Reverse Churning_Destiny C…" at bounding box center [520, 253] width 1040 height 506
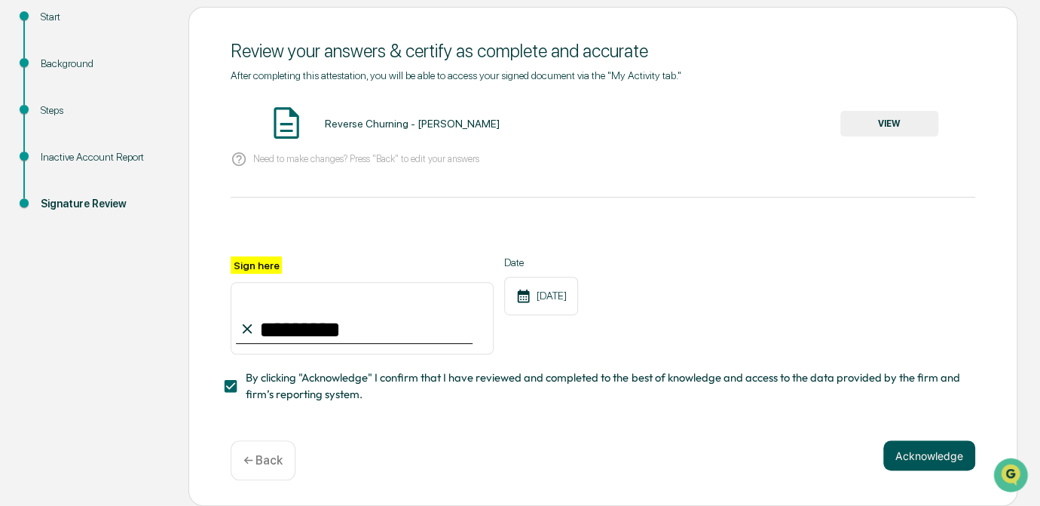
click at [940, 457] on button "Acknowledge" at bounding box center [929, 455] width 92 height 30
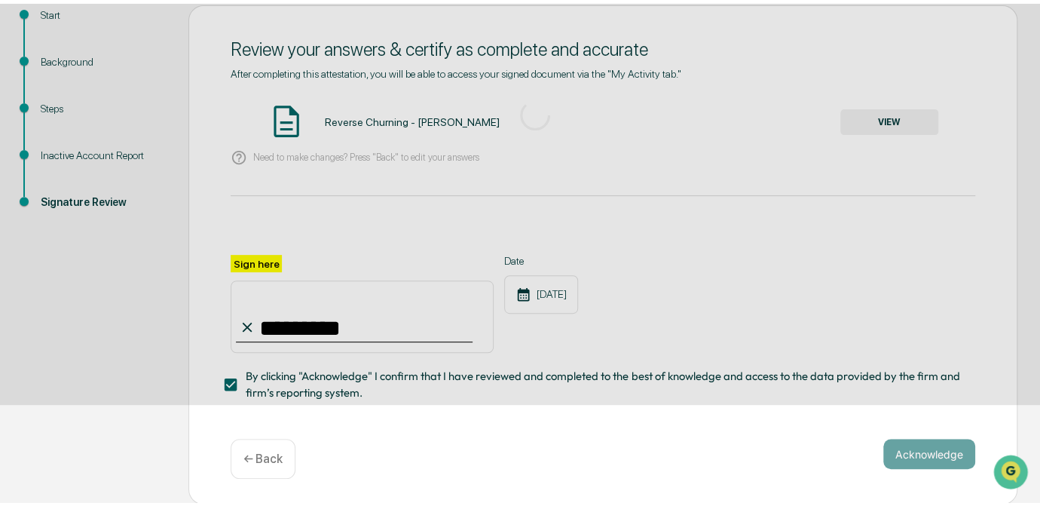
scroll to position [101, 0]
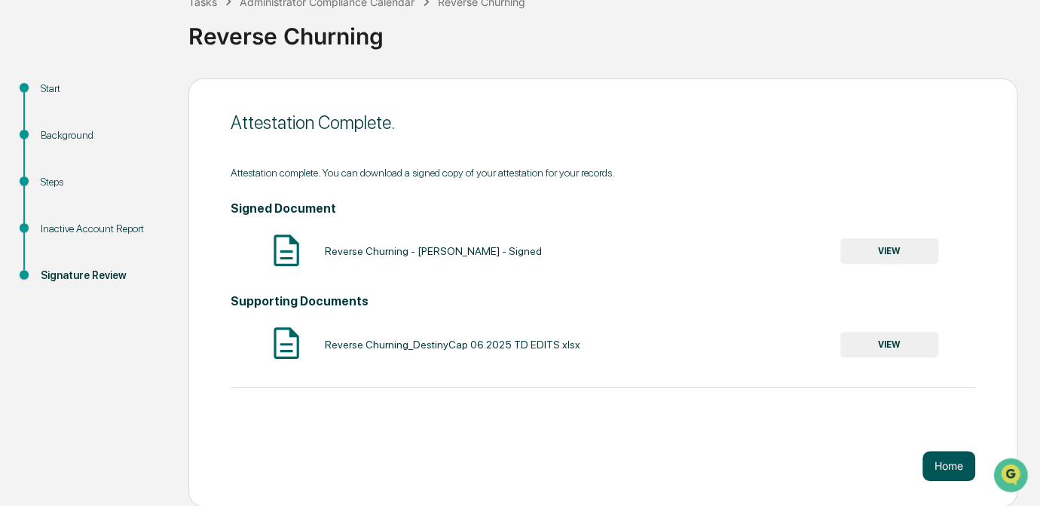
click at [941, 467] on button "Home" at bounding box center [949, 466] width 53 height 30
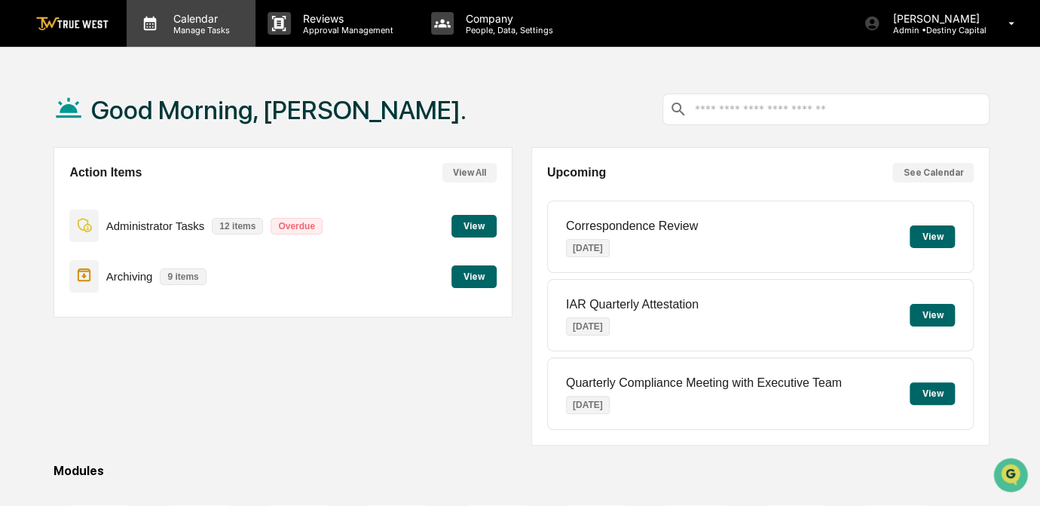
click at [191, 25] on p "Manage Tasks" at bounding box center [199, 30] width 76 height 11
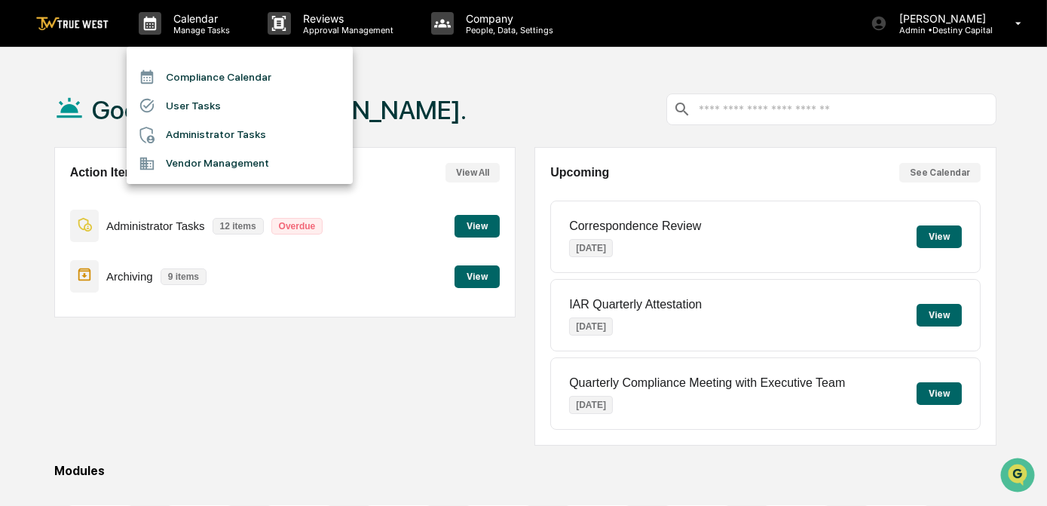
click at [209, 75] on li "Compliance Calendar" at bounding box center [240, 77] width 226 height 29
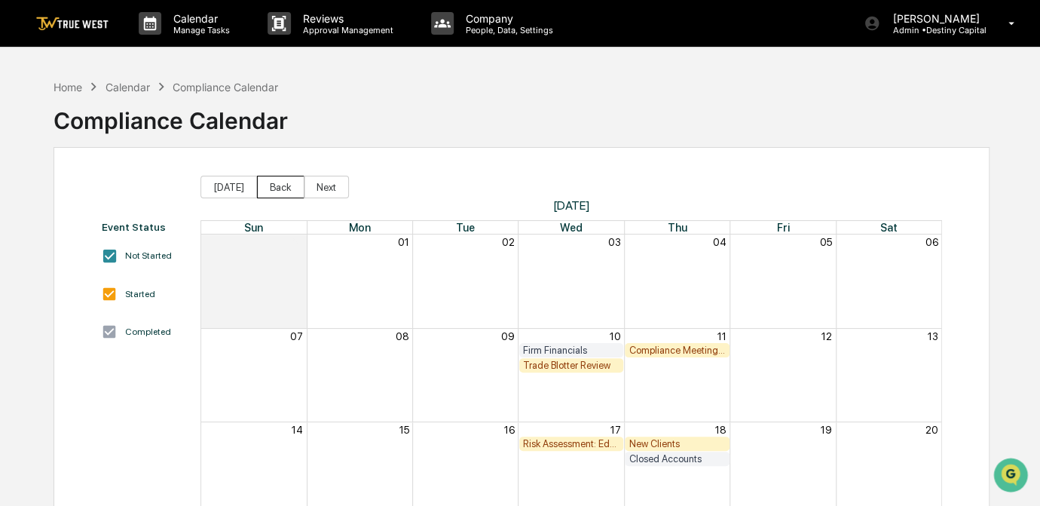
click at [269, 191] on button "Back" at bounding box center [280, 187] width 47 height 23
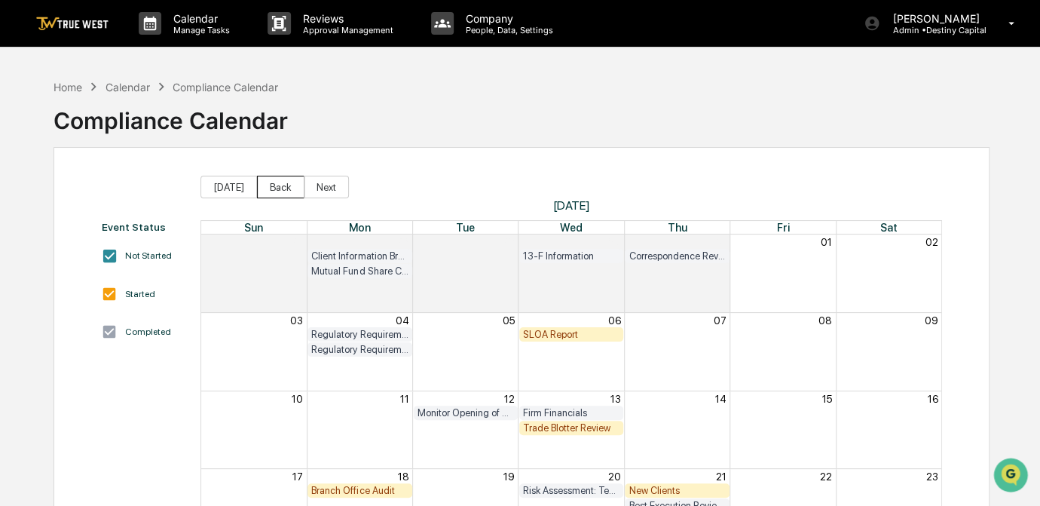
click at [269, 191] on button "Back" at bounding box center [280, 187] width 47 height 23
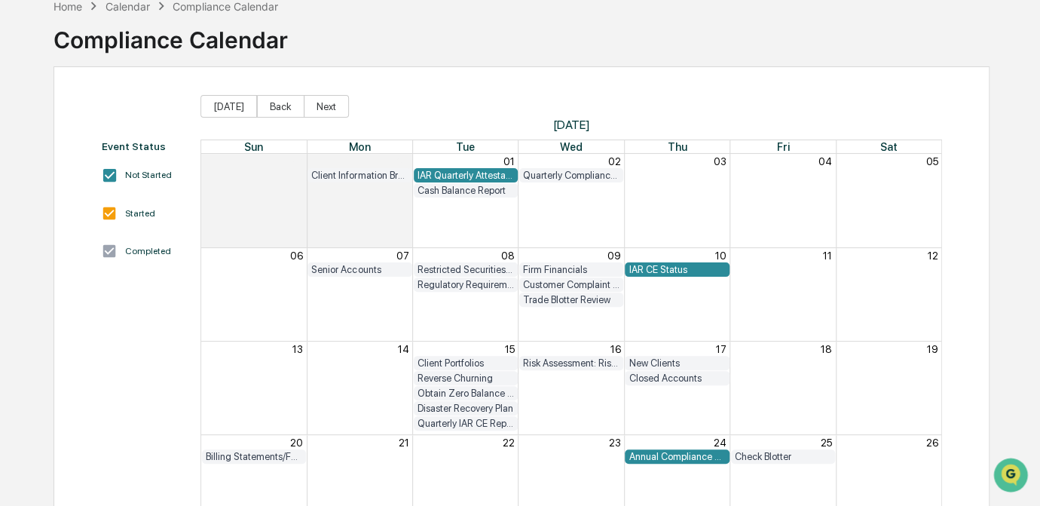
scroll to position [76, 0]
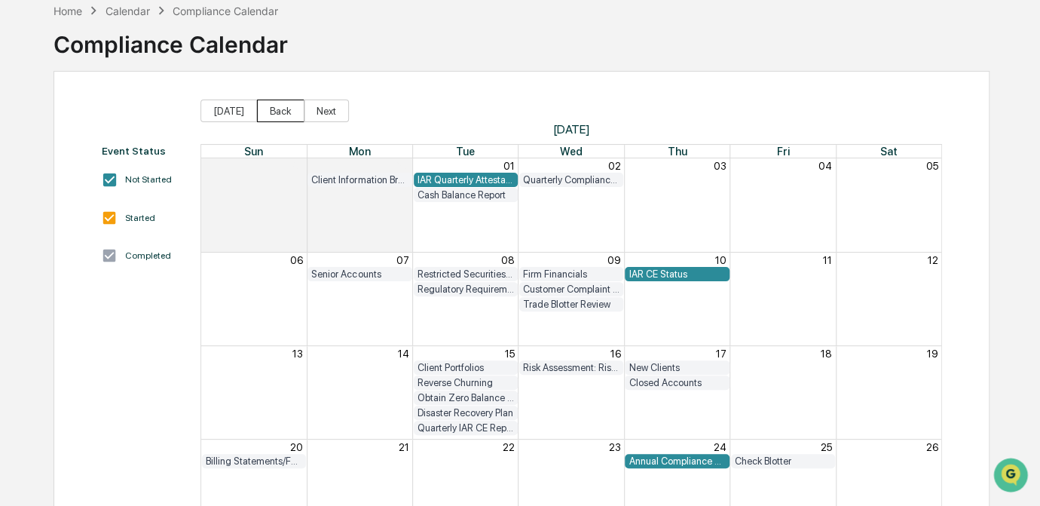
click at [275, 104] on button "Back" at bounding box center [280, 110] width 47 height 23
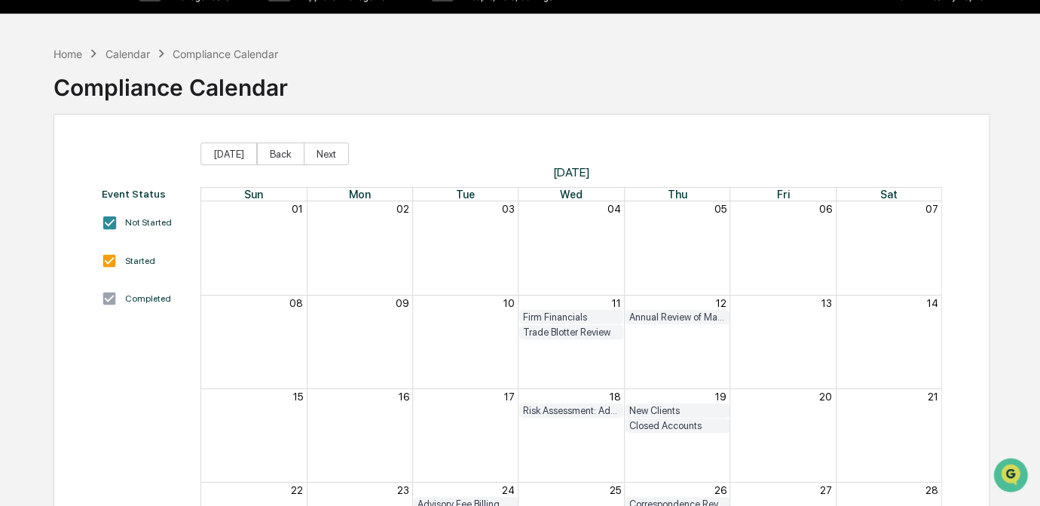
scroll to position [32, 0]
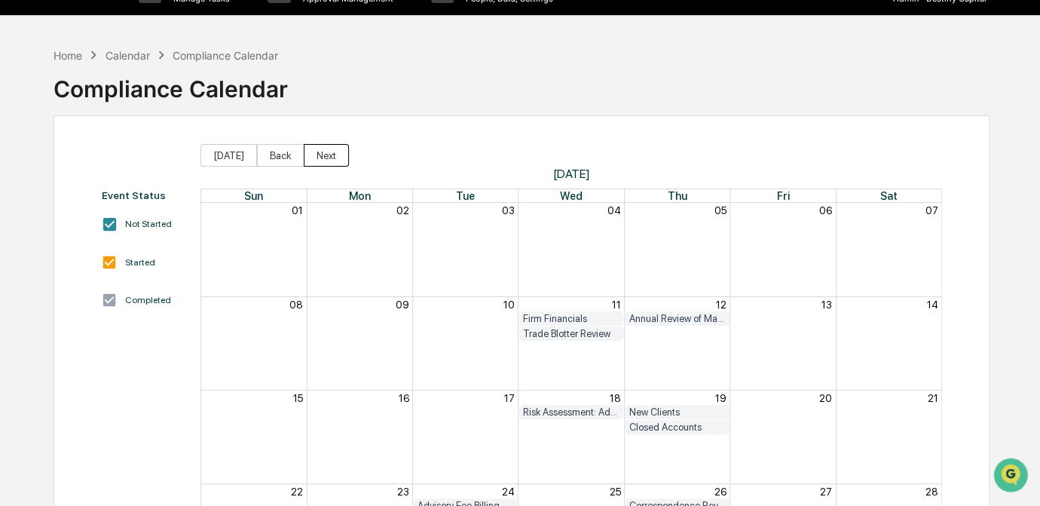
click at [322, 158] on button "Next" at bounding box center [326, 155] width 45 height 23
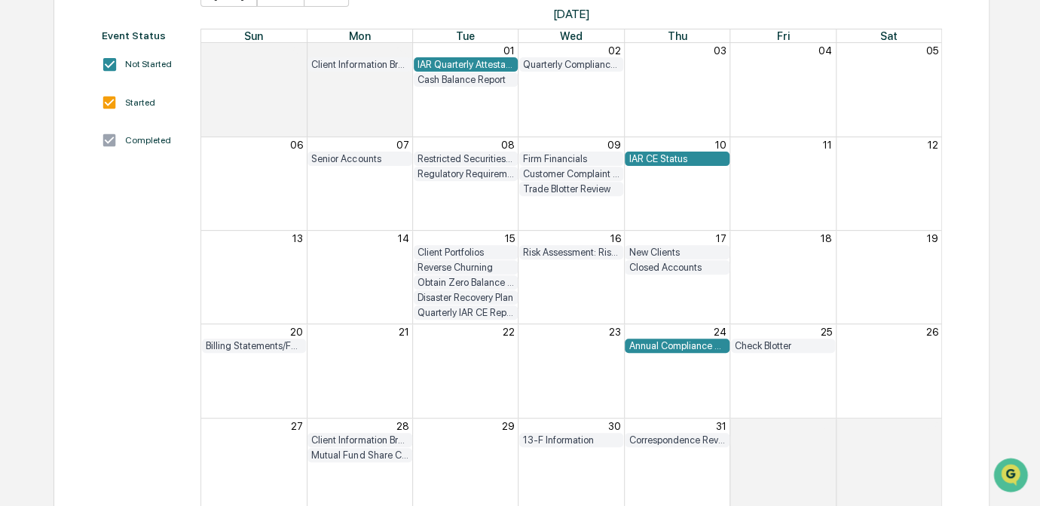
scroll to position [151, 0]
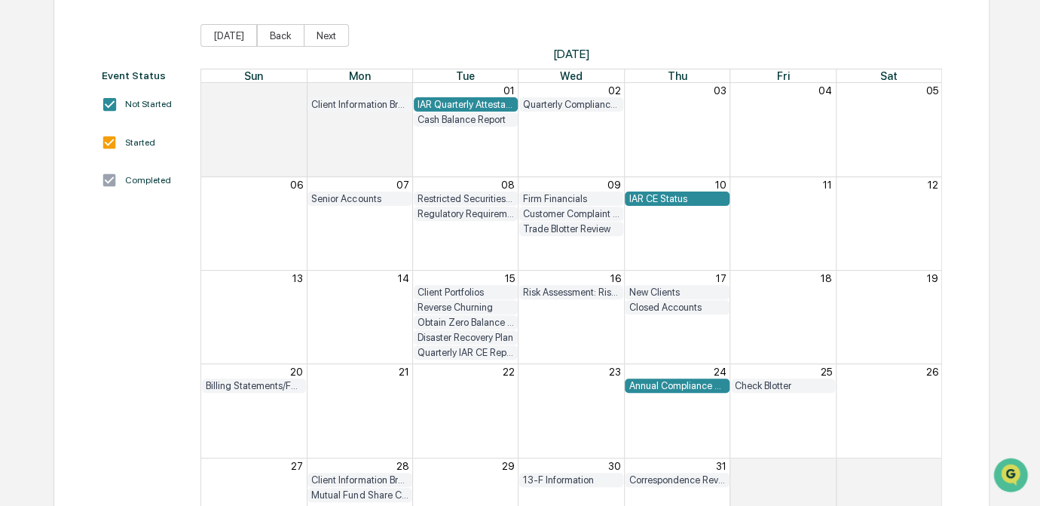
click at [473, 118] on div "Cash Balance Report" at bounding box center [466, 119] width 96 height 11
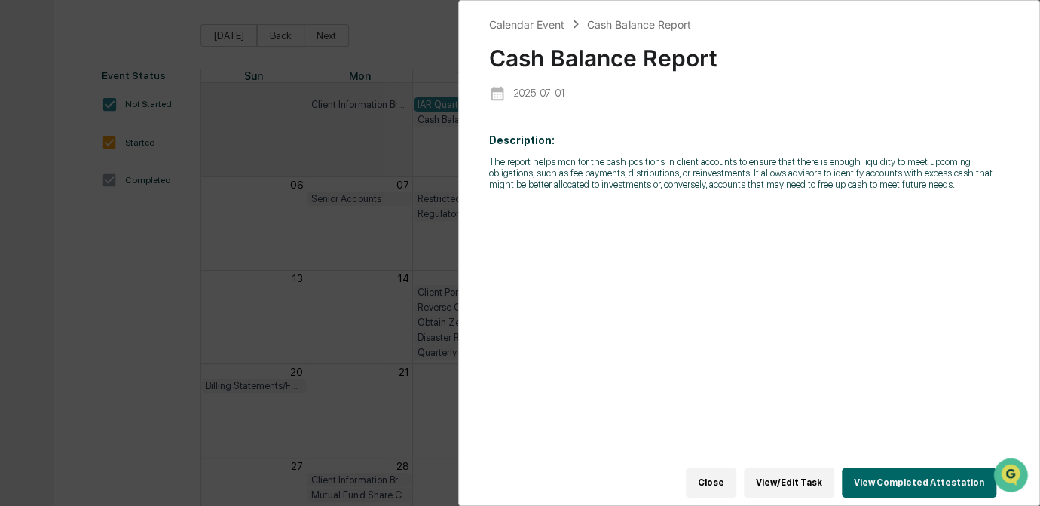
click at [877, 477] on button "View Completed Attestation" at bounding box center [919, 482] width 155 height 30
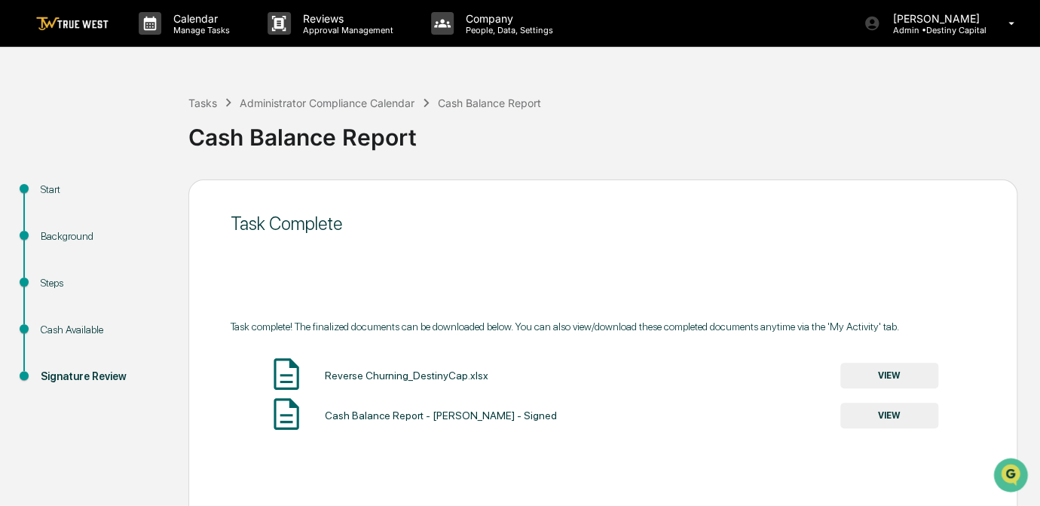
click at [898, 377] on button "VIEW" at bounding box center [889, 376] width 98 height 26
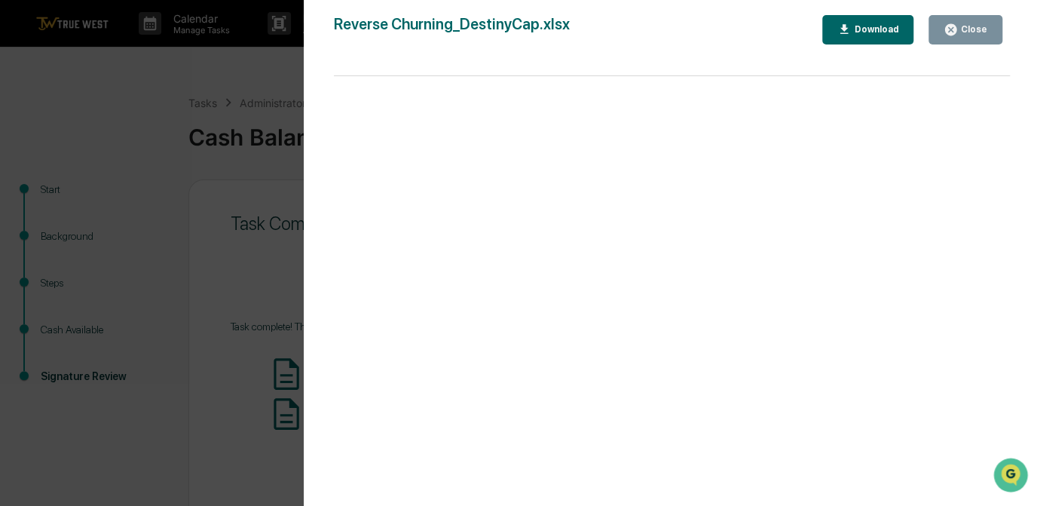
click at [161, 441] on div "Version History [DATE] 09:15 PM [PERSON_NAME] Reverse Churning_DestinyCap.xlsx …" at bounding box center [520, 253] width 1040 height 506
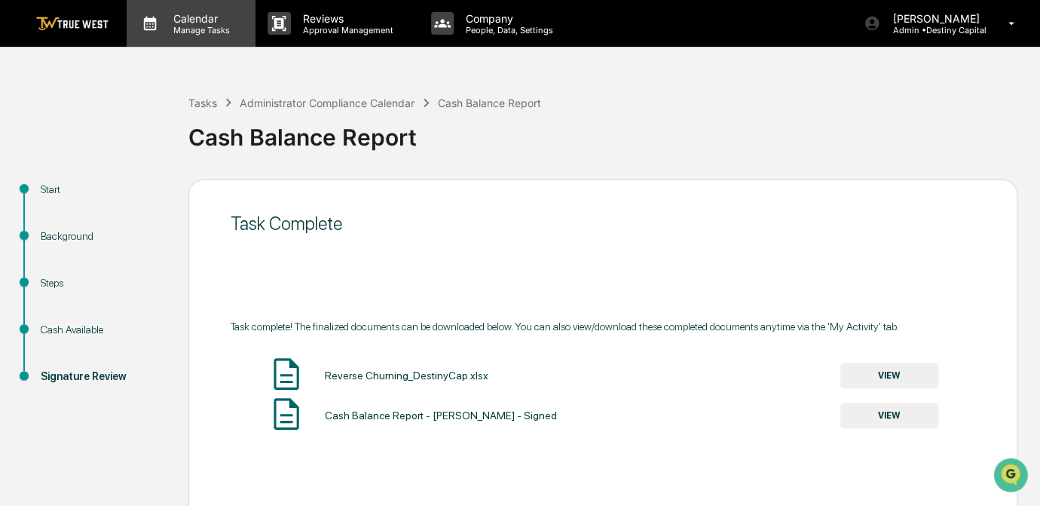
click at [186, 23] on p "Calendar" at bounding box center [199, 18] width 76 height 13
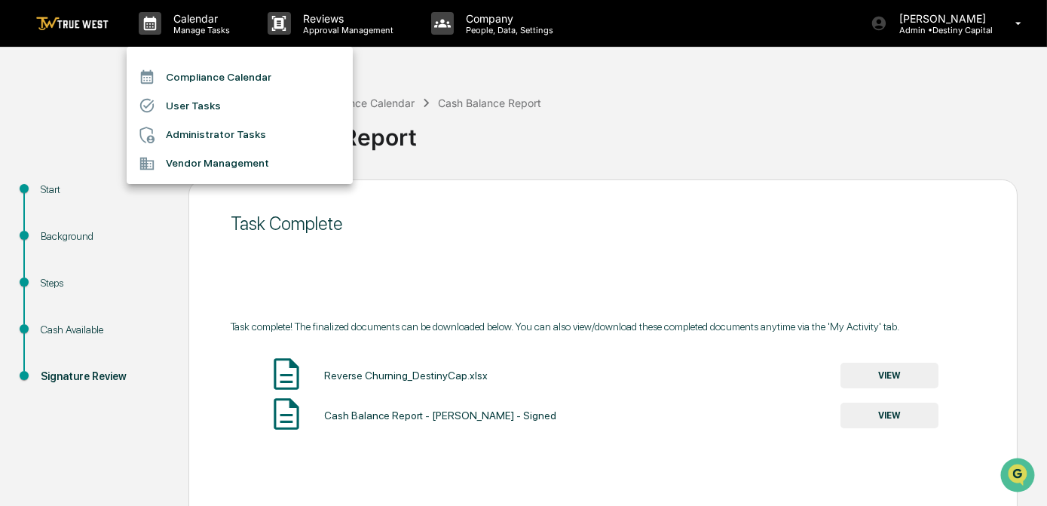
click at [225, 87] on li "Compliance Calendar" at bounding box center [240, 77] width 226 height 29
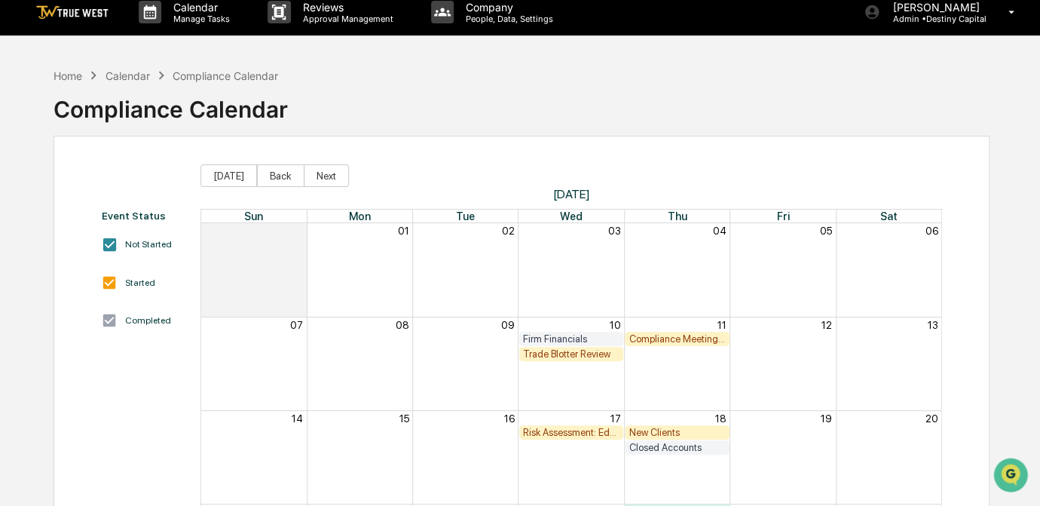
scroll to position [11, 0]
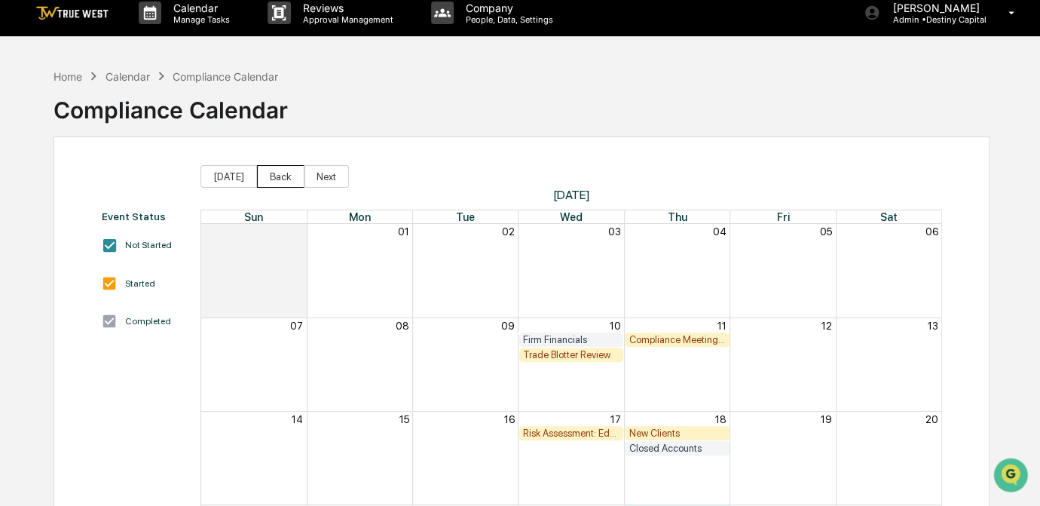
click at [271, 171] on button "Back" at bounding box center [280, 176] width 47 height 23
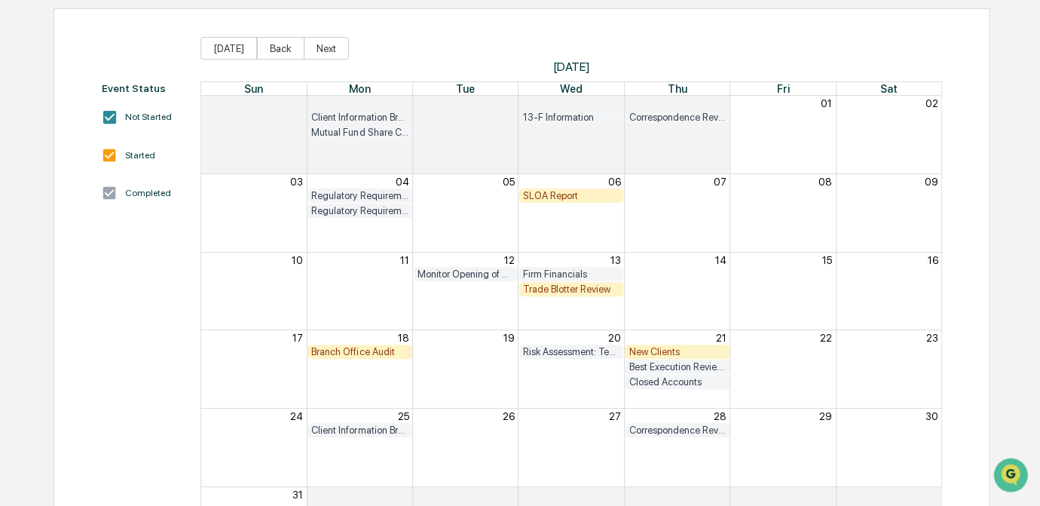
scroll to position [146, 0]
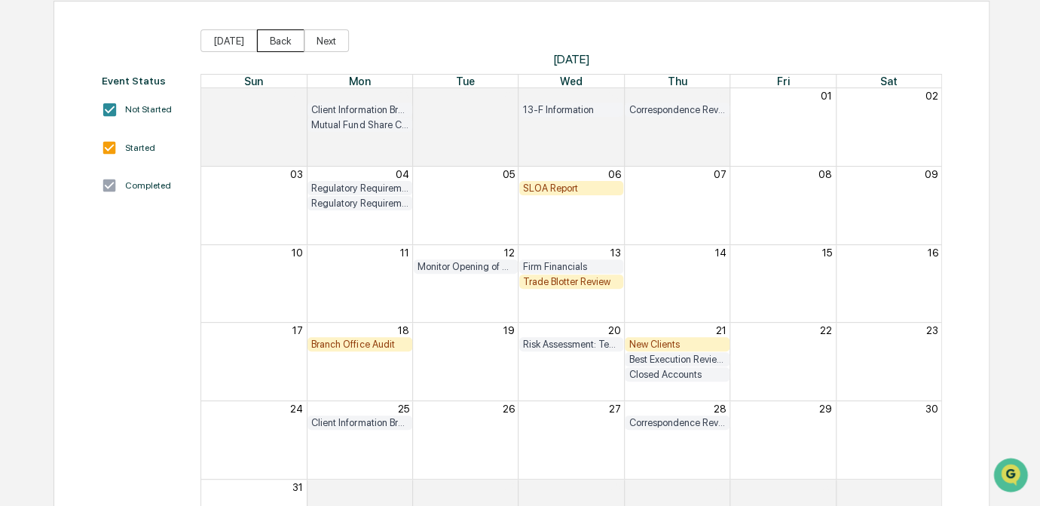
click at [270, 40] on button "Back" at bounding box center [280, 40] width 47 height 23
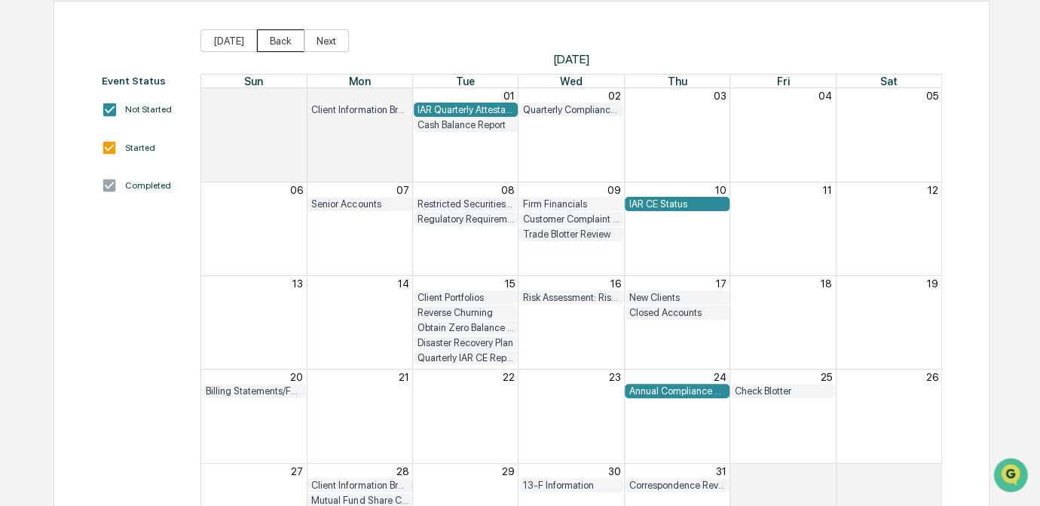
click at [270, 40] on button "Back" at bounding box center [280, 40] width 47 height 23
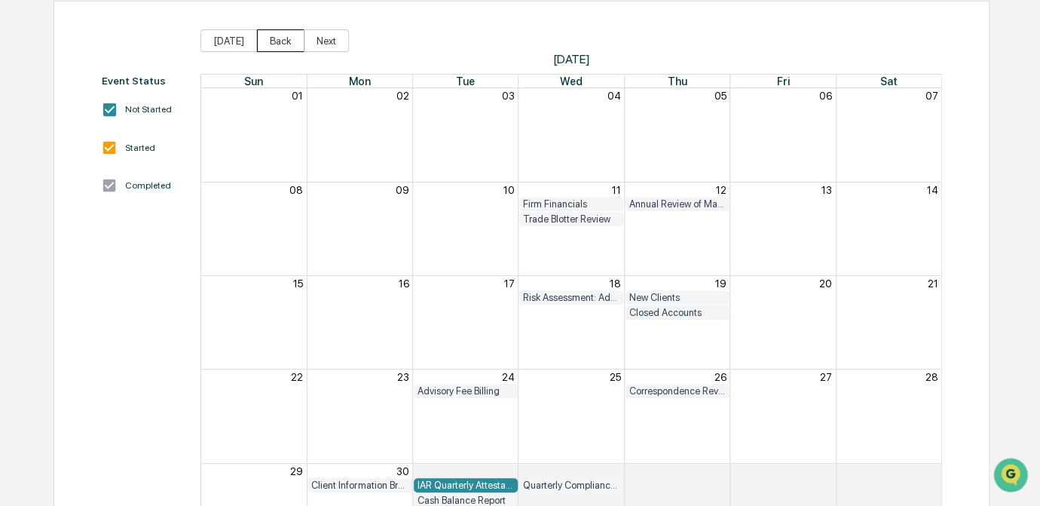
click at [270, 40] on button "Back" at bounding box center [280, 40] width 47 height 23
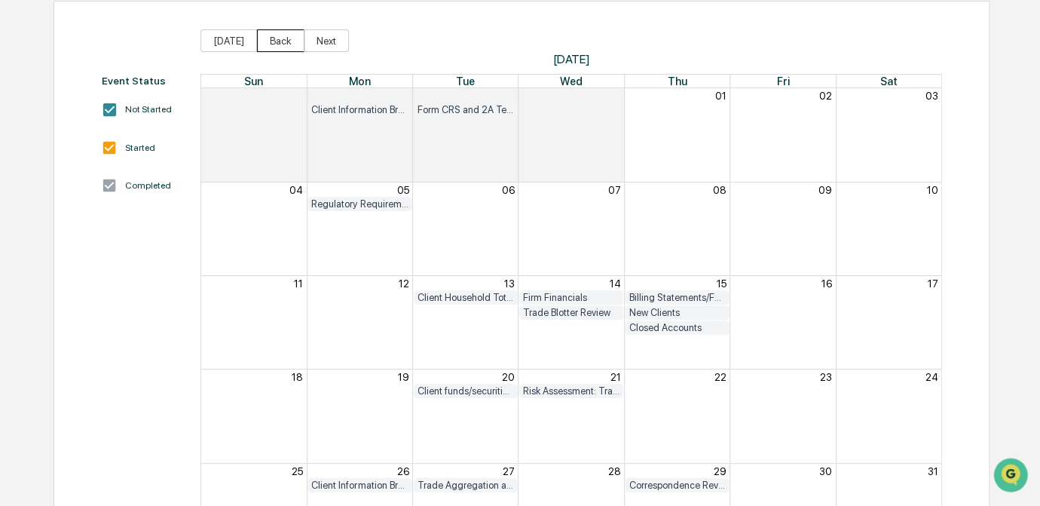
click at [270, 40] on button "Back" at bounding box center [280, 40] width 47 height 23
